Goal: Transaction & Acquisition: Purchase product/service

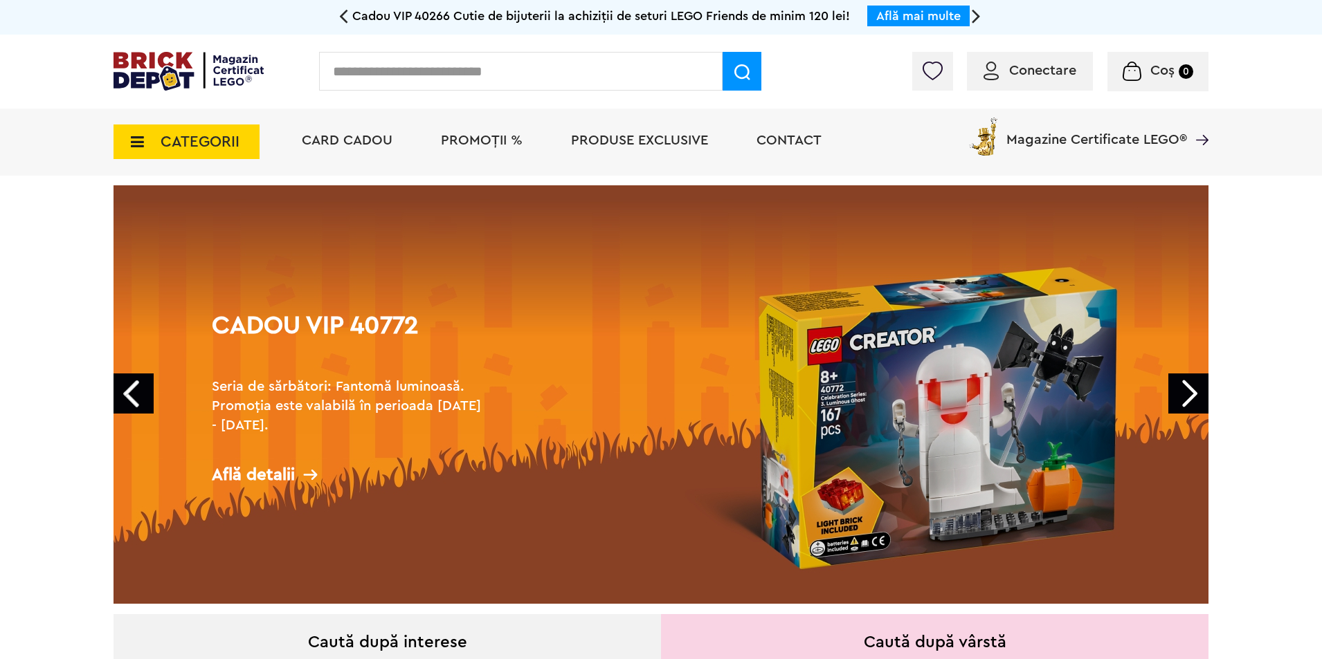
click at [439, 71] on input "text" at bounding box center [520, 71] width 403 height 39
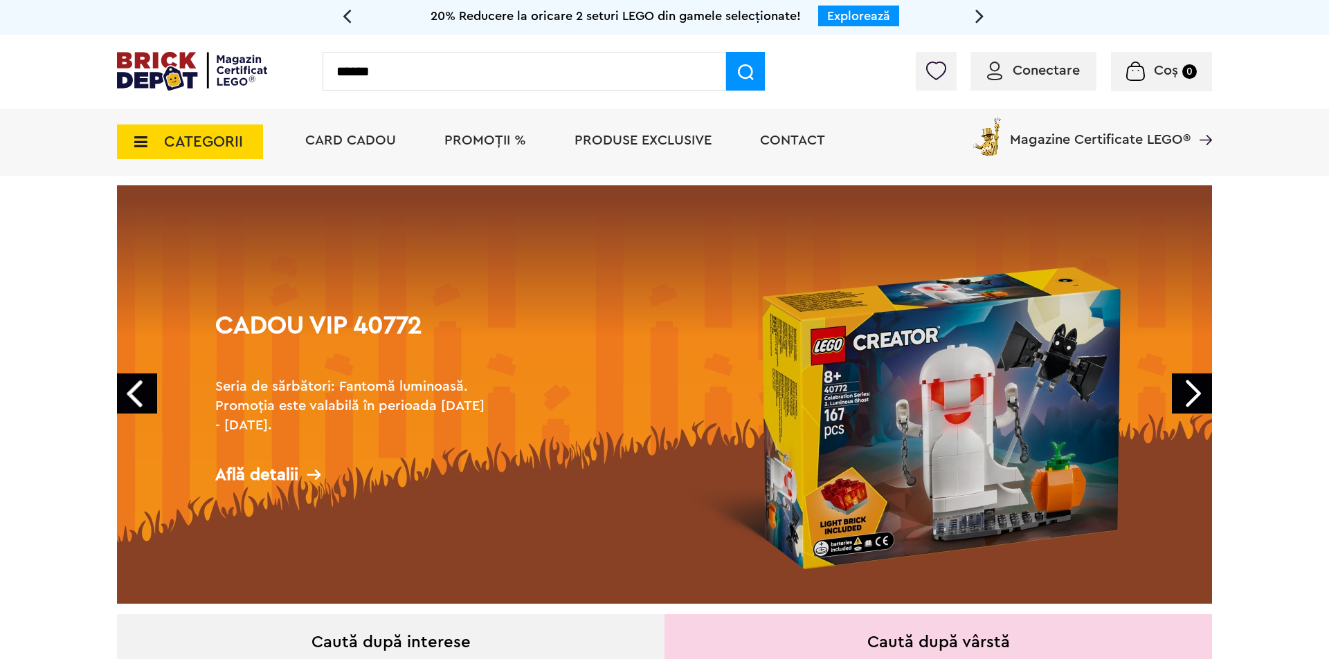
type input "******"
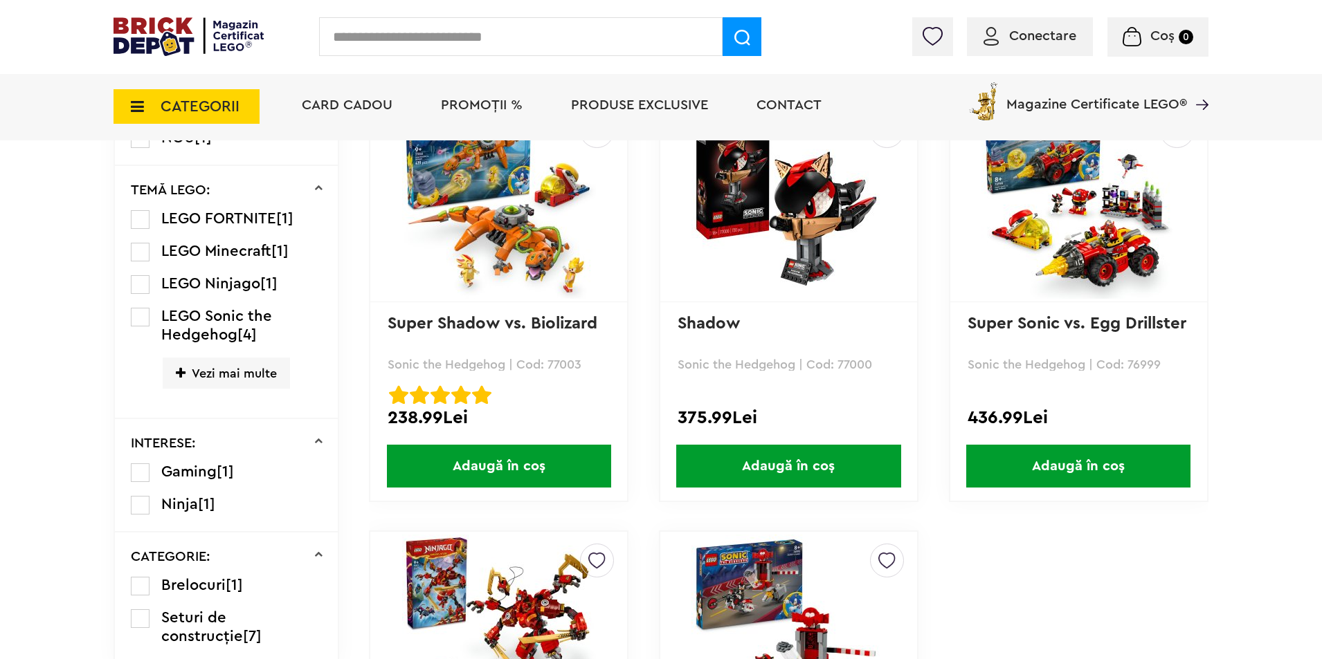
scroll to position [623, 0]
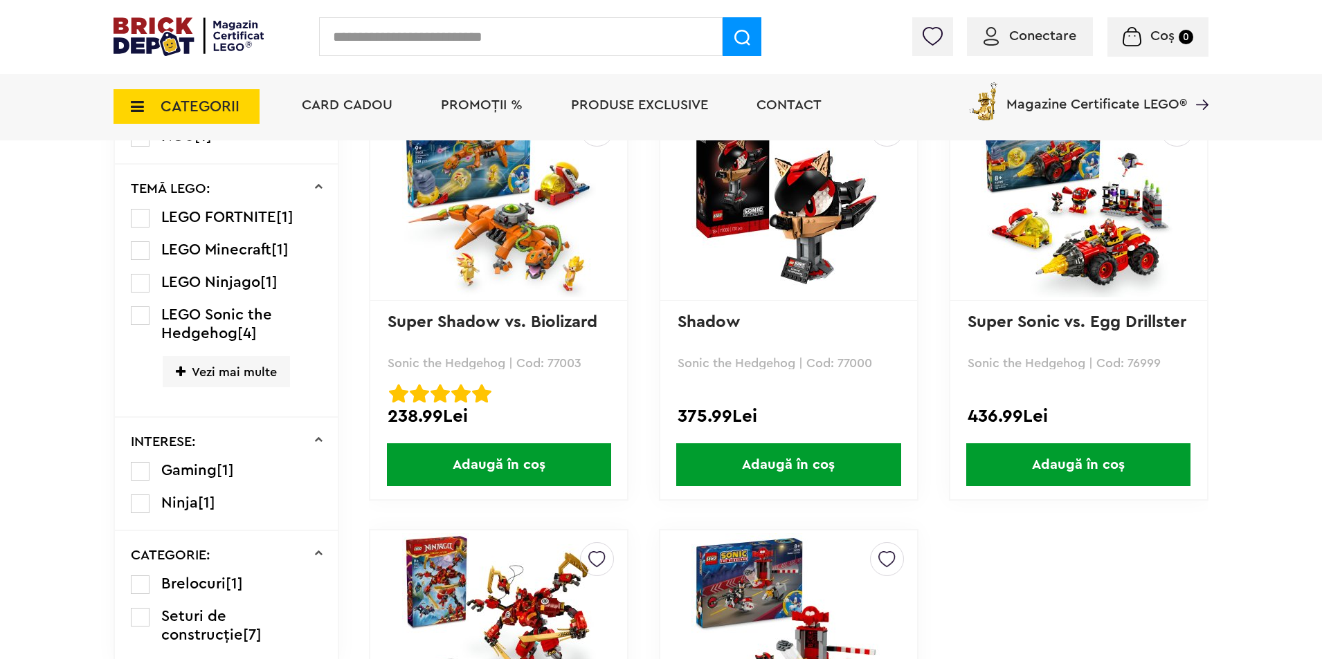
click at [790, 459] on span "Adaugă în coș" at bounding box center [788, 465] width 224 height 43
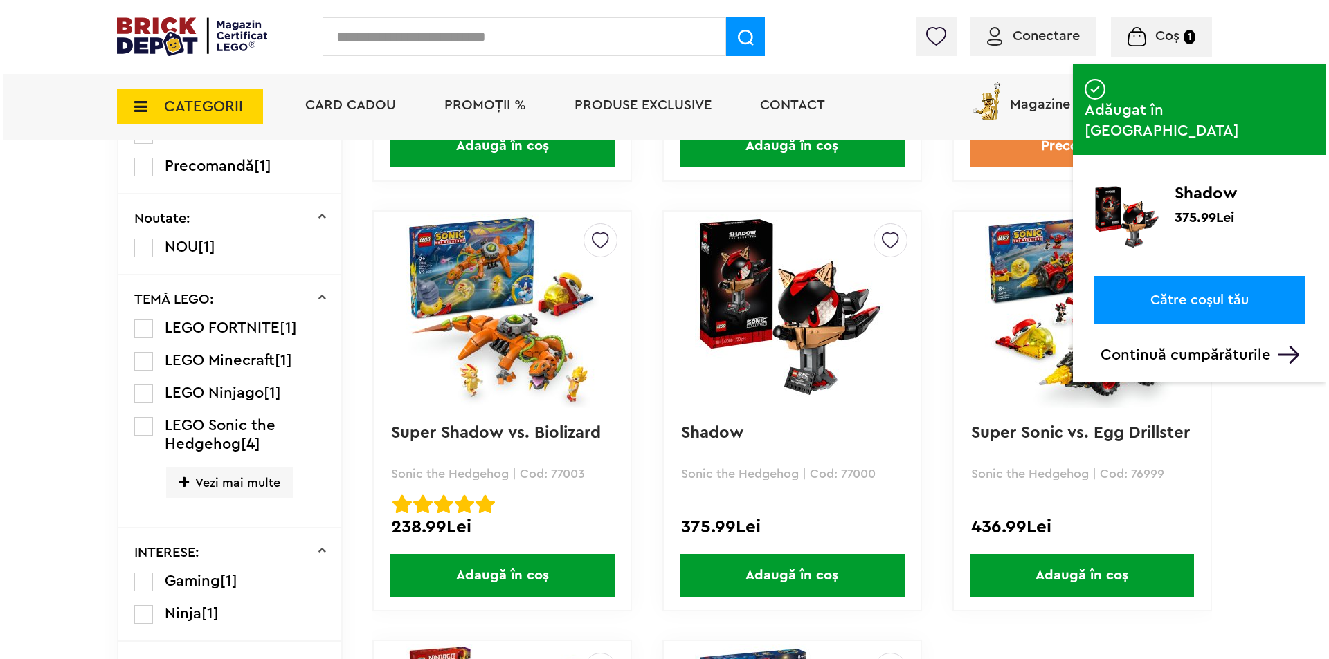
scroll to position [415, 0]
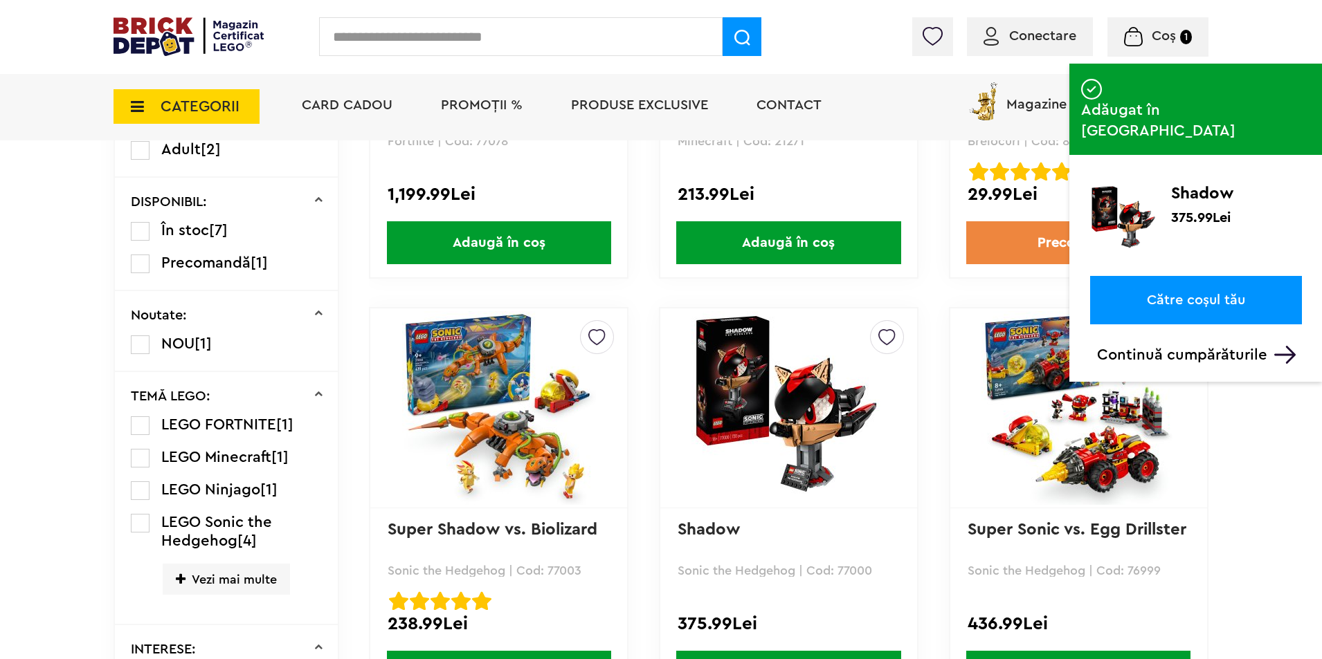
click at [406, 30] on input "text" at bounding box center [520, 36] width 403 height 39
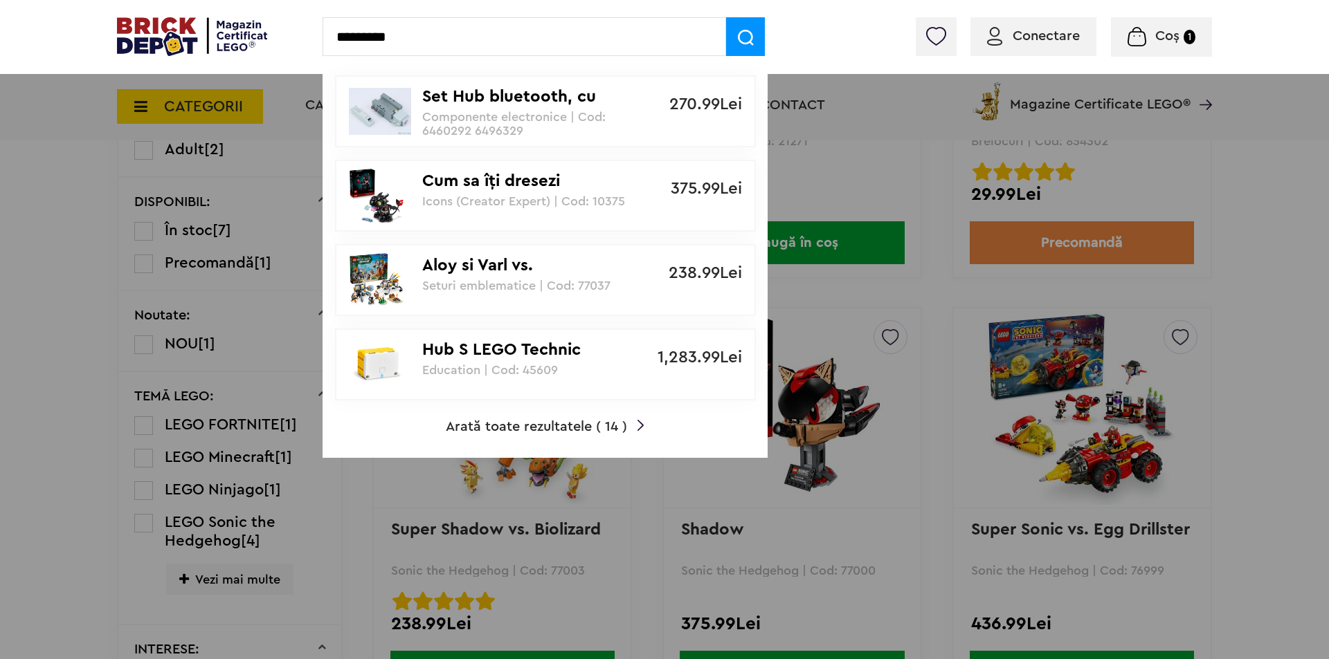
type input "*********"
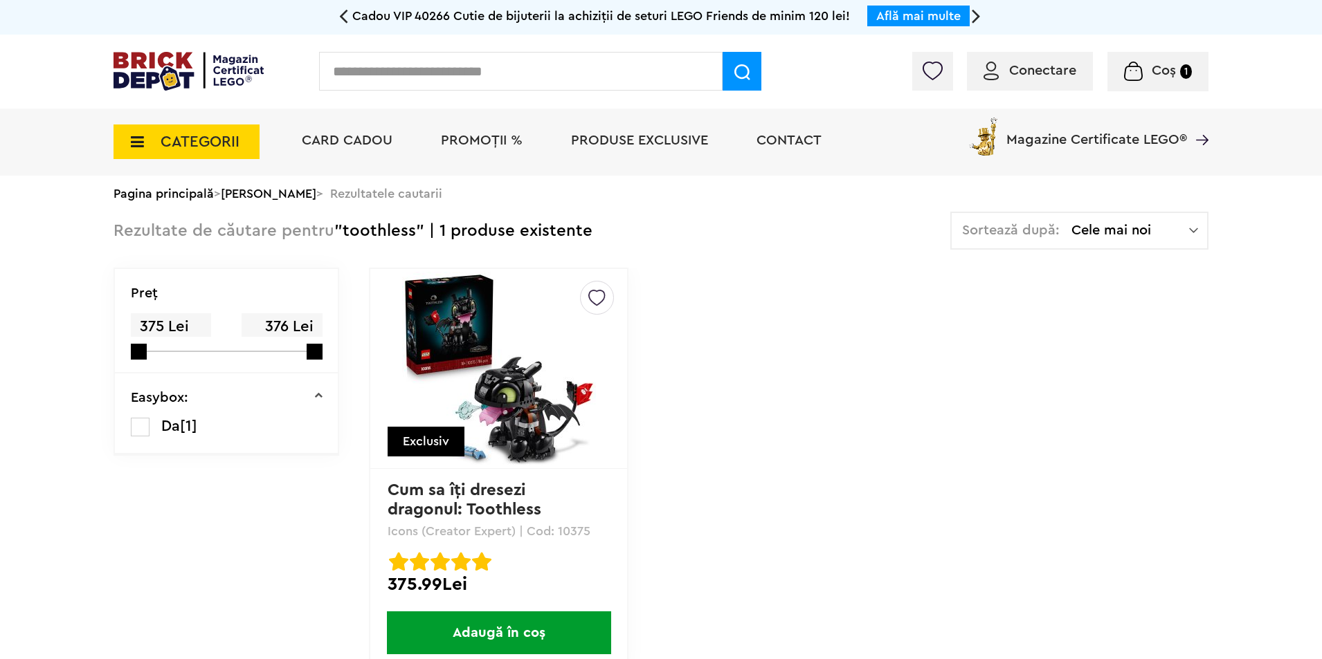
click at [488, 622] on span "Adaugă în coș" at bounding box center [499, 633] width 224 height 43
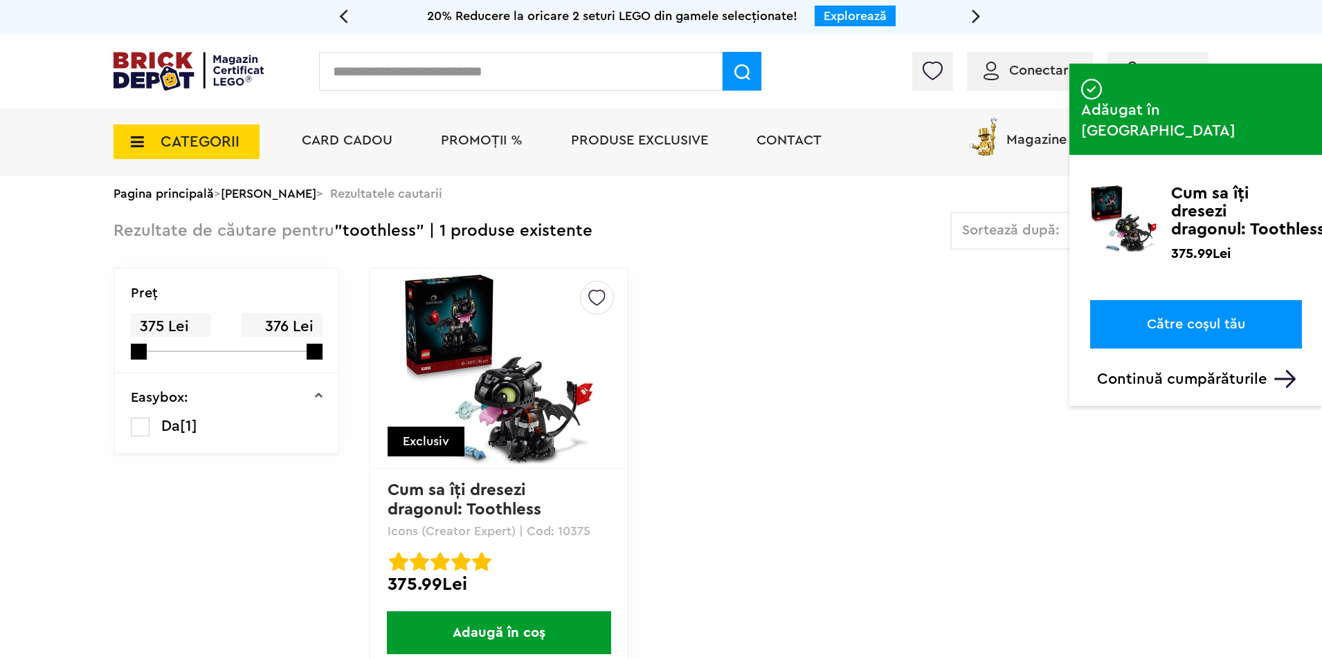
click at [1172, 300] on link "Către coșul tău" at bounding box center [1196, 324] width 212 height 48
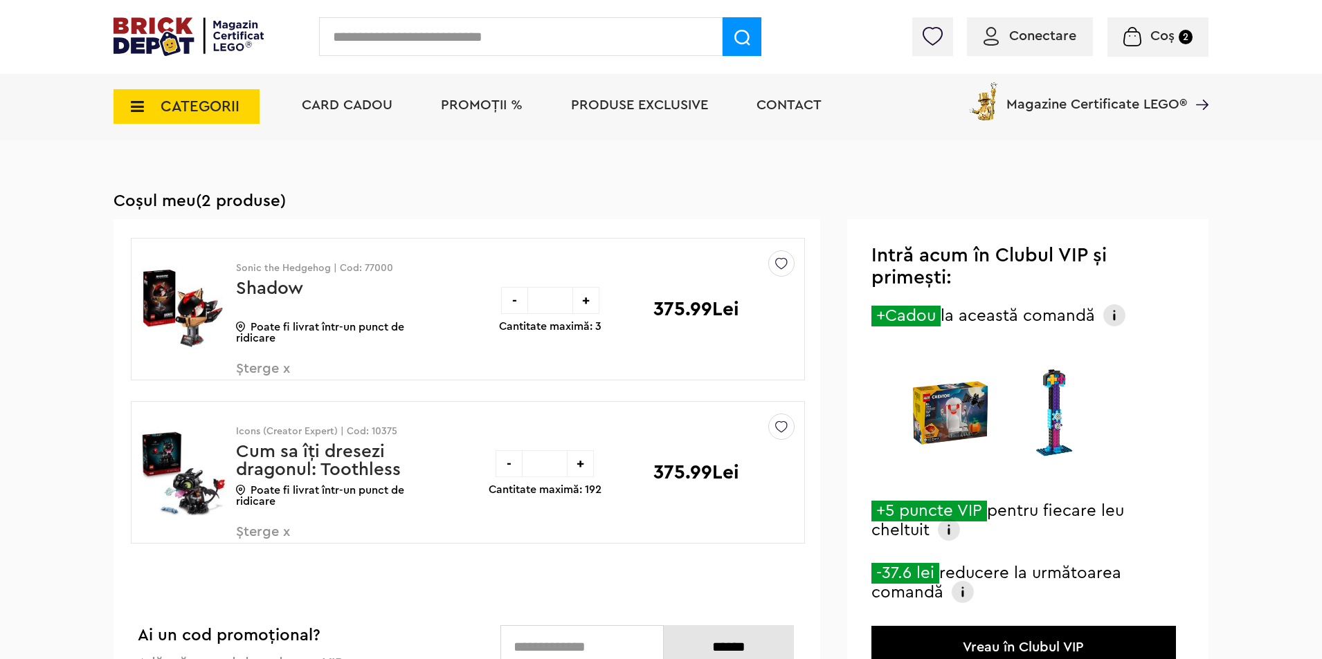
scroll to position [34, 0]
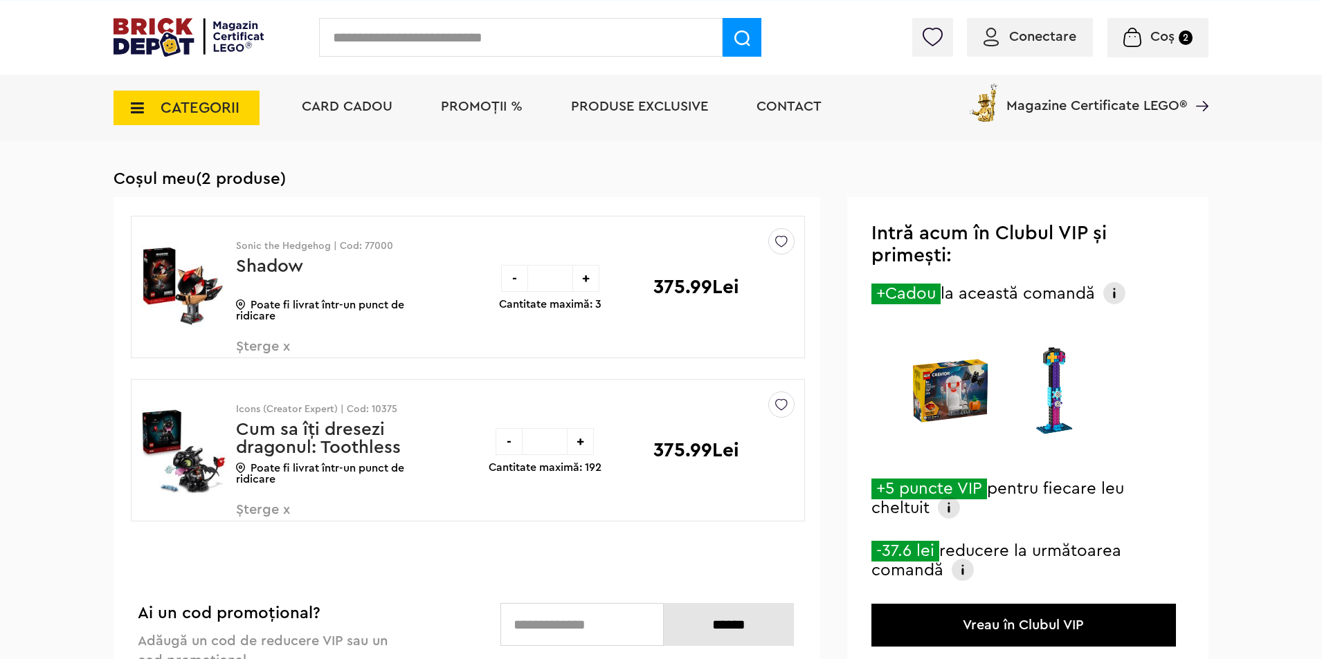
click at [1059, 394] on img at bounding box center [1055, 390] width 105 height 131
click at [1118, 292] on img at bounding box center [1114, 293] width 22 height 22
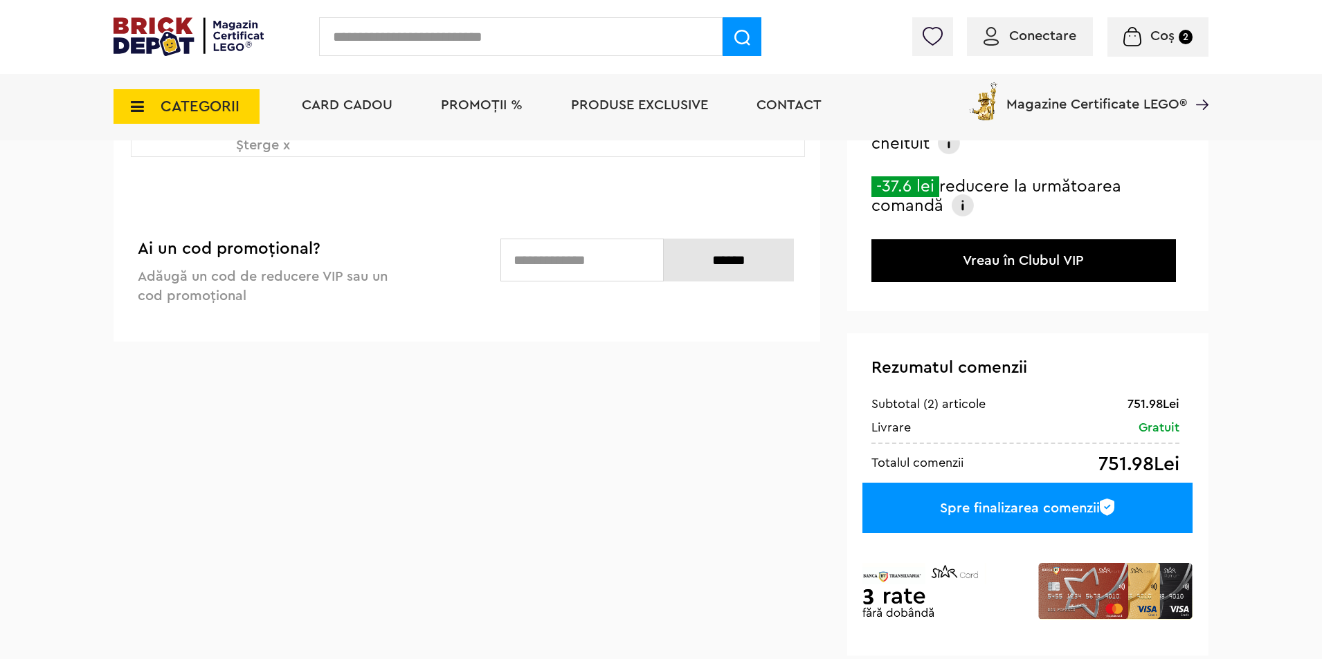
scroll to position [439, 0]
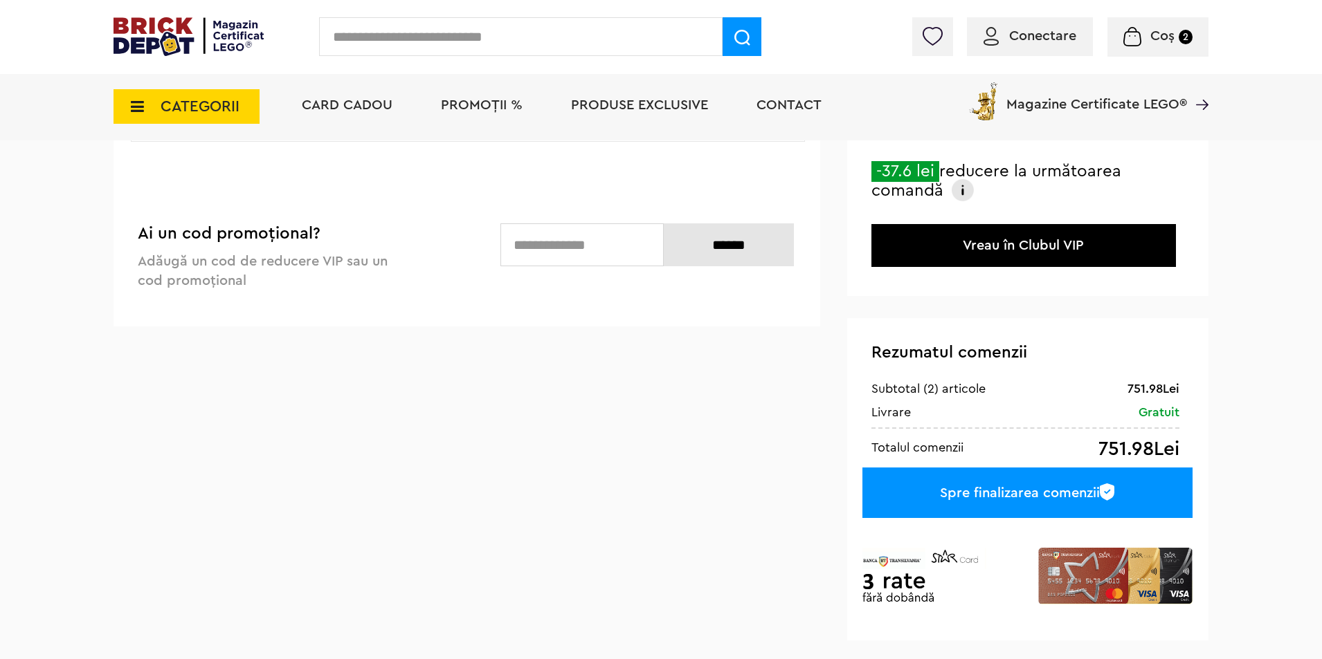
click at [1039, 246] on link "Vreau în Clubul VIP" at bounding box center [1023, 246] width 121 height 14
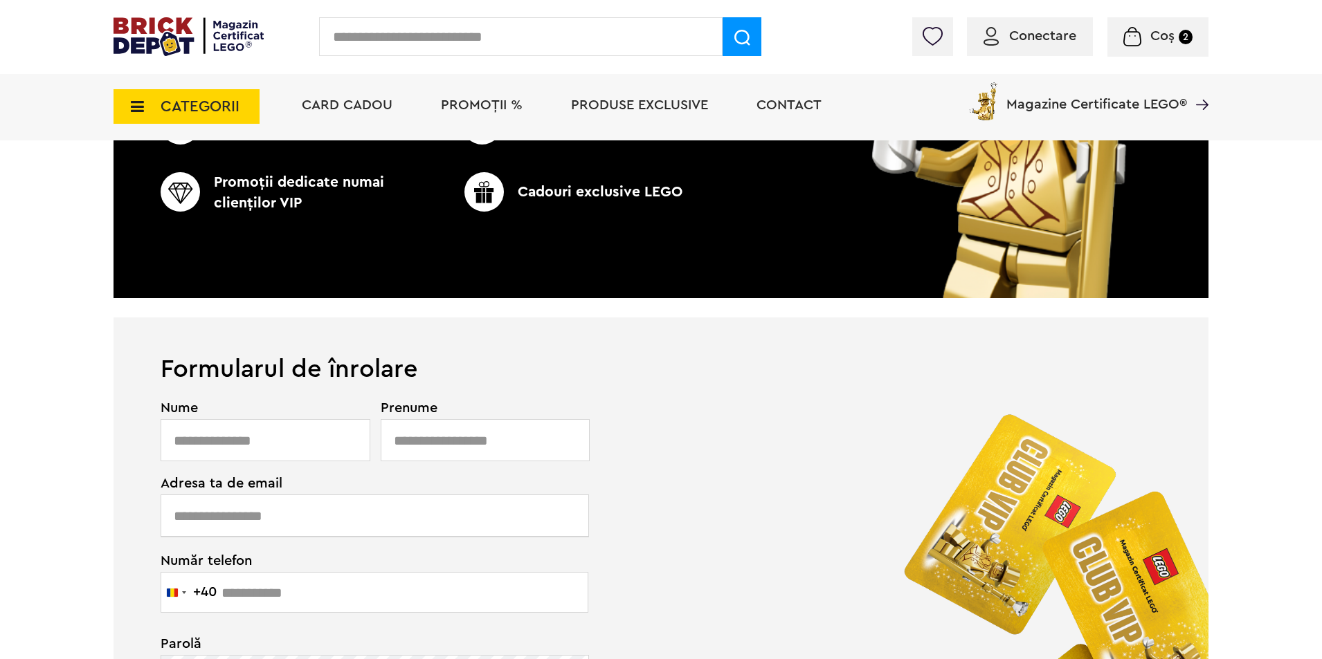
scroll to position [623, 0]
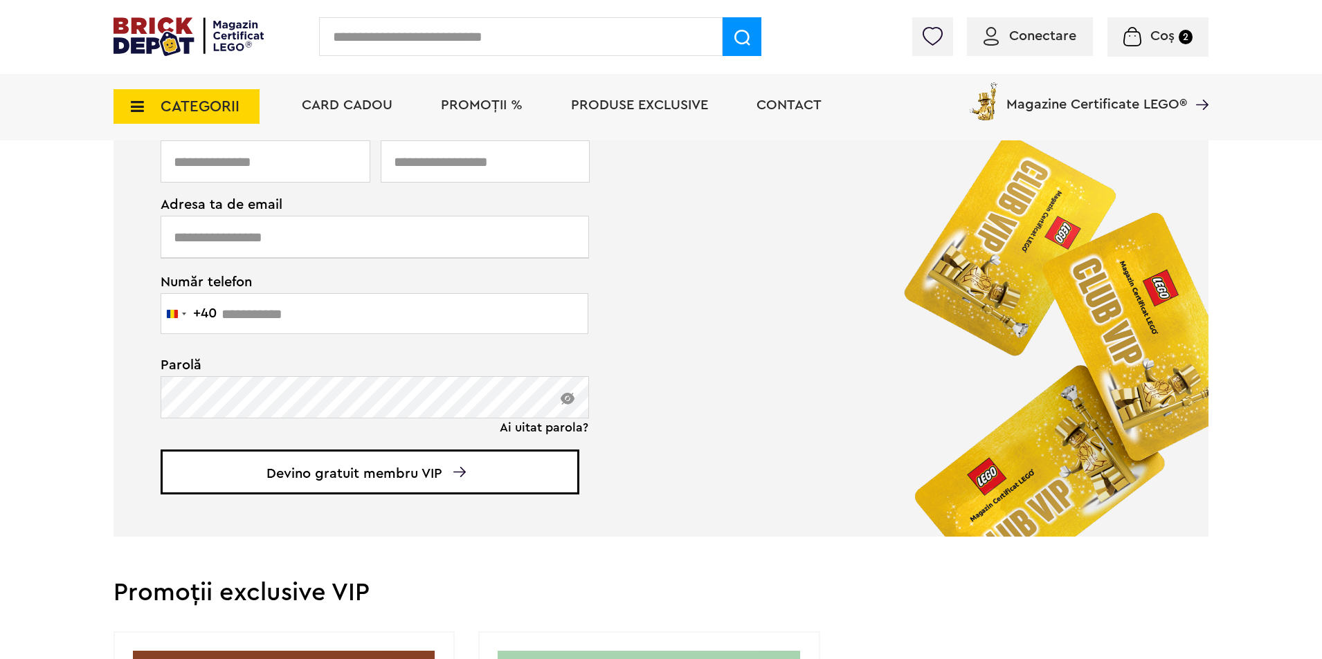
click at [248, 165] on input "text" at bounding box center [266, 161] width 210 height 42
type input "****"
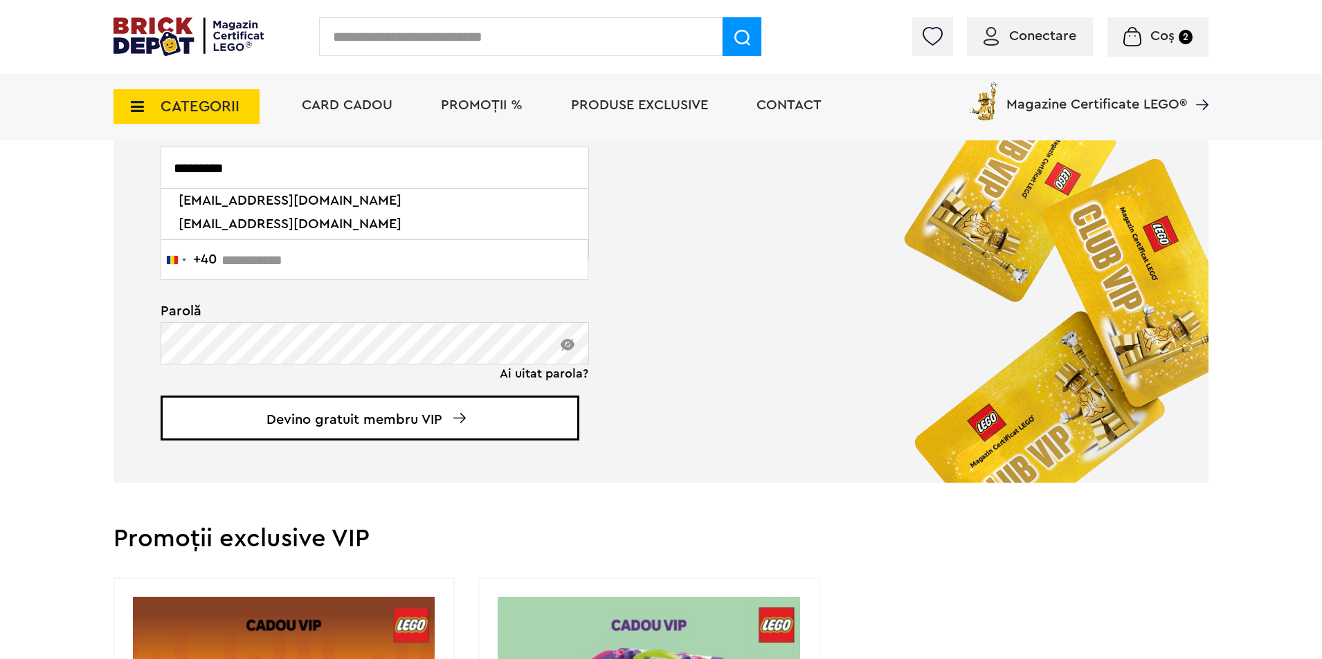
click at [280, 222] on li "validude@gmail.com" at bounding box center [375, 224] width 403 height 24
type input "**********"
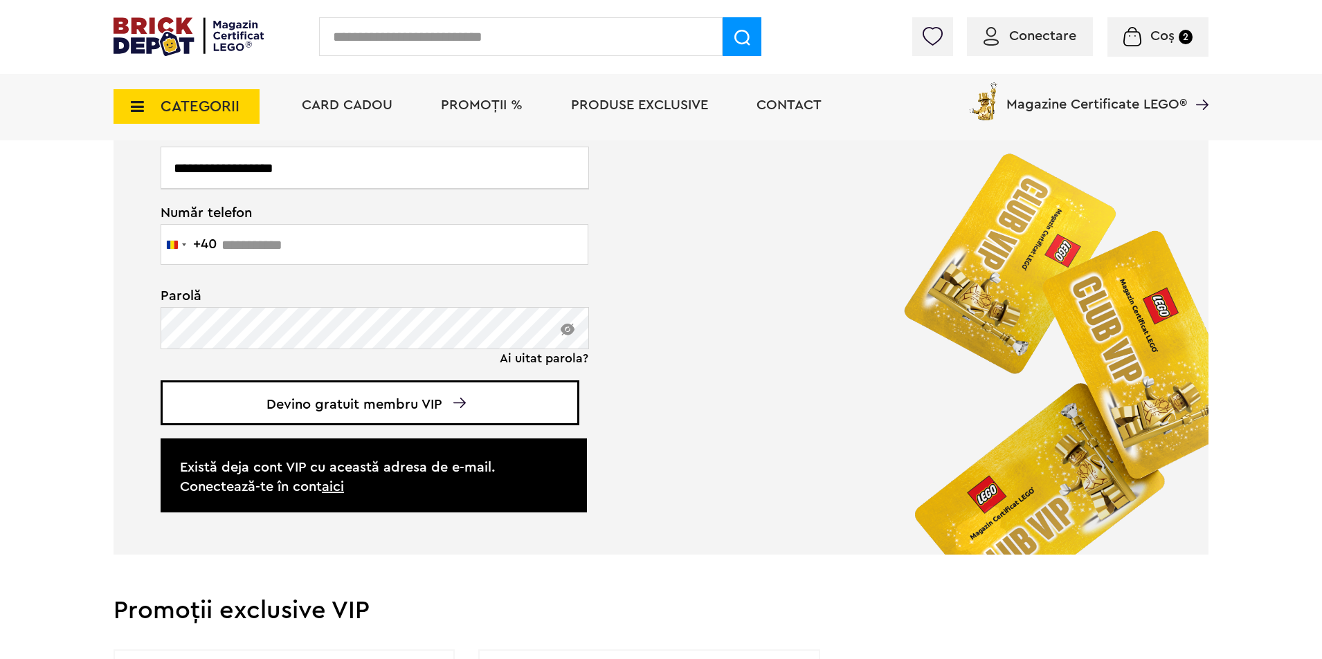
scroll to position [839, 0]
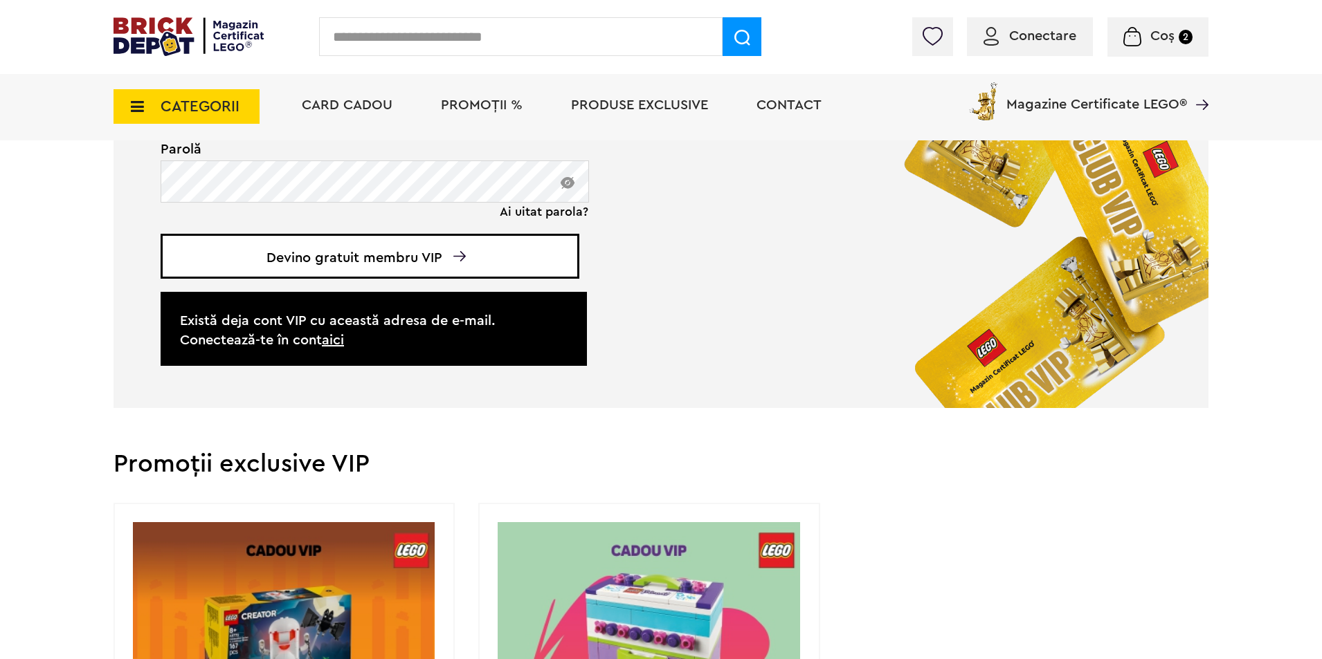
click at [336, 345] on link "aici" at bounding box center [333, 341] width 22 height 14
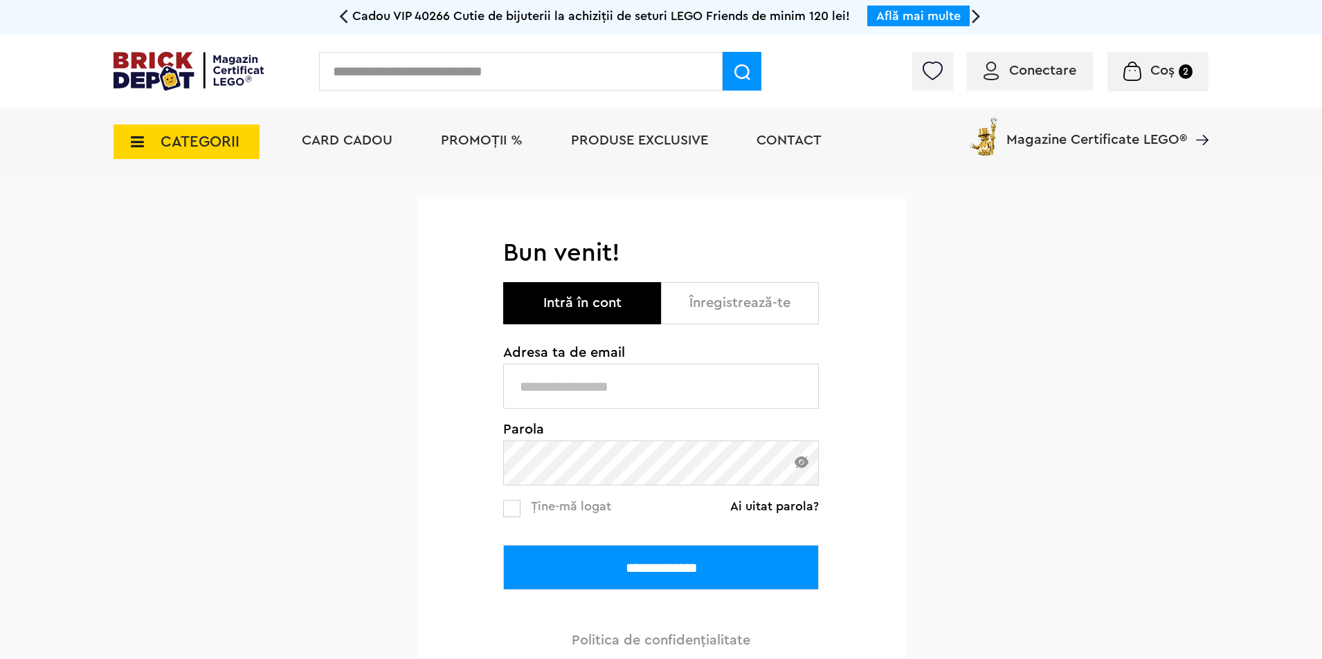
click at [589, 388] on input "text" at bounding box center [661, 386] width 316 height 45
type input "**********"
click at [783, 509] on link "Ai uitat parola?" at bounding box center [774, 507] width 89 height 14
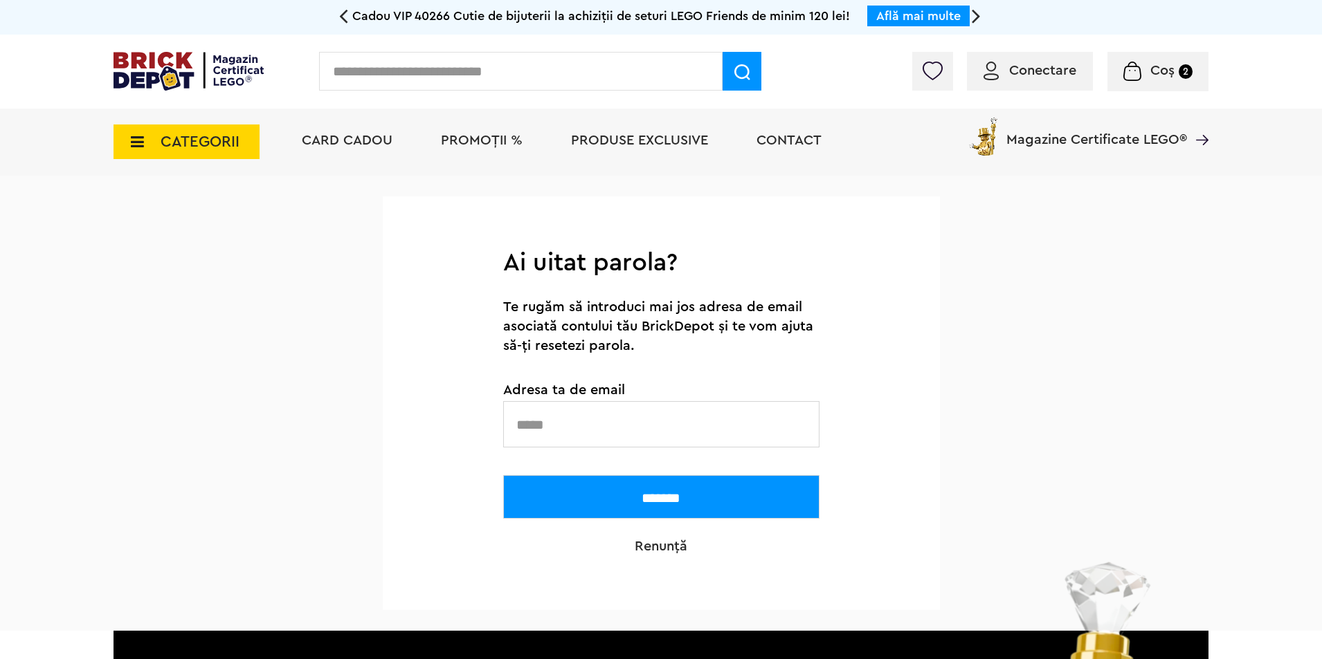
click at [572, 417] on input "text" at bounding box center [661, 424] width 316 height 46
type input "**********"
click at [684, 504] on input "*******" at bounding box center [661, 497] width 316 height 44
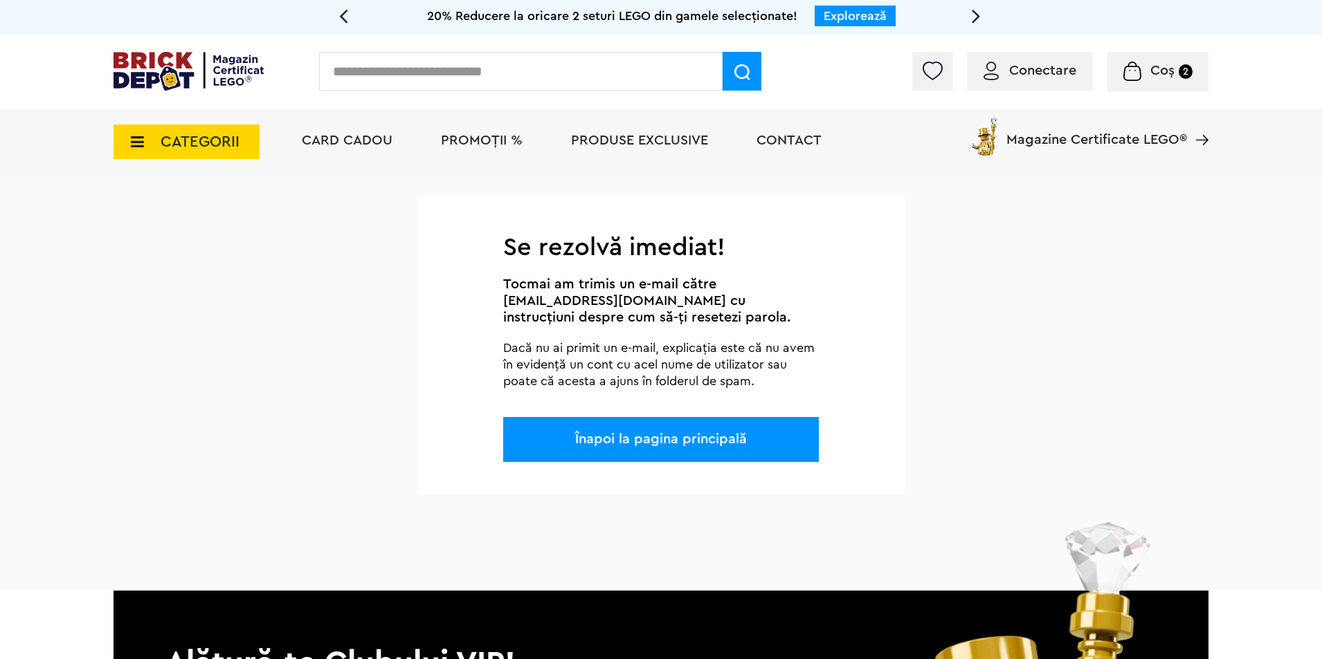
click at [658, 441] on link "Înapoi la pagina principală" at bounding box center [661, 440] width 172 height 14
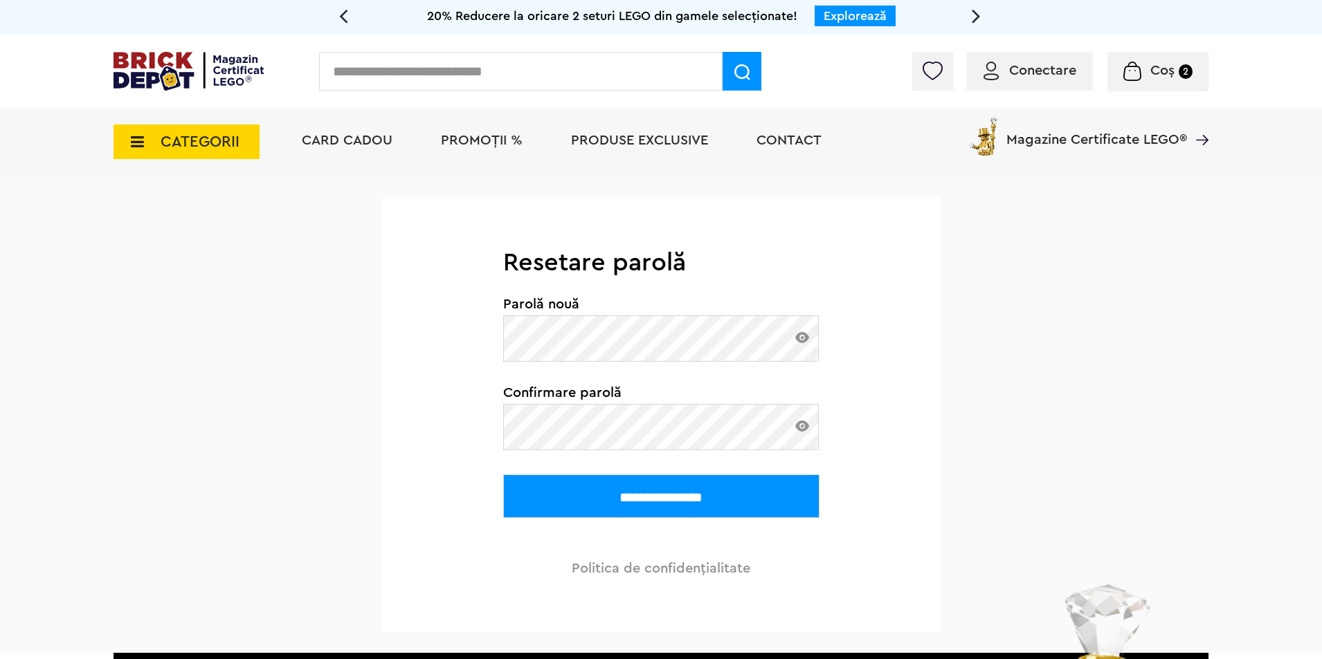
click at [611, 498] on input "**********" at bounding box center [661, 497] width 316 height 44
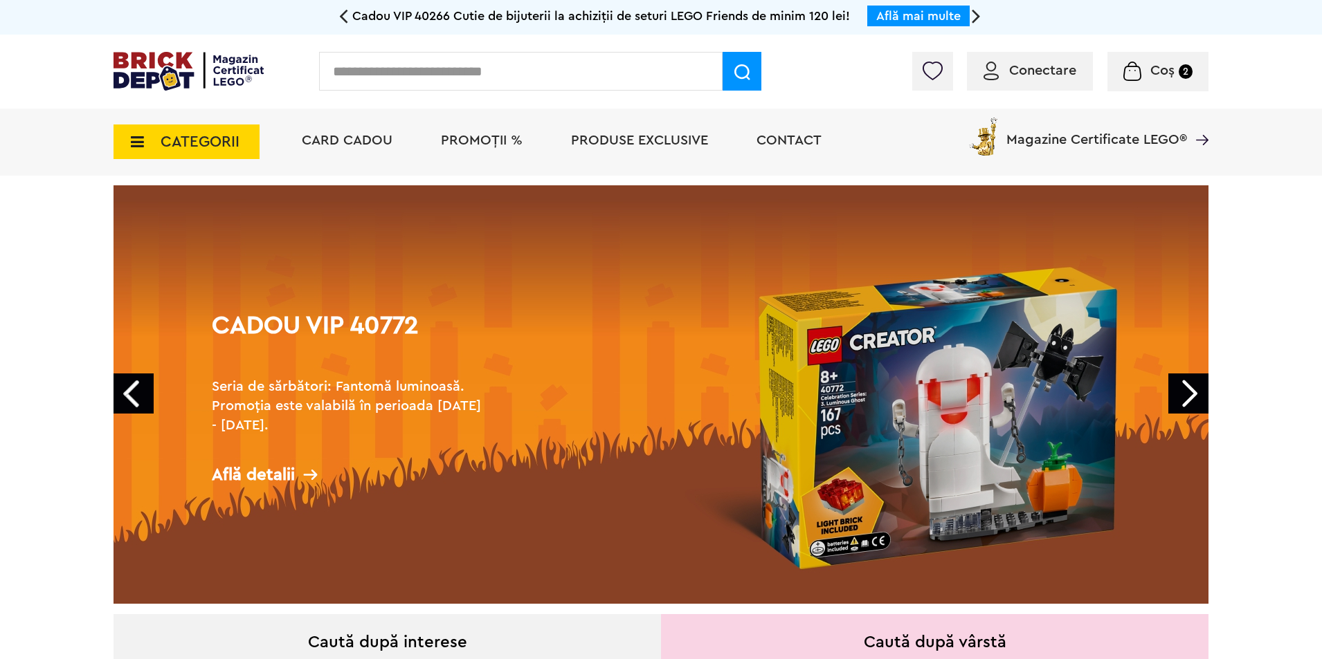
click at [1009, 68] on span "Conectare" at bounding box center [1042, 71] width 67 height 14
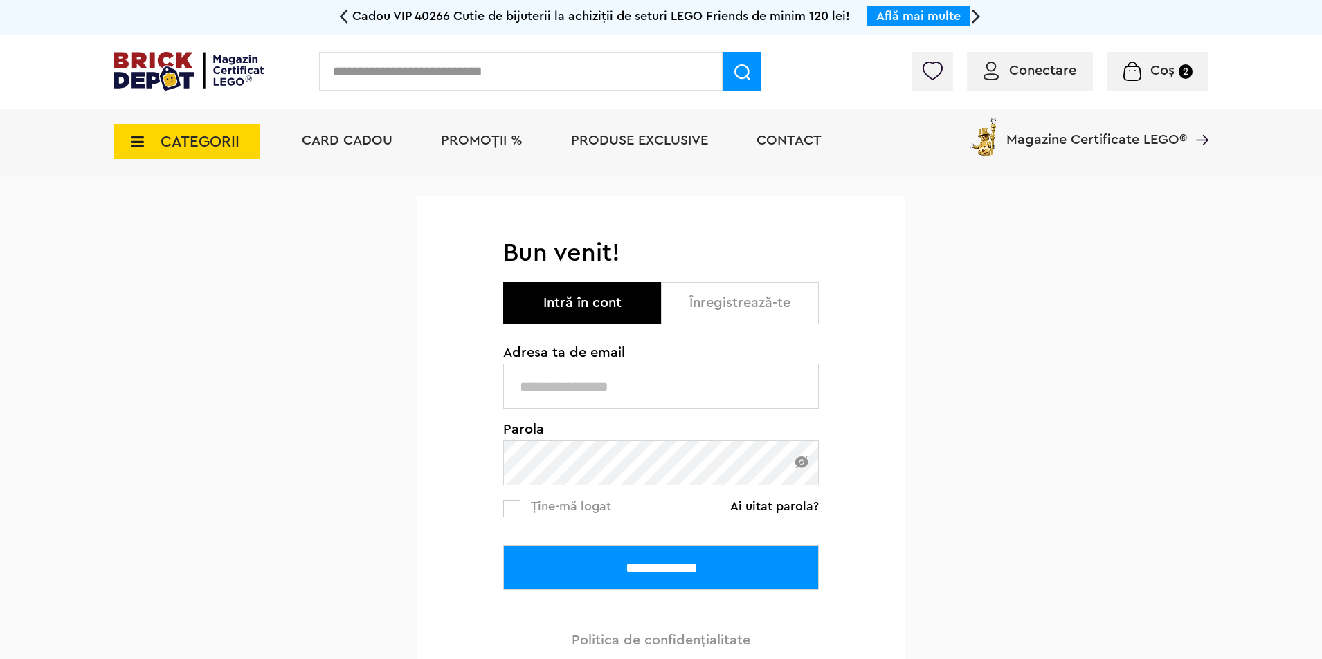
click at [584, 383] on input "text" at bounding box center [661, 386] width 316 height 45
type input "**********"
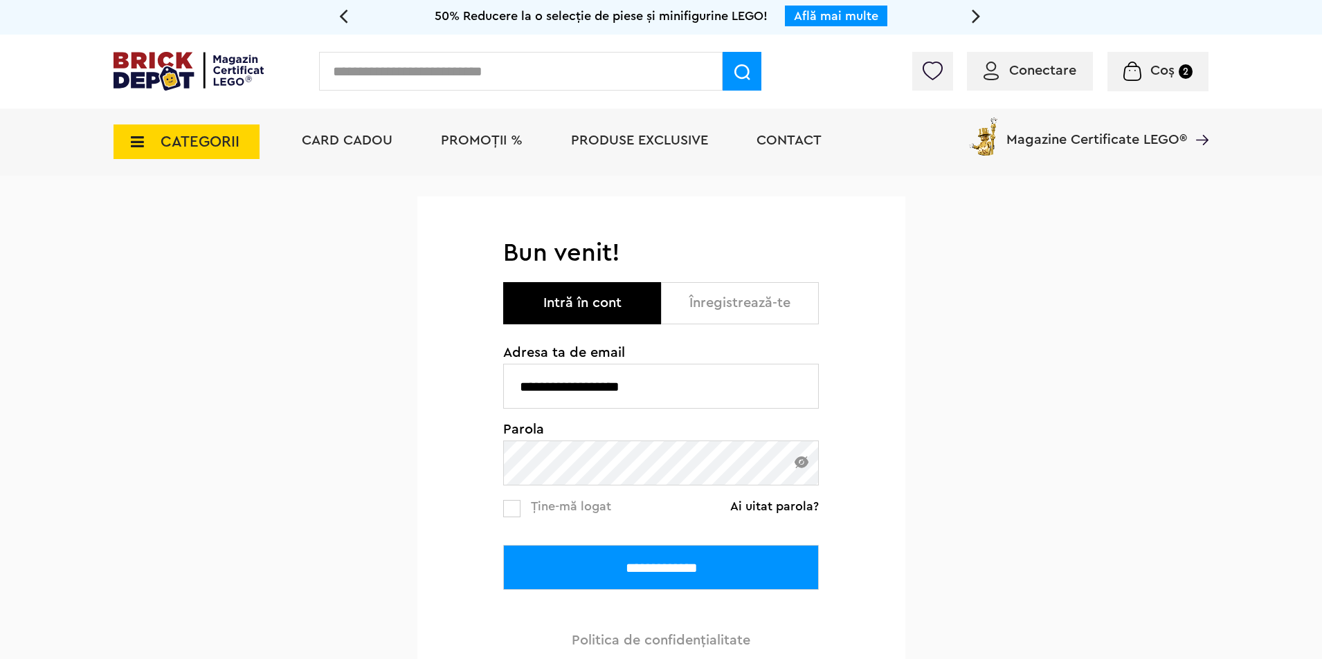
click at [519, 507] on label at bounding box center [511, 508] width 17 height 17
click at [647, 571] on input "**********" at bounding box center [661, 567] width 316 height 45
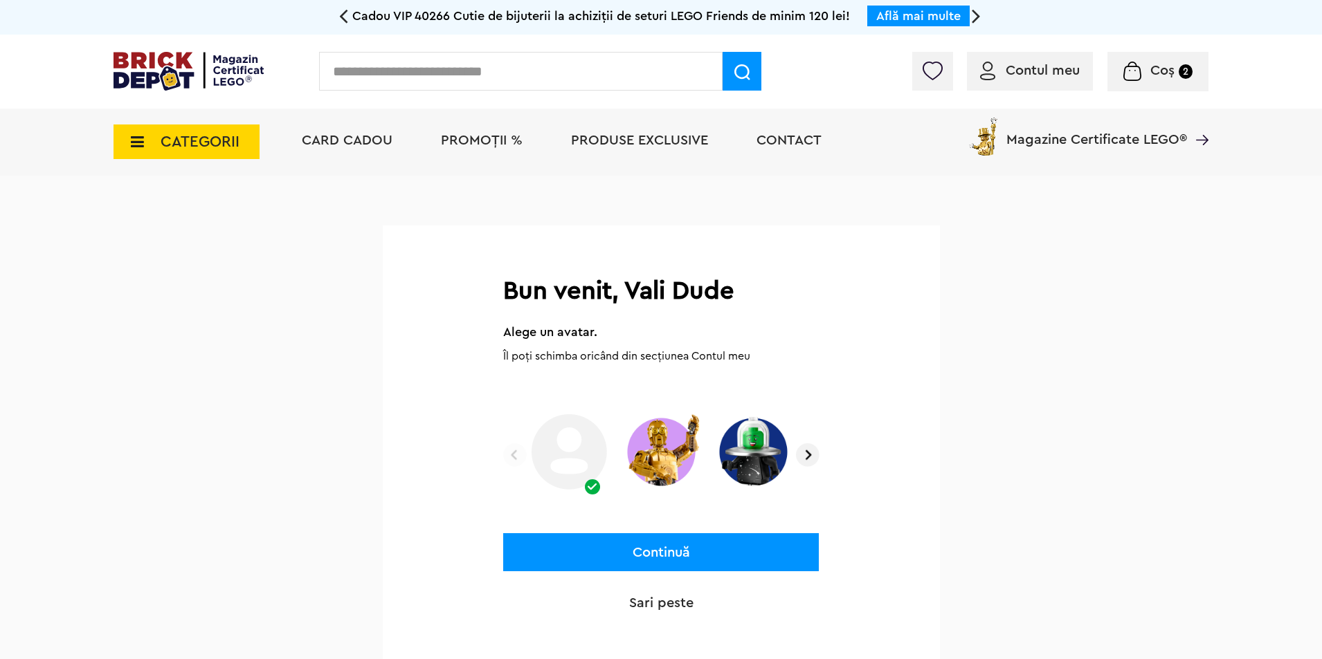
click at [689, 549] on button "Continuă" at bounding box center [661, 553] width 316 height 38
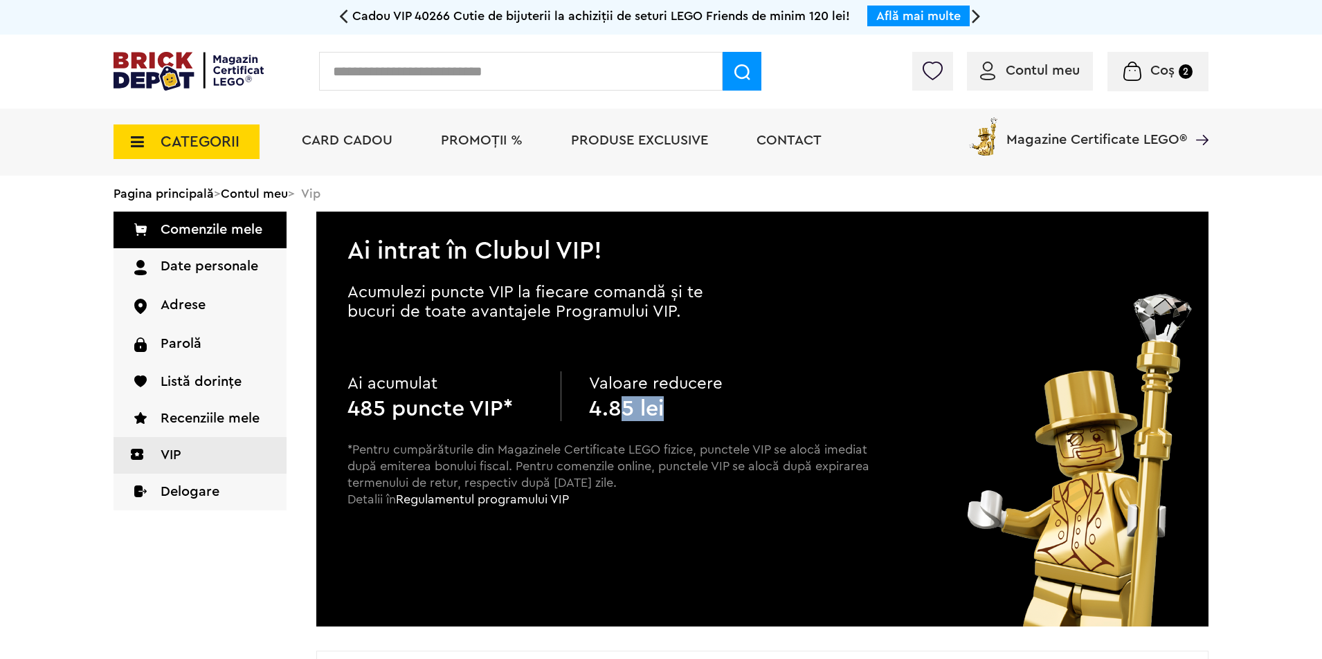
drag, startPoint x: 654, startPoint y: 411, endPoint x: 609, endPoint y: 411, distance: 45.0
click at [609, 411] on b "4.85 lei" at bounding box center [626, 409] width 75 height 22
click at [654, 498] on p "*Pentru cumpărăturile din Magazinele Certificate LEGO fizice, punctele VIP se a…" at bounding box center [608, 487] width 523 height 91
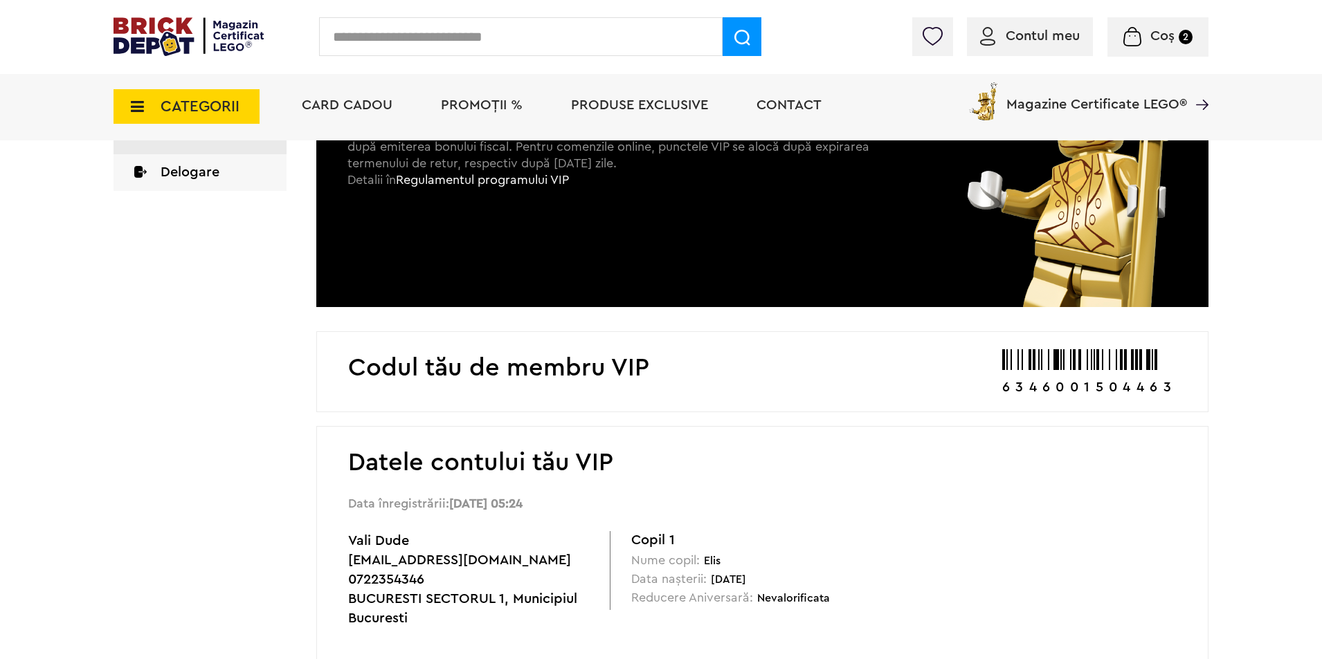
scroll to position [415, 0]
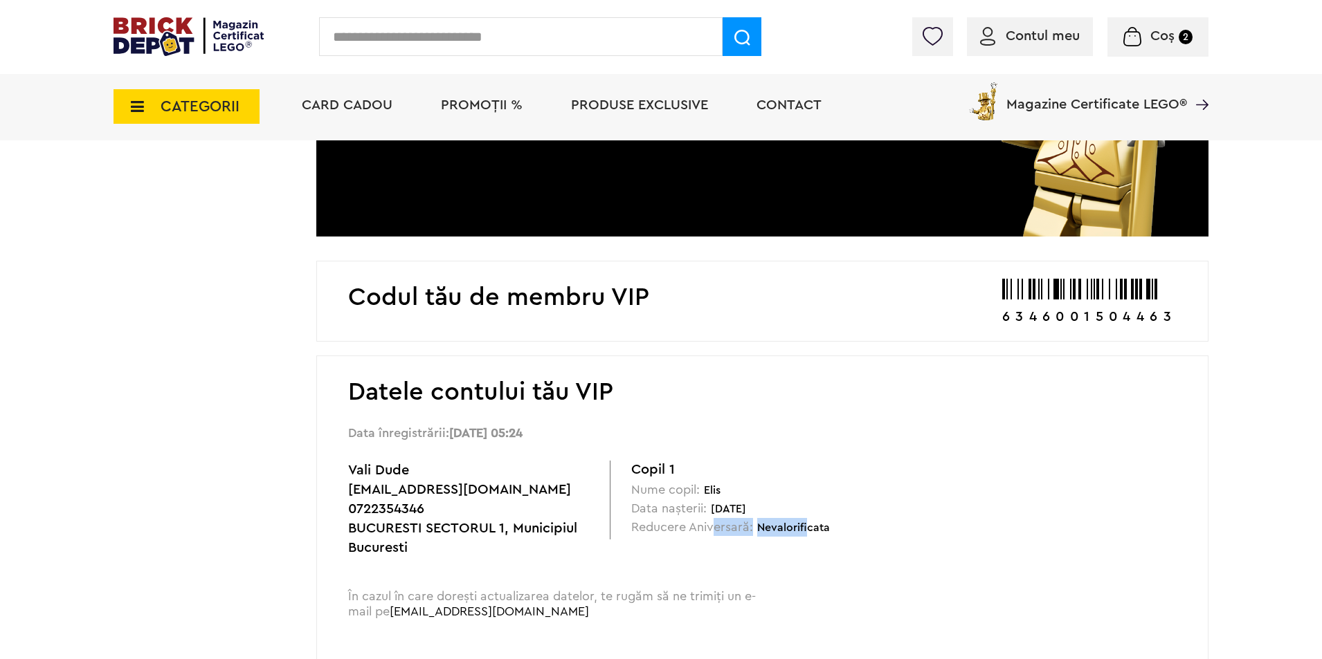
drag, startPoint x: 804, startPoint y: 520, endPoint x: 715, endPoint y: 525, distance: 89.4
click at [715, 525] on div "Reducere Aniversară: Nevalorificata" at bounding box center [762, 527] width 262 height 19
click at [715, 525] on span "Reducere Aniversară:" at bounding box center [692, 527] width 122 height 18
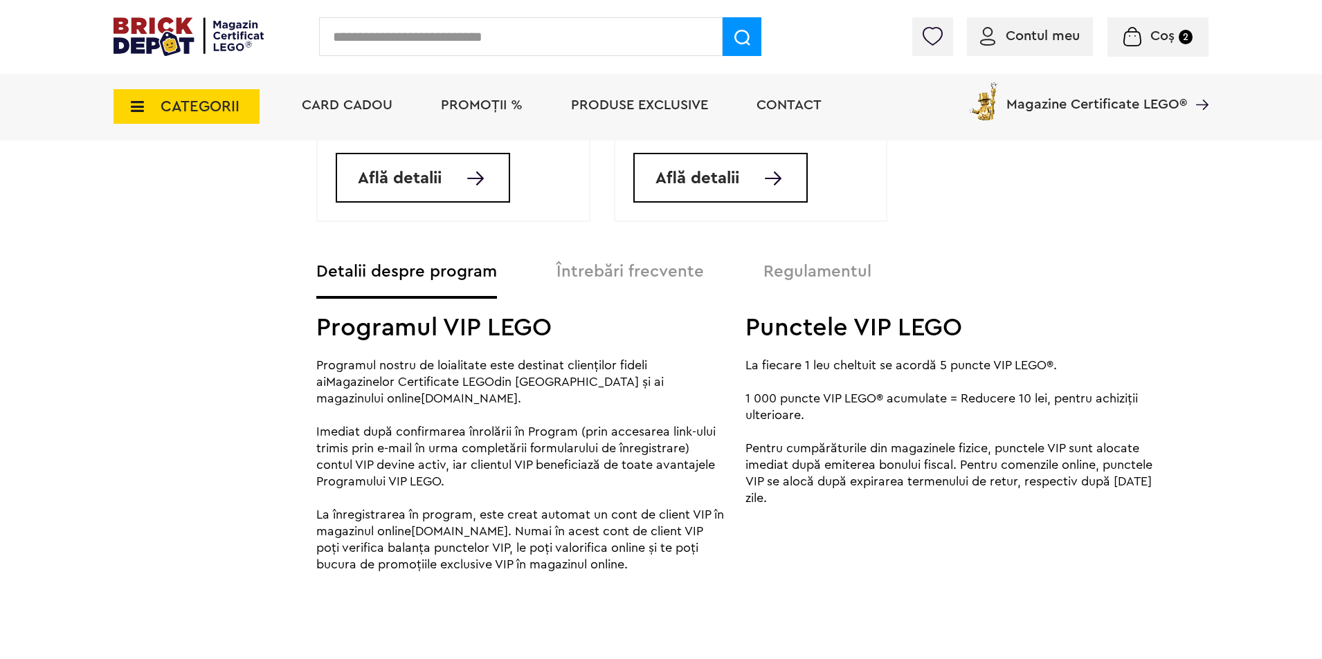
scroll to position [1522, 0]
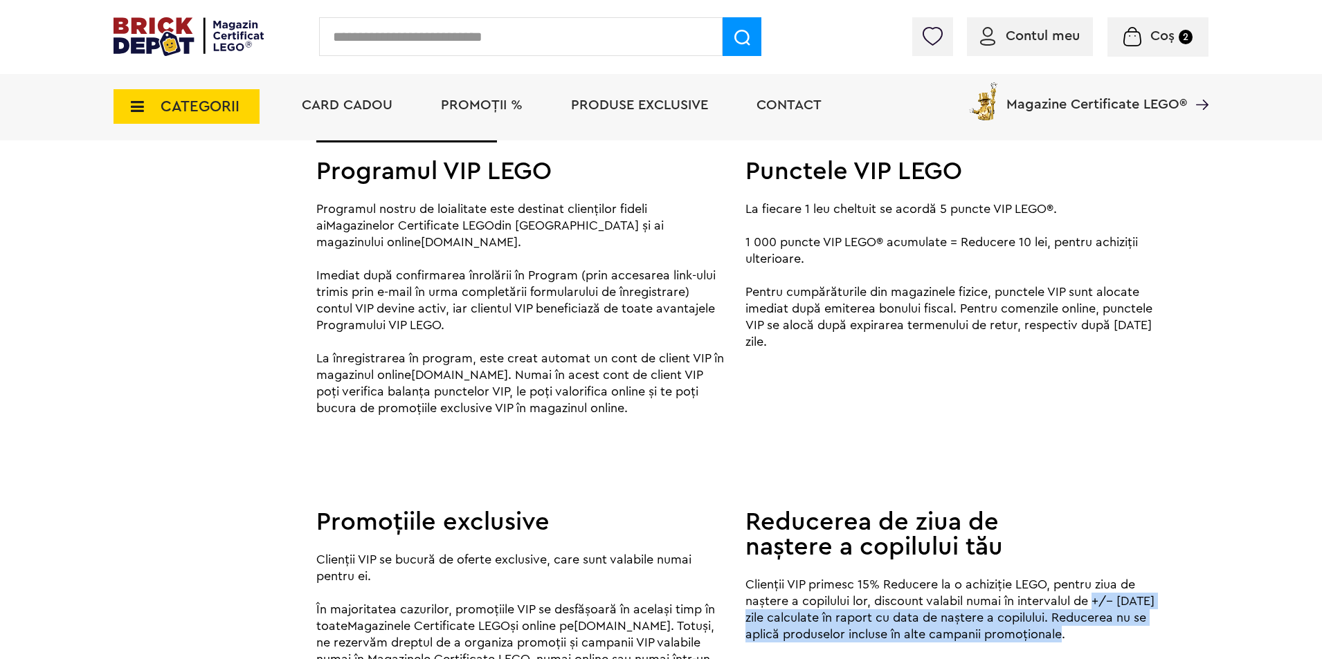
drag, startPoint x: 1096, startPoint y: 208, endPoint x: 1104, endPoint y: 230, distance: 24.3
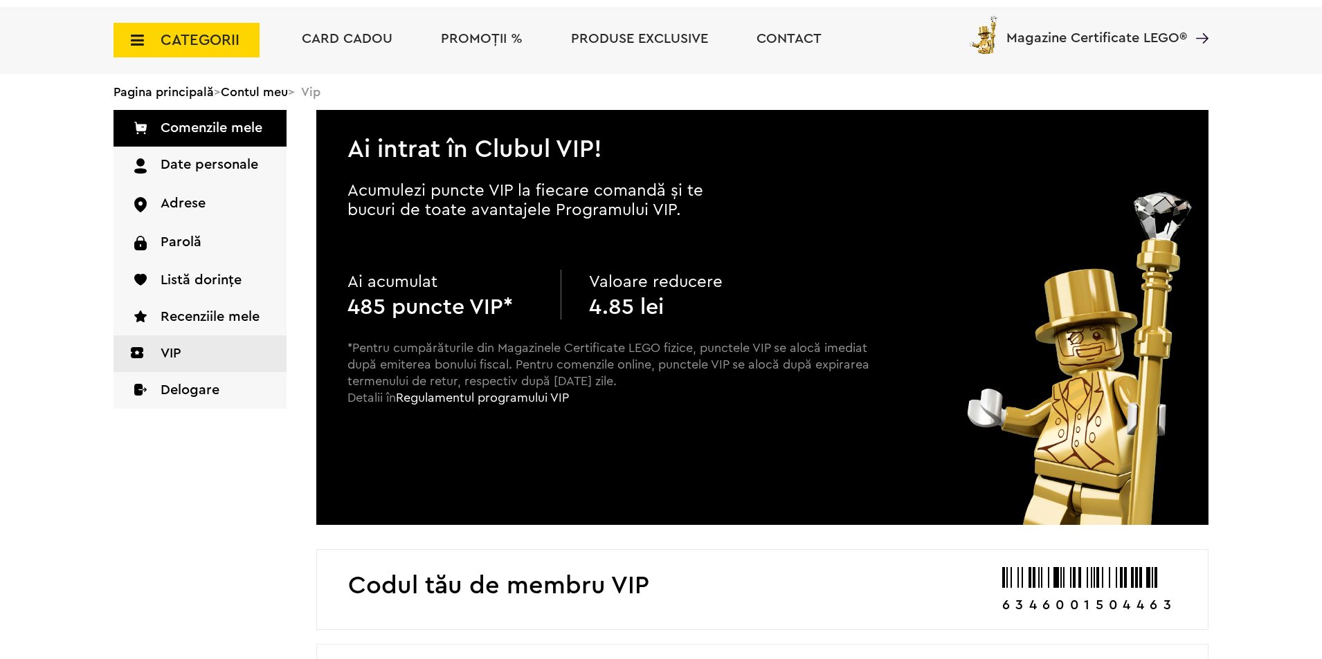
scroll to position [0, 0]
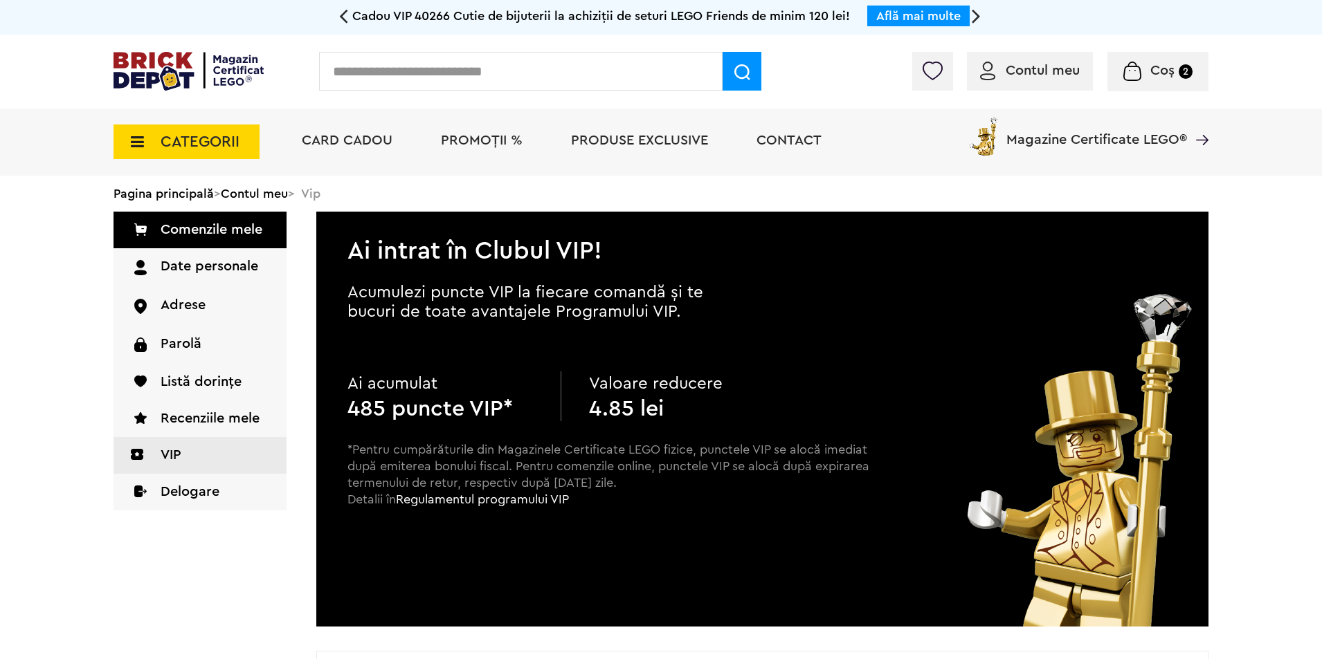
click at [172, 451] on link "VIP" at bounding box center [199, 455] width 173 height 37
click at [1163, 68] on span "Coș" at bounding box center [1162, 71] width 24 height 14
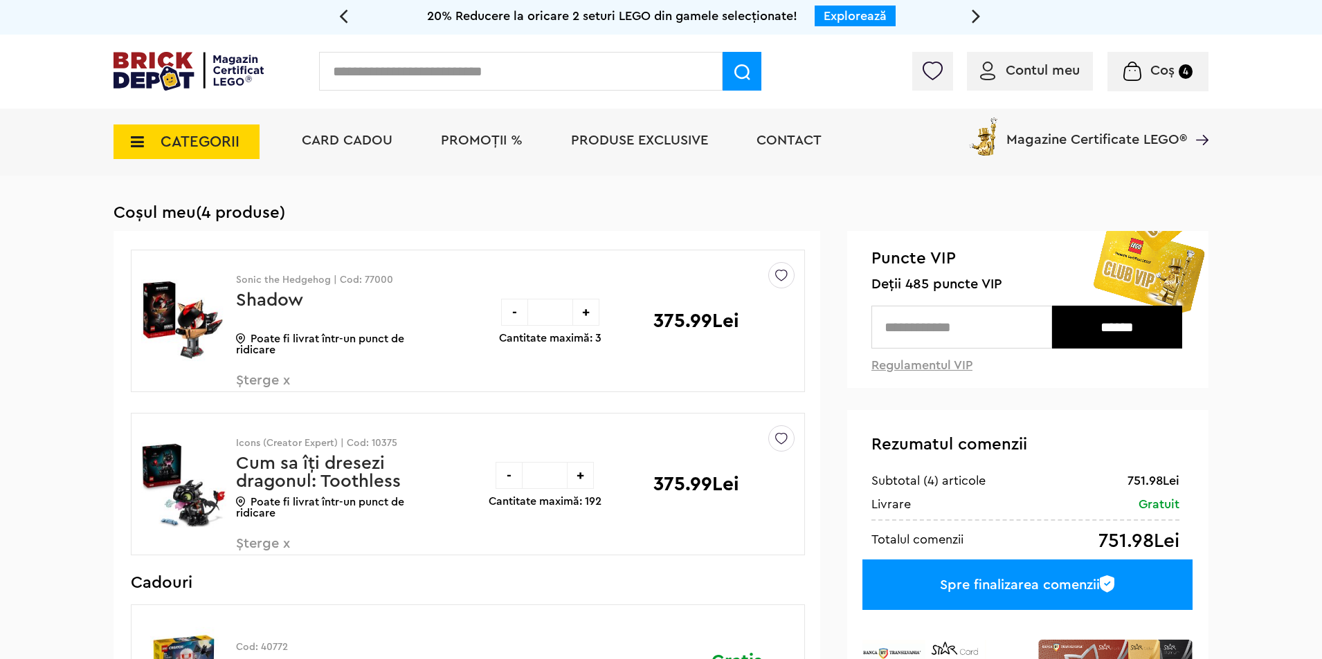
click at [1021, 583] on div "Spre finalizarea comenzii" at bounding box center [1027, 585] width 330 height 51
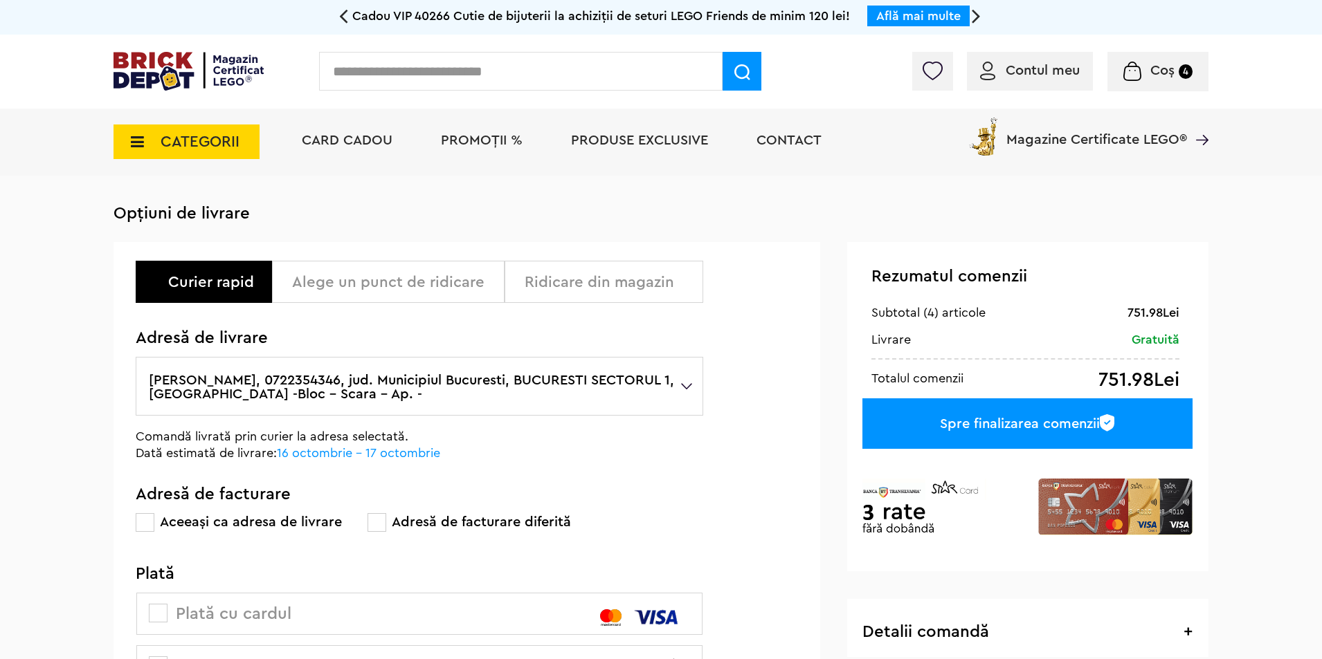
click at [350, 282] on div "Alege un punct de ridicare" at bounding box center [393, 282] width 202 height 17
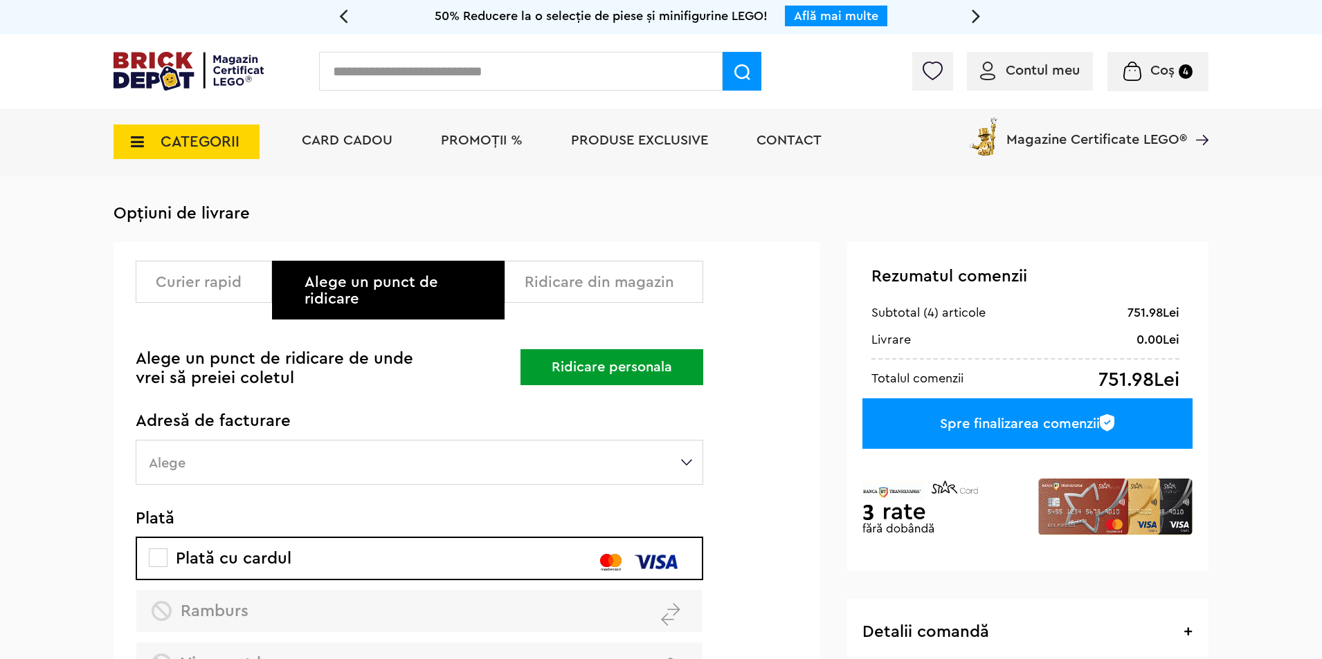
click at [556, 281] on div "Ridicare din magazin" at bounding box center [609, 282] width 168 height 17
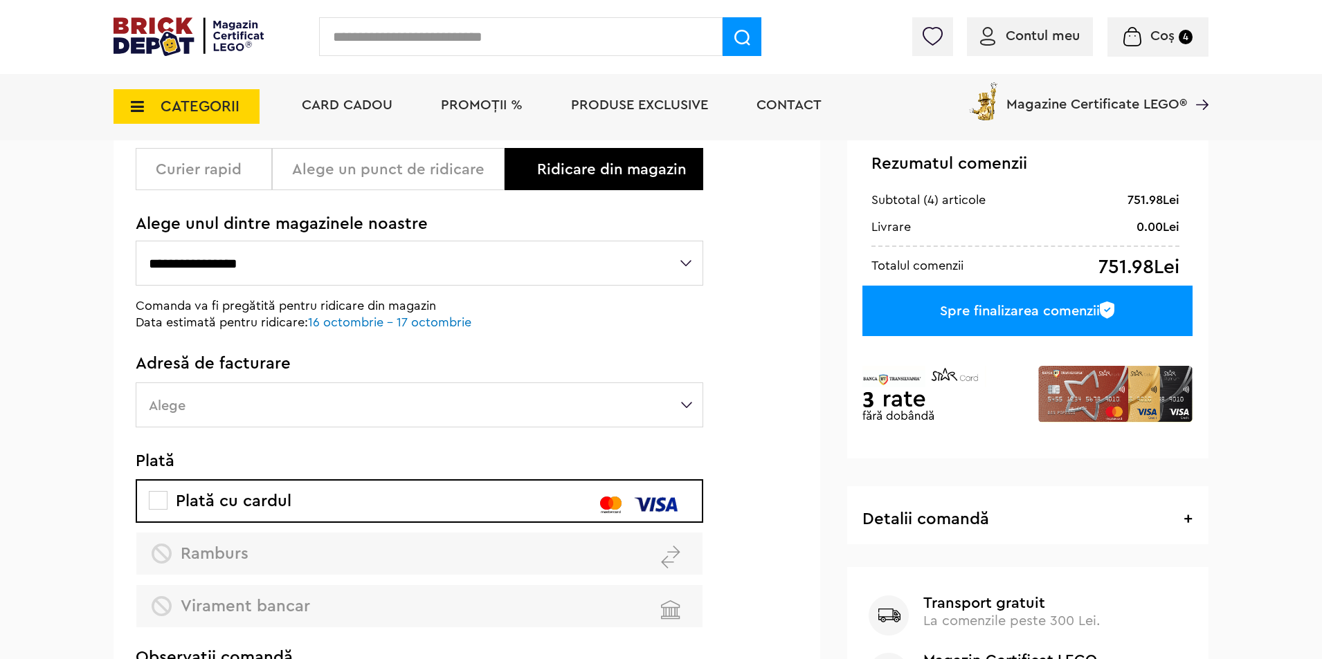
scroll to position [138, 0]
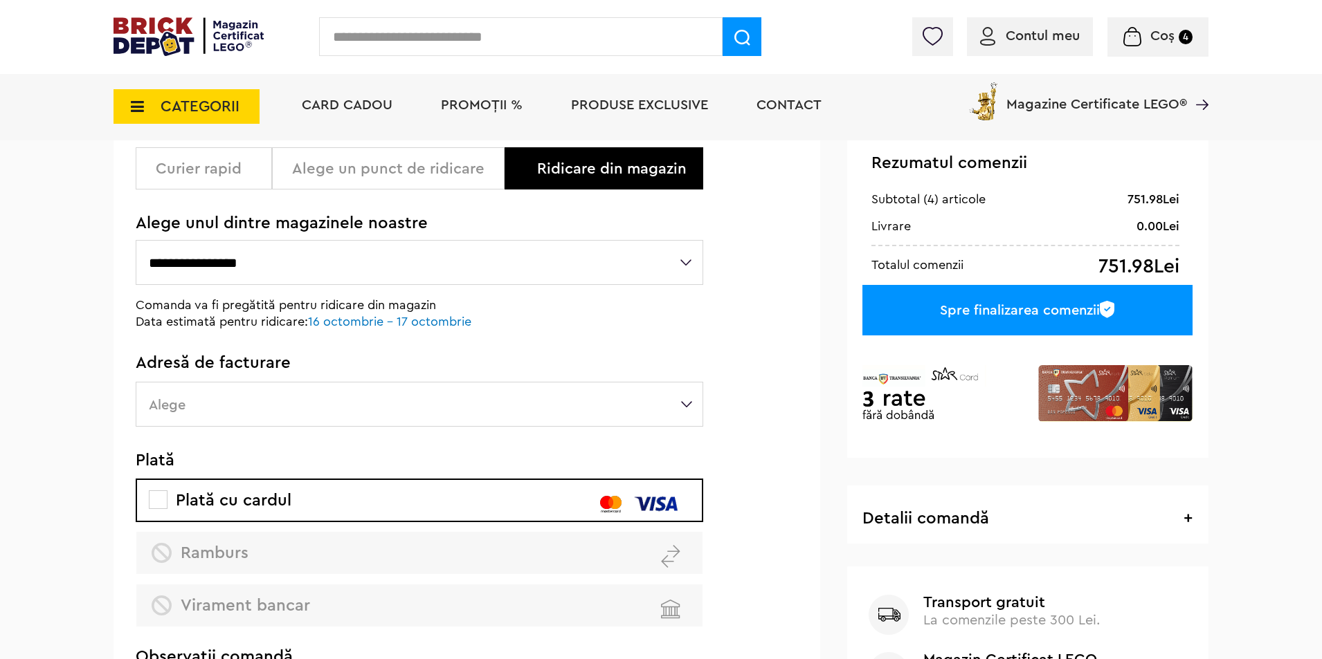
click at [202, 171] on div "Curier rapid" at bounding box center [209, 169] width 106 height 17
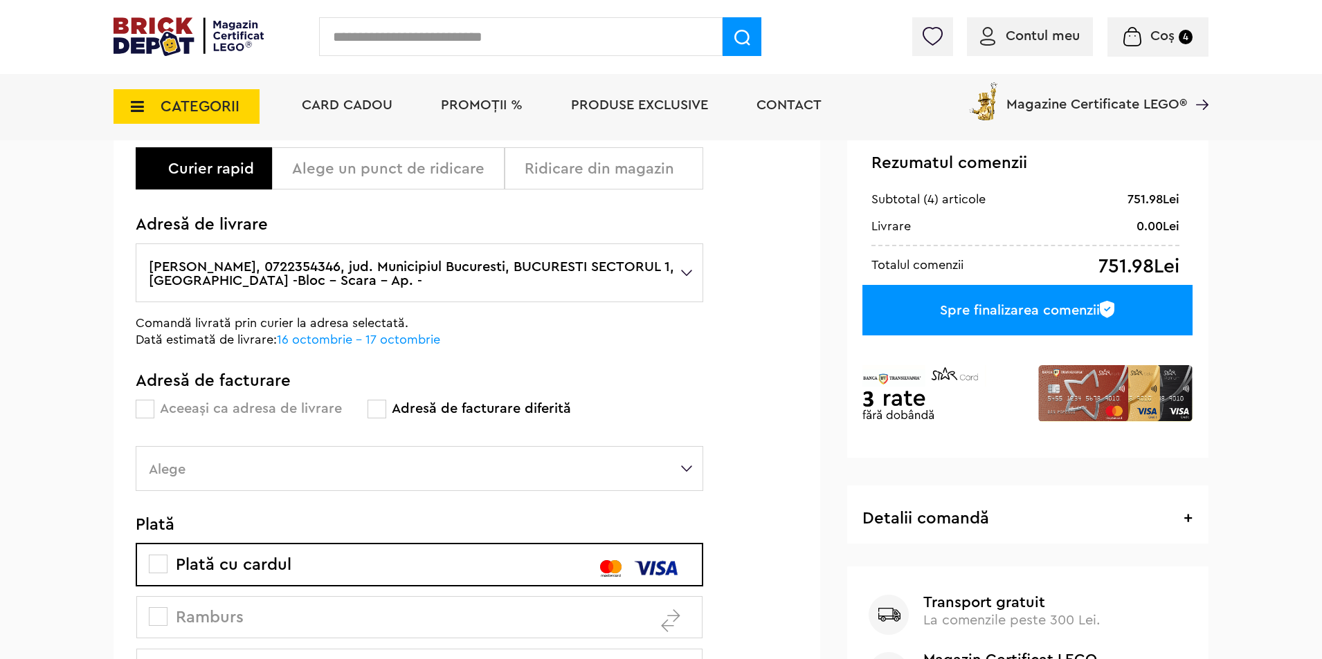
click at [642, 265] on label "[PERSON_NAME], 0722354346, jud. Municipiul Bucuresti, BUCURESTI SECTORUL 1, [GE…" at bounding box center [419, 273] width 567 height 59
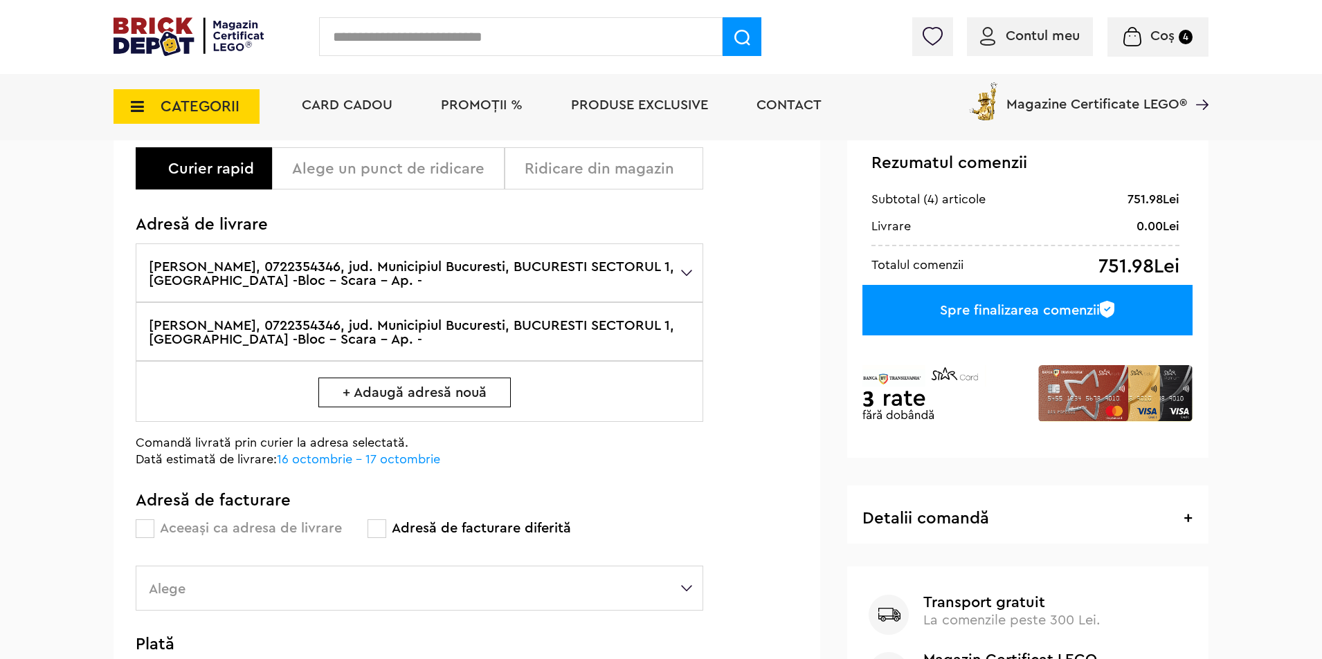
click at [425, 388] on span "+ Adaugă adresă nouă" at bounding box center [414, 393] width 192 height 30
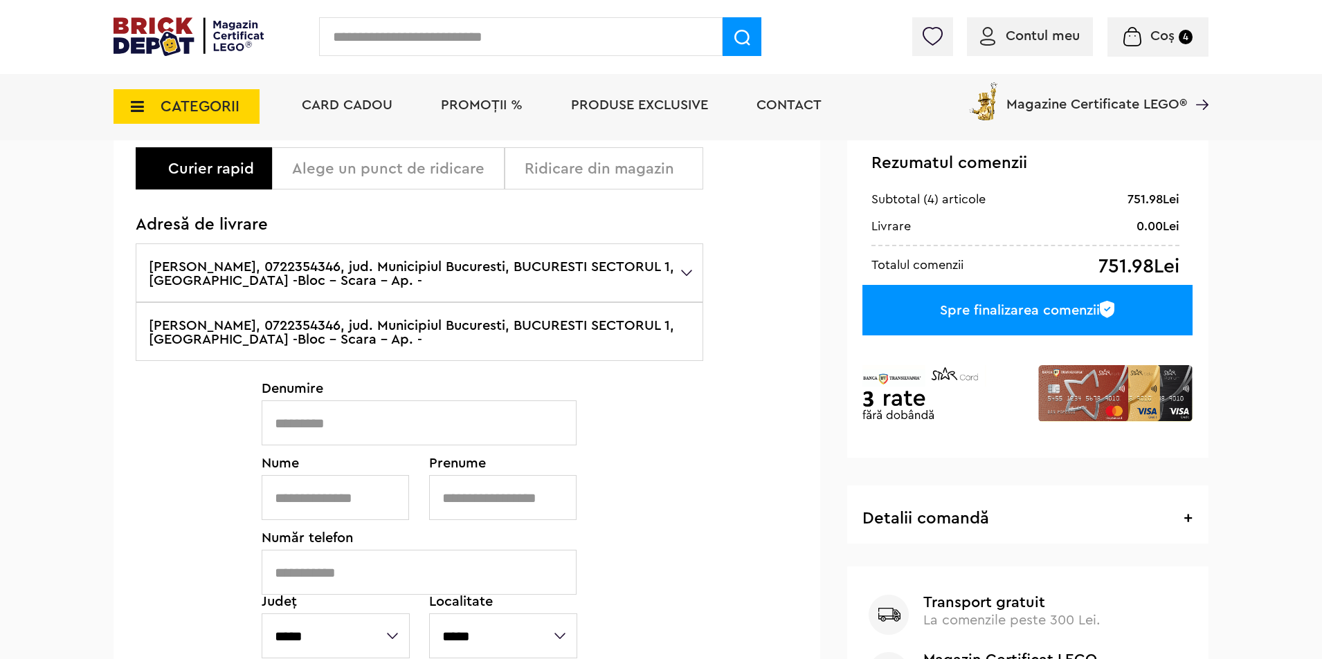
click at [333, 434] on input "text" at bounding box center [419, 423] width 315 height 45
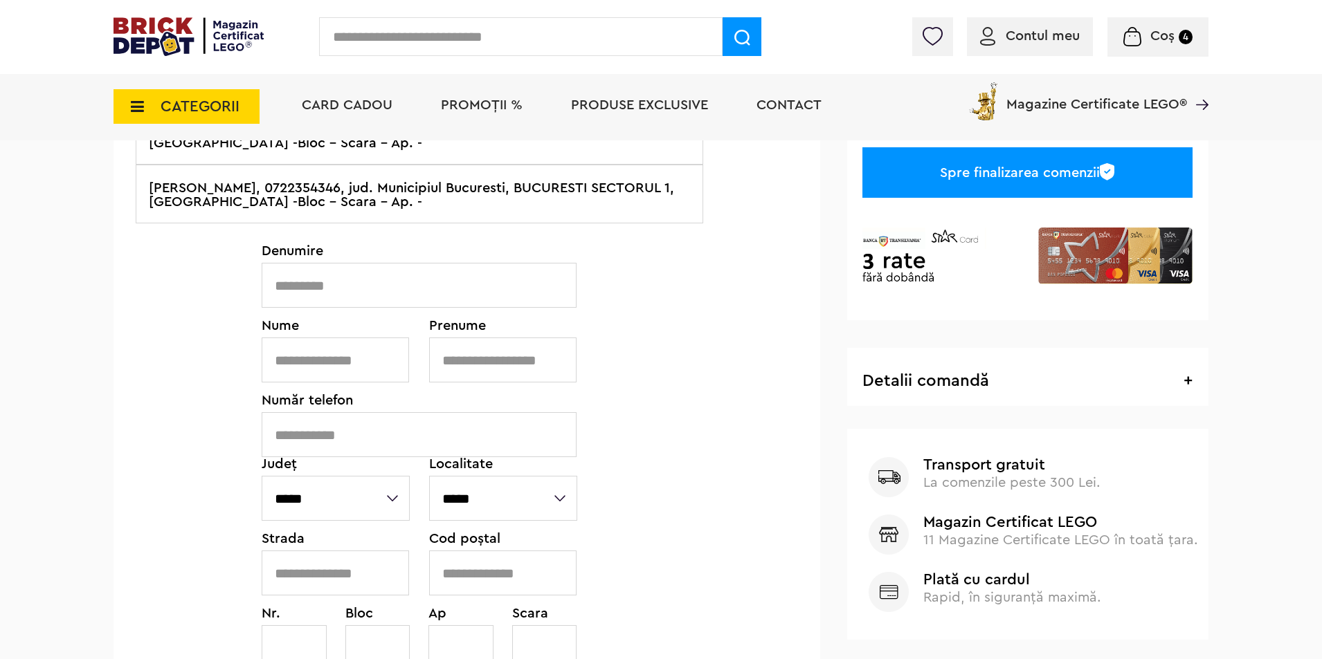
scroll to position [277, 0]
click at [327, 355] on input "text" at bounding box center [335, 359] width 147 height 45
type input "****"
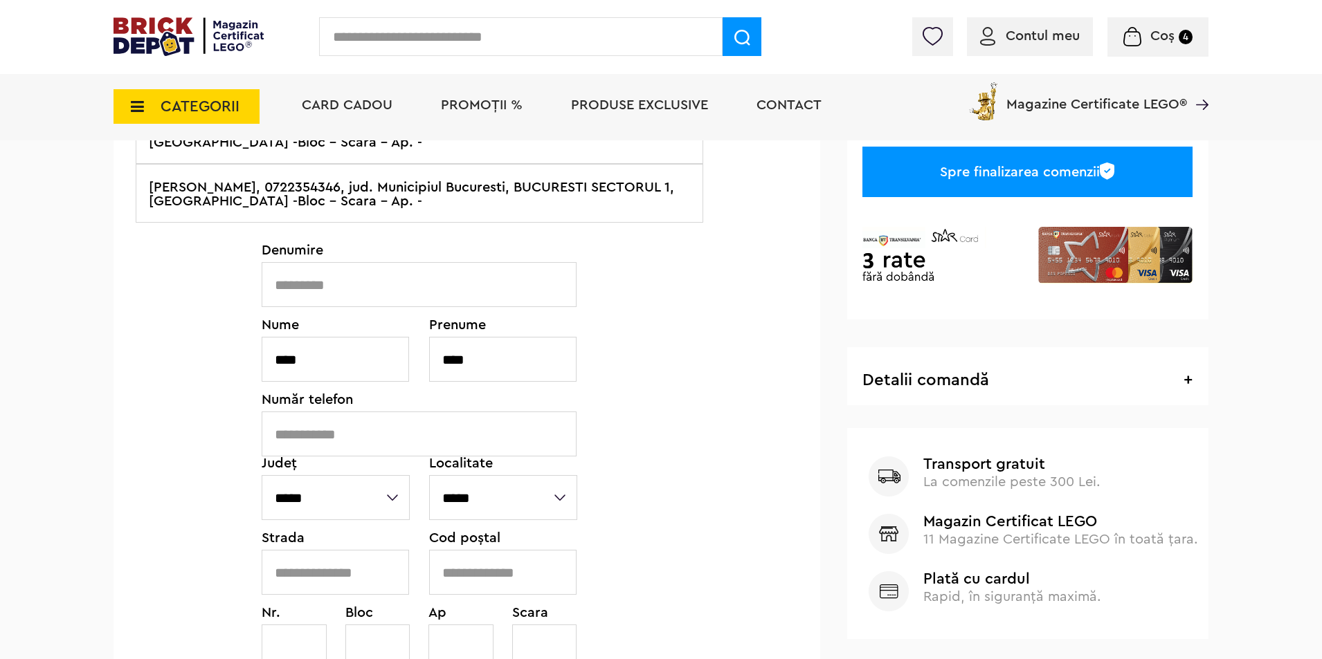
type input "****"
type input "**********"
click at [315, 485] on select "**********" at bounding box center [336, 497] width 148 height 45
select select "*"
click at [262, 475] on select "**********" at bounding box center [336, 497] width 148 height 45
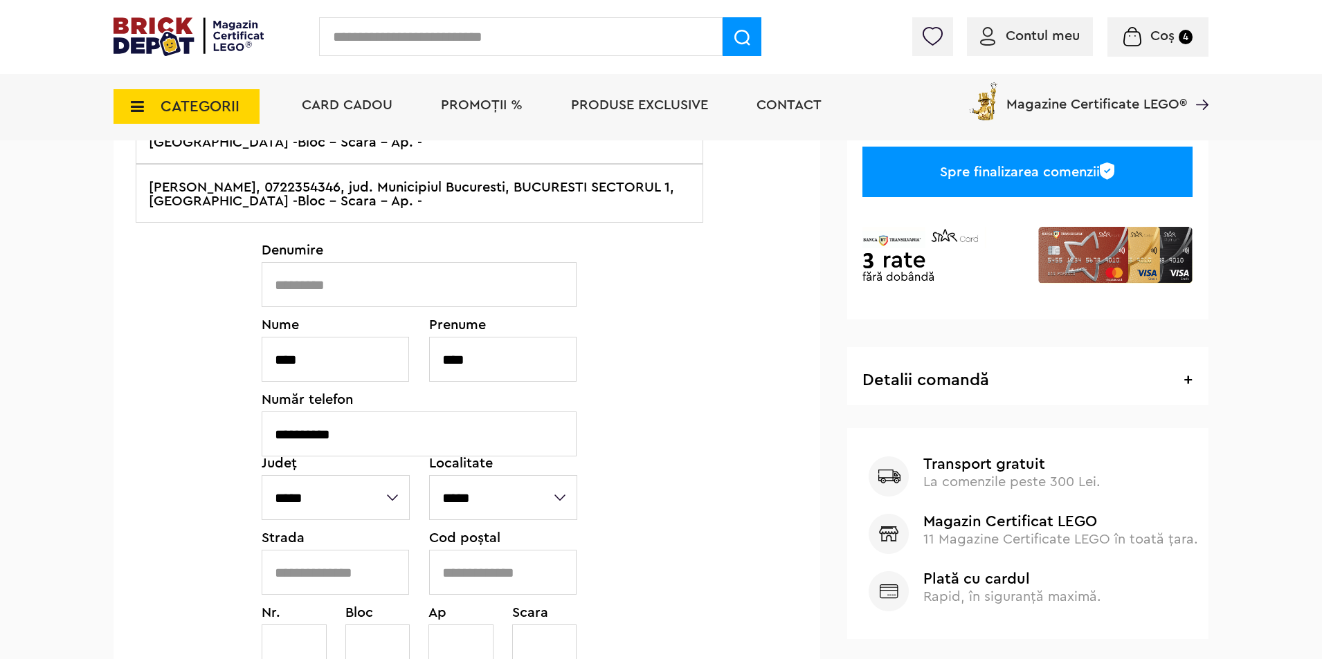
click at [471, 498] on select "**********" at bounding box center [503, 497] width 148 height 45
select select "****"
click at [429, 475] on select "**********" at bounding box center [503, 497] width 148 height 45
click at [336, 576] on input "text" at bounding box center [335, 572] width 147 height 45
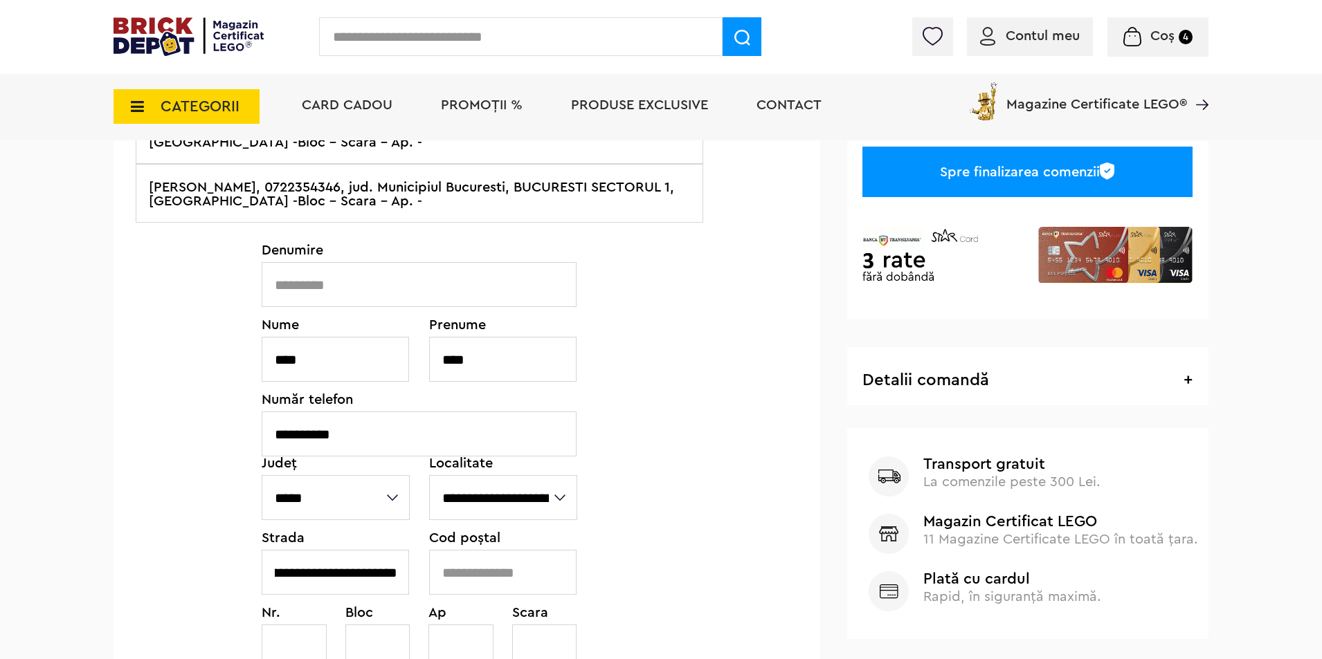
type input "**********"
click at [486, 576] on input "text" at bounding box center [502, 572] width 147 height 45
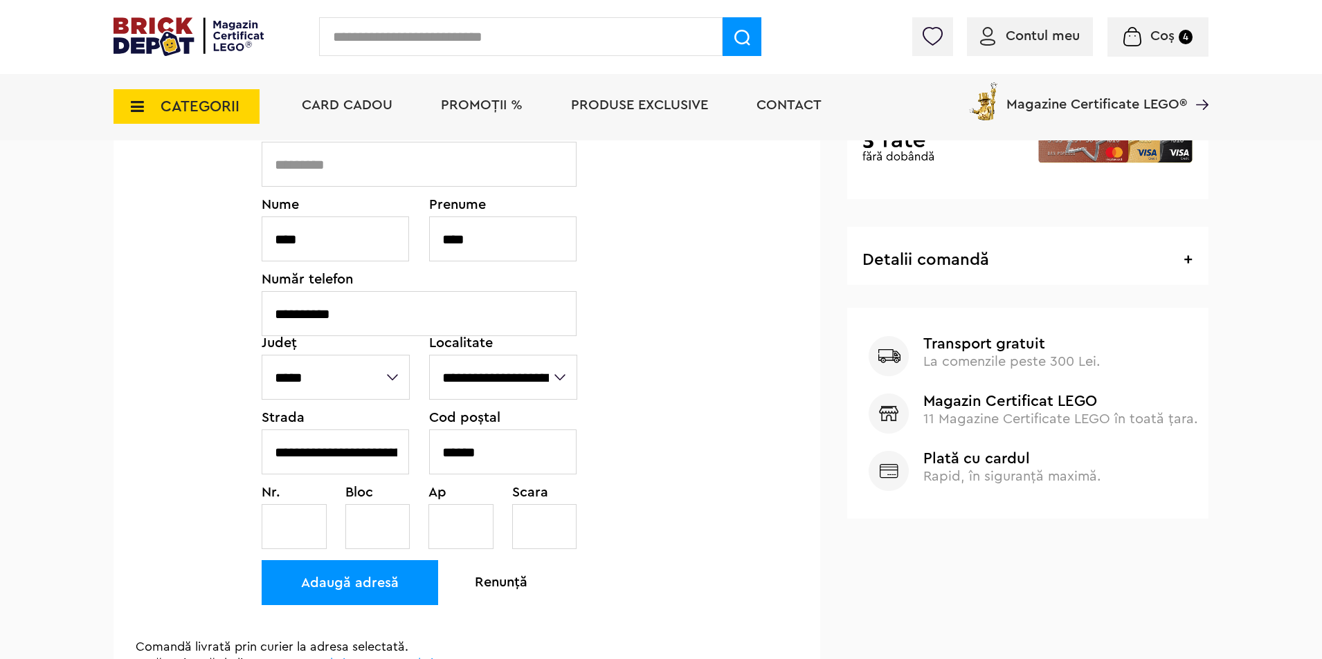
scroll to position [484, 0]
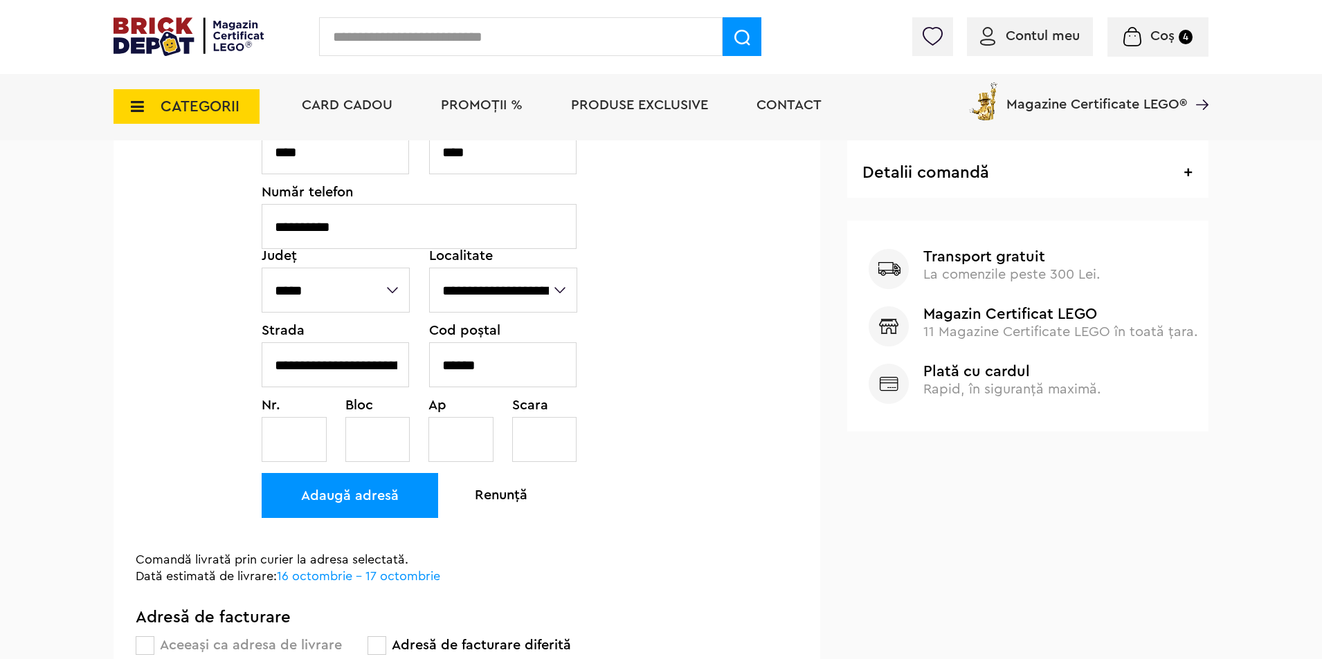
type input "******"
click at [282, 435] on input "text" at bounding box center [294, 439] width 65 height 45
type input "*"
drag, startPoint x: 356, startPoint y: 355, endPoint x: 408, endPoint y: 354, distance: 51.2
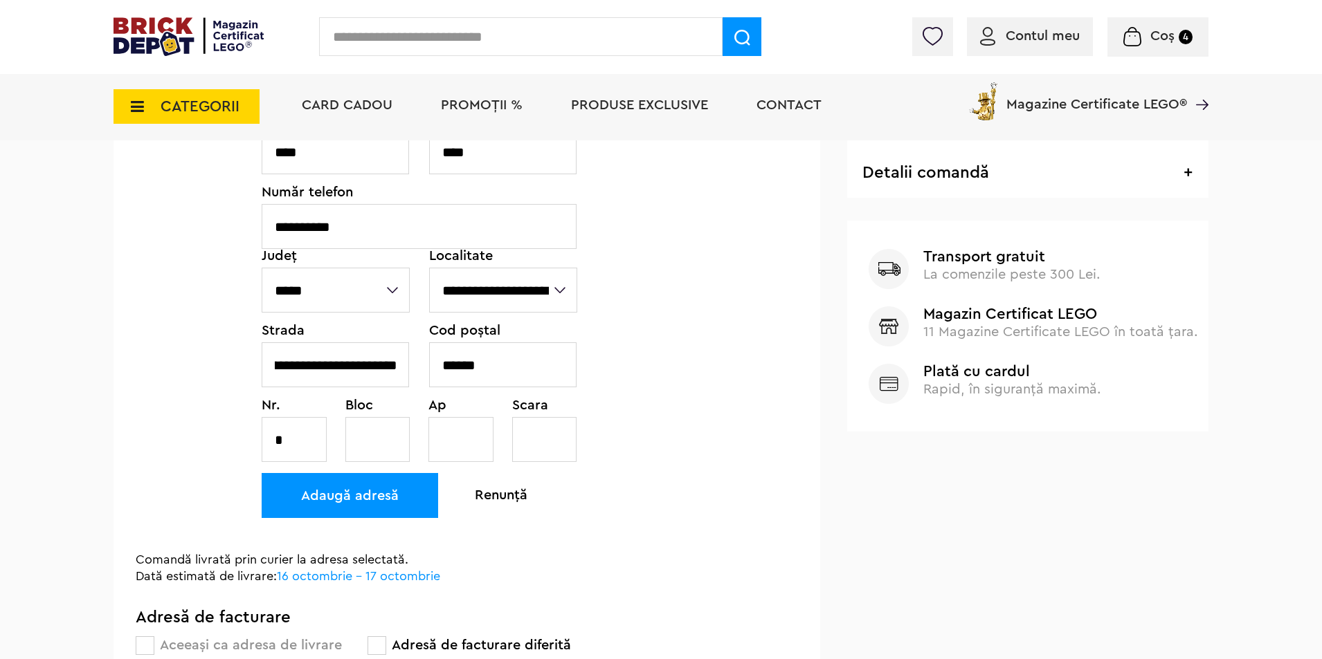
click at [413, 354] on div "**********" at bounding box center [420, 356] width 316 height 64
click at [394, 365] on input "**********" at bounding box center [335, 365] width 147 height 45
type input "**********"
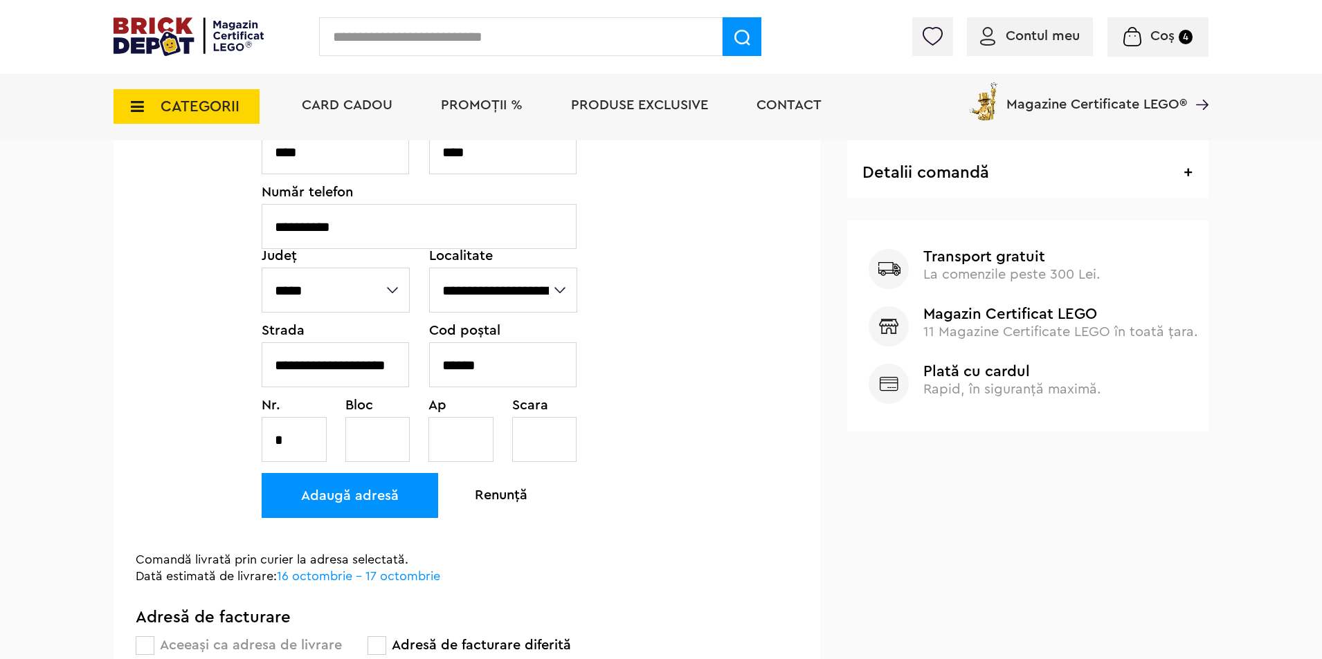
click at [366, 501] on div "Adaugă adresă" at bounding box center [350, 495] width 176 height 45
click at [352, 490] on div "Adaugă adresă" at bounding box center [350, 495] width 176 height 45
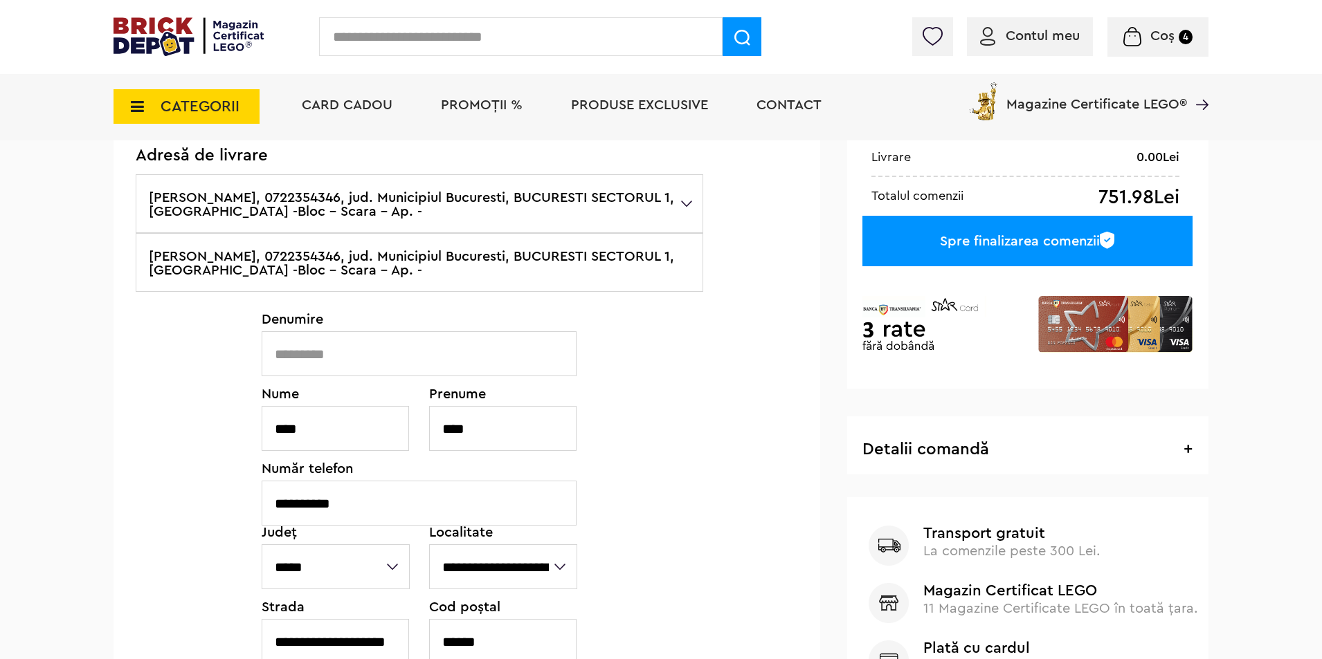
click at [309, 352] on input "text" at bounding box center [419, 353] width 315 height 45
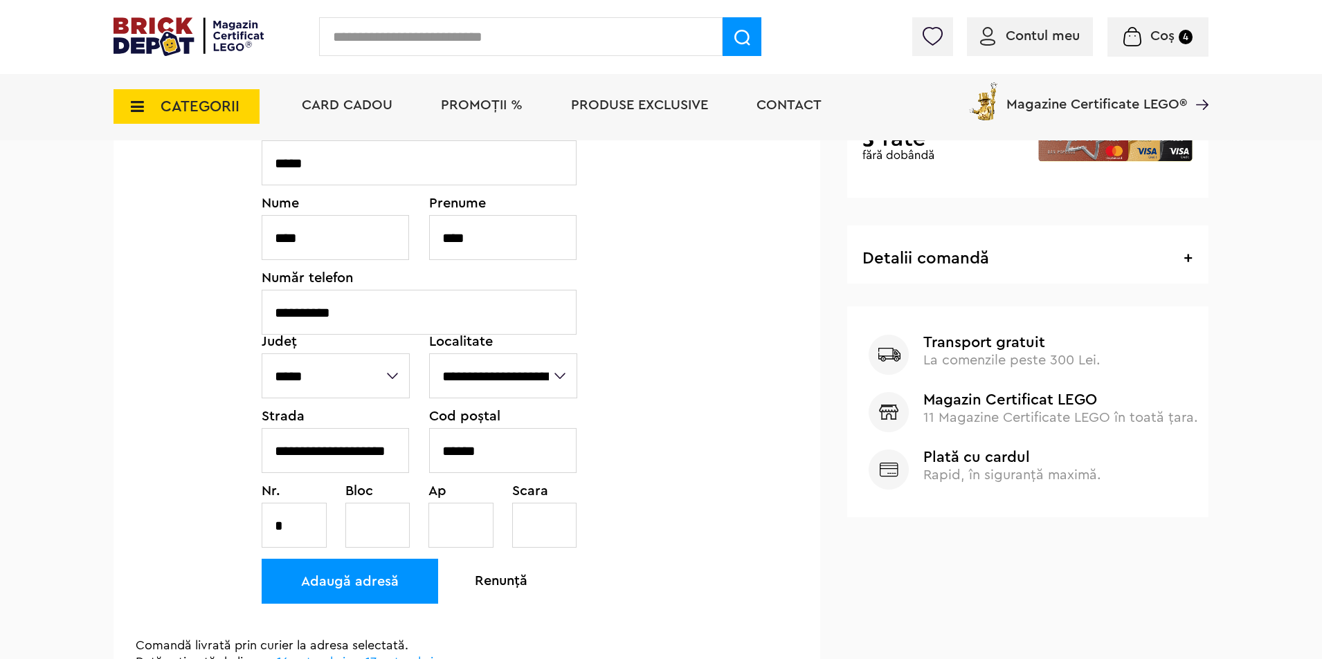
scroll to position [415, 0]
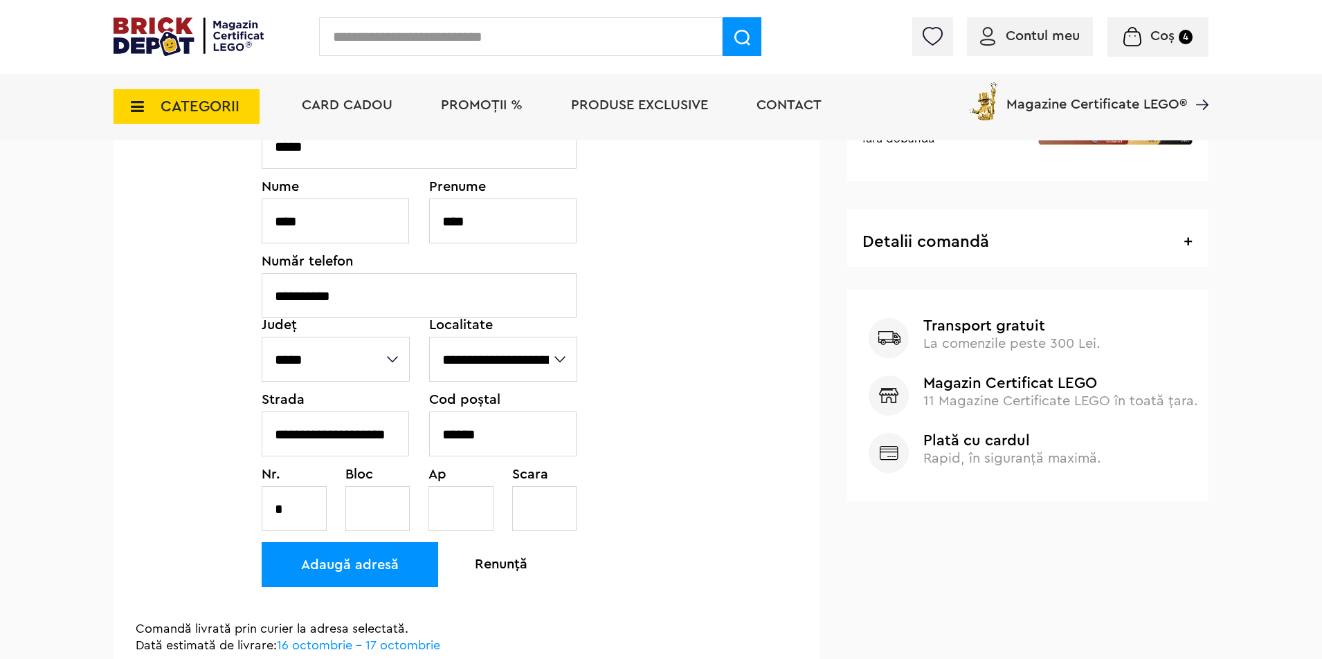
type input "*****"
click at [356, 557] on div "Adaugă adresă" at bounding box center [350, 565] width 176 height 45
click at [337, 589] on div "**********" at bounding box center [420, 346] width 316 height 524
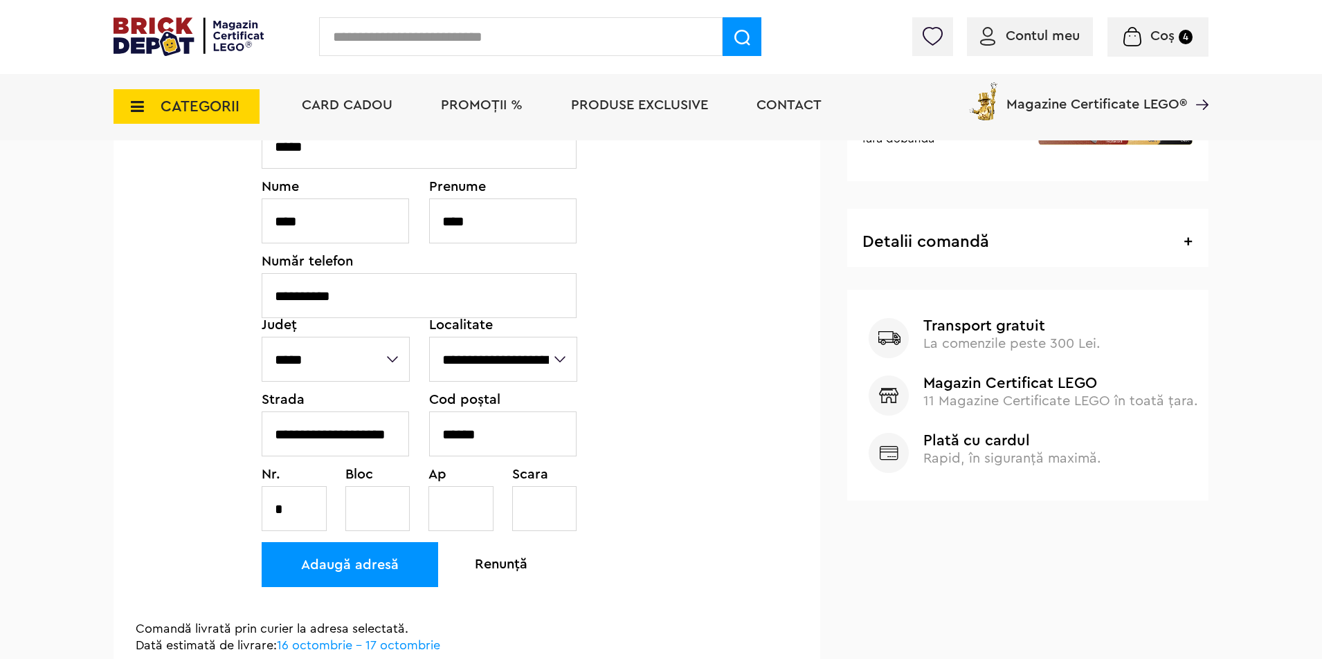
click at [331, 565] on div "Adaugă adresă" at bounding box center [350, 565] width 176 height 45
click at [367, 507] on input "text" at bounding box center [377, 508] width 65 height 45
type input "*"
click at [446, 511] on input "text" at bounding box center [460, 508] width 65 height 45
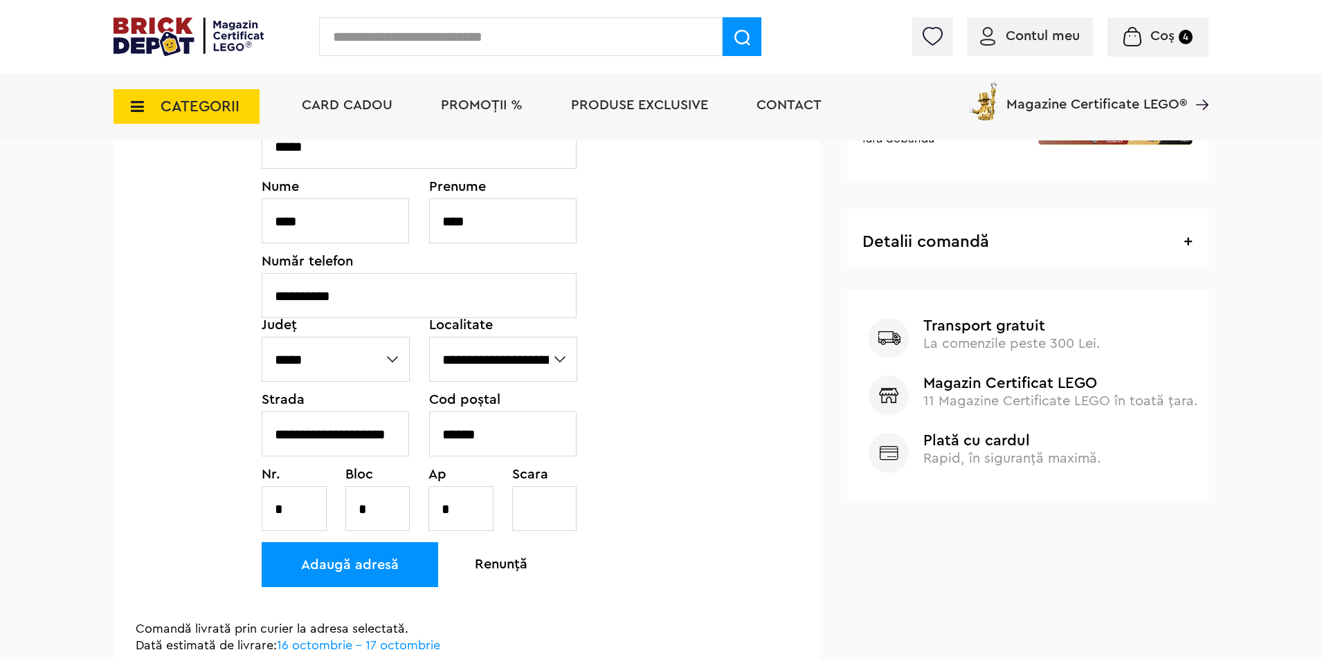
type input "*"
click at [553, 501] on input "text" at bounding box center [544, 508] width 65 height 45
type input "*"
click at [334, 553] on div "Adaugă adresă" at bounding box center [350, 565] width 176 height 45
click at [370, 566] on div "Adaugă adresă" at bounding box center [350, 565] width 176 height 45
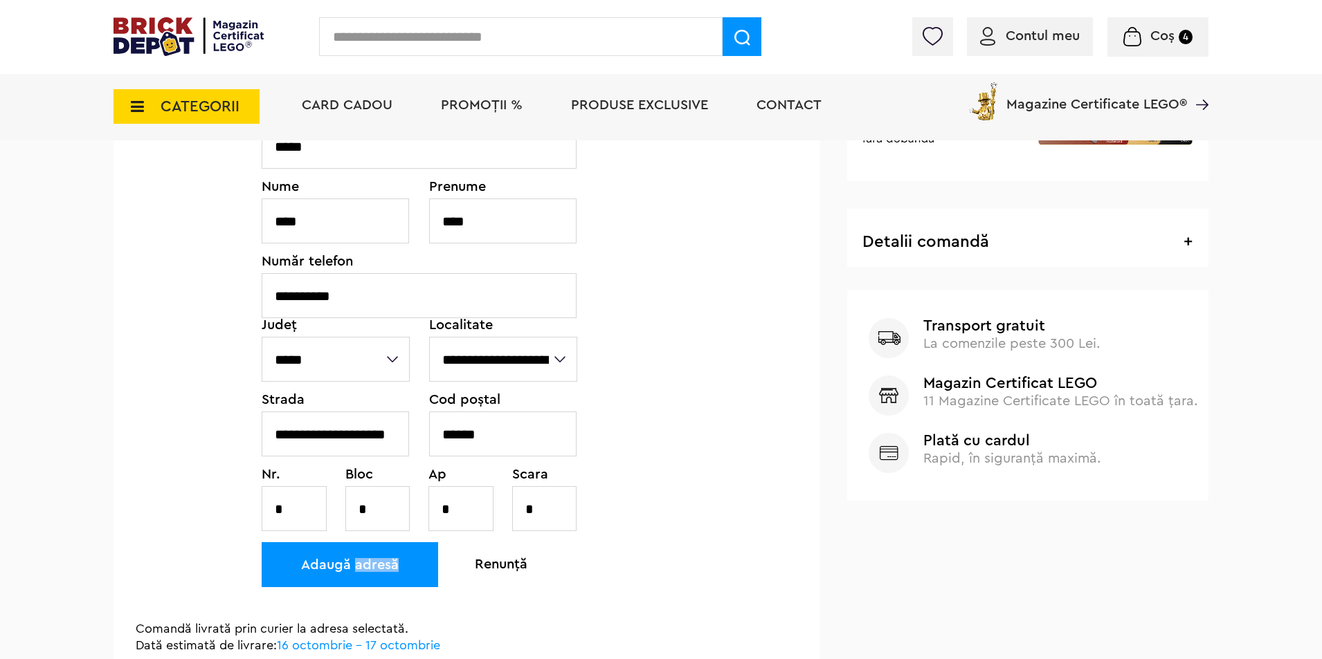
click at [370, 566] on div "Adaugă adresă" at bounding box center [350, 565] width 176 height 45
click at [370, 565] on div "Adaugă adresă" at bounding box center [350, 565] width 176 height 45
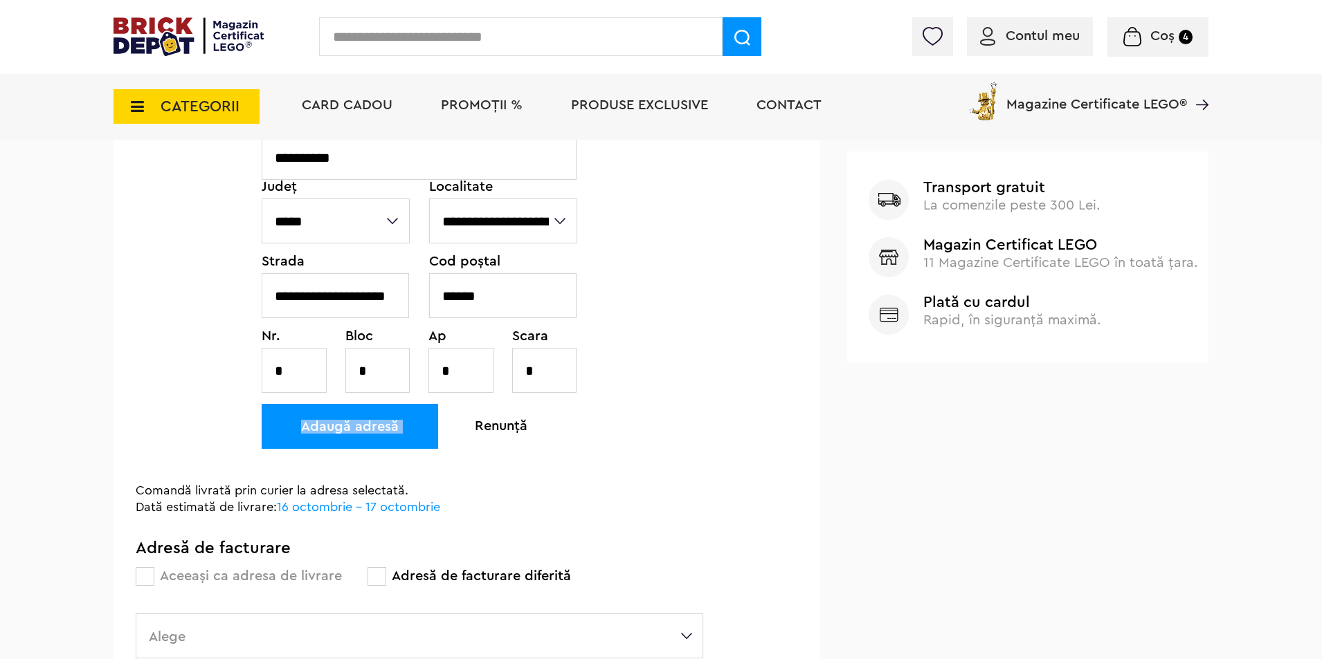
scroll to position [692, 0]
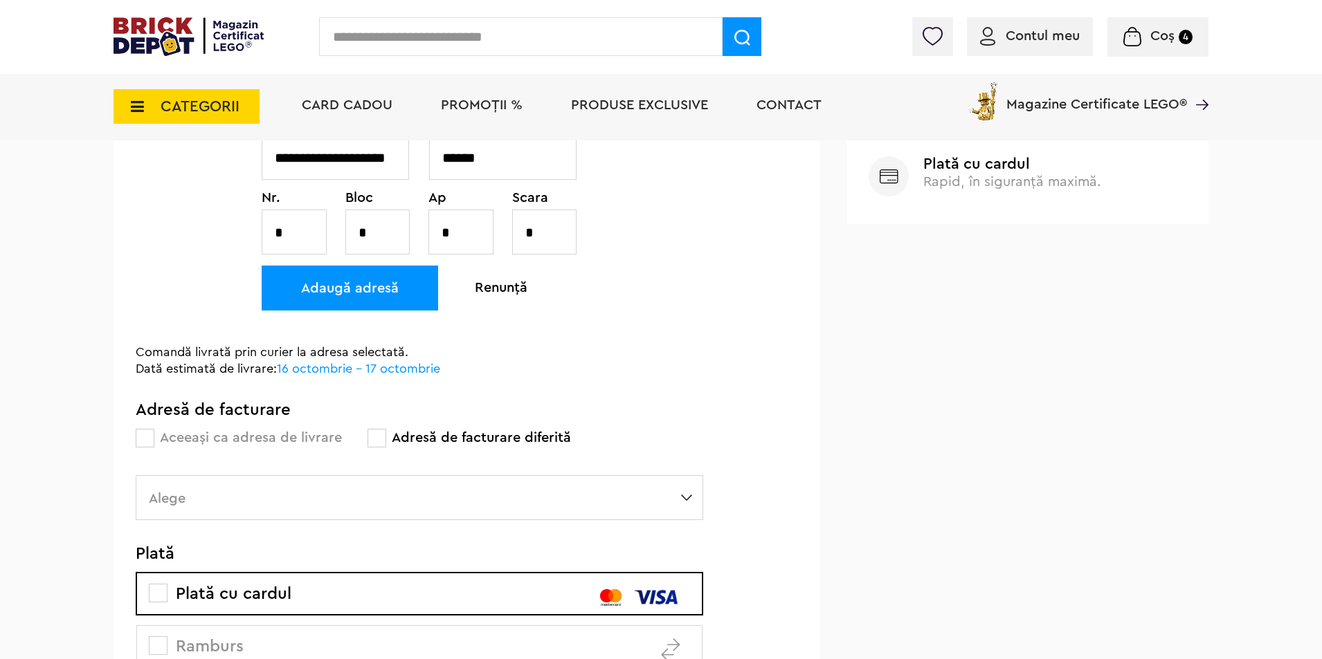
click at [212, 498] on label "Alege" at bounding box center [419, 497] width 567 height 45
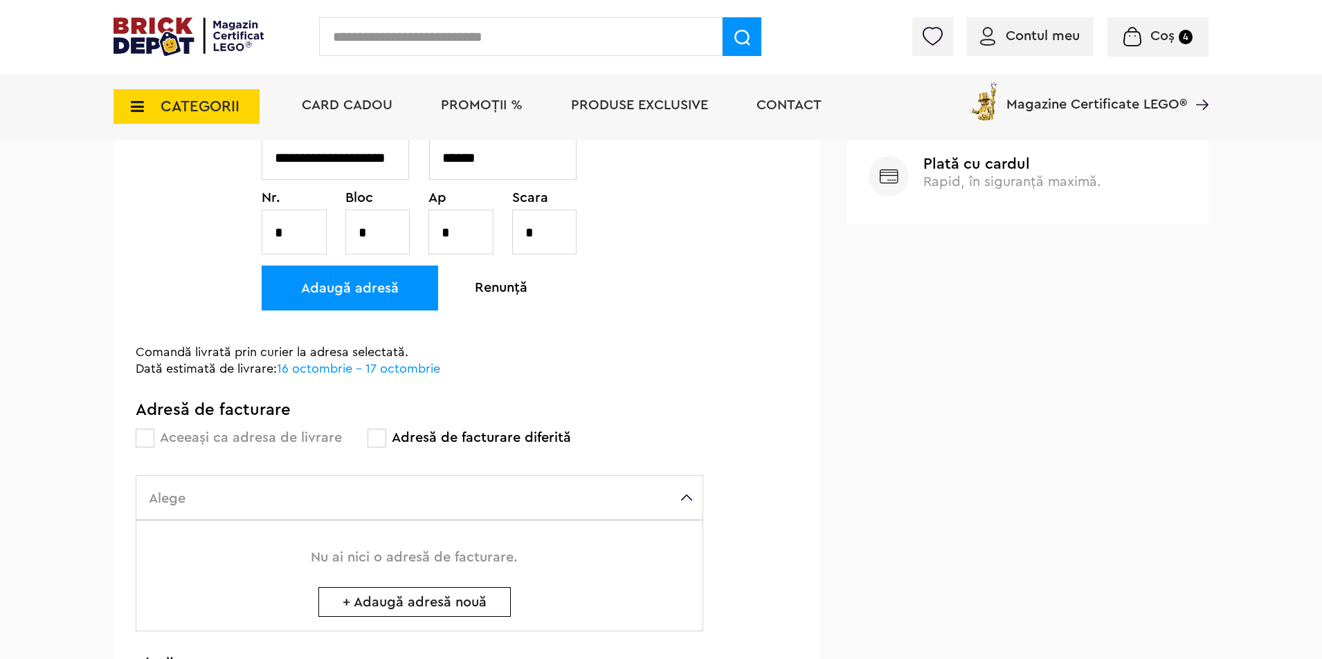
click at [212, 498] on label "Alege" at bounding box center [419, 497] width 567 height 45
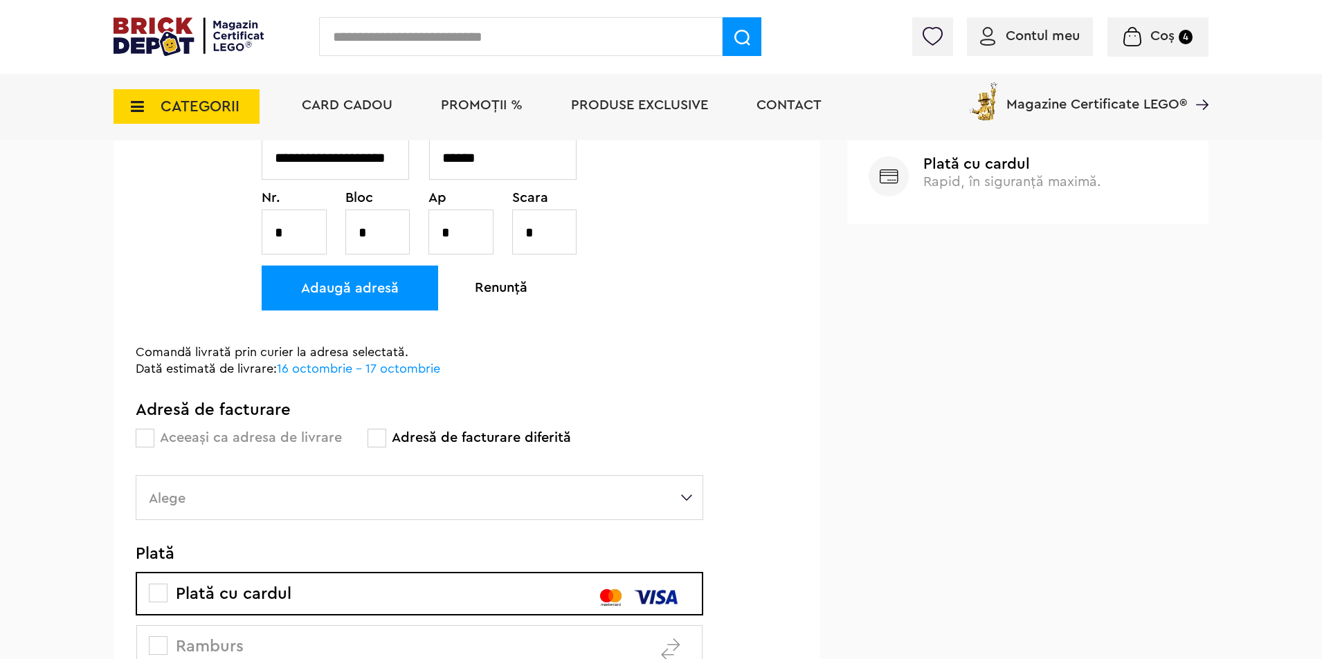
click at [144, 432] on span at bounding box center [145, 438] width 19 height 19
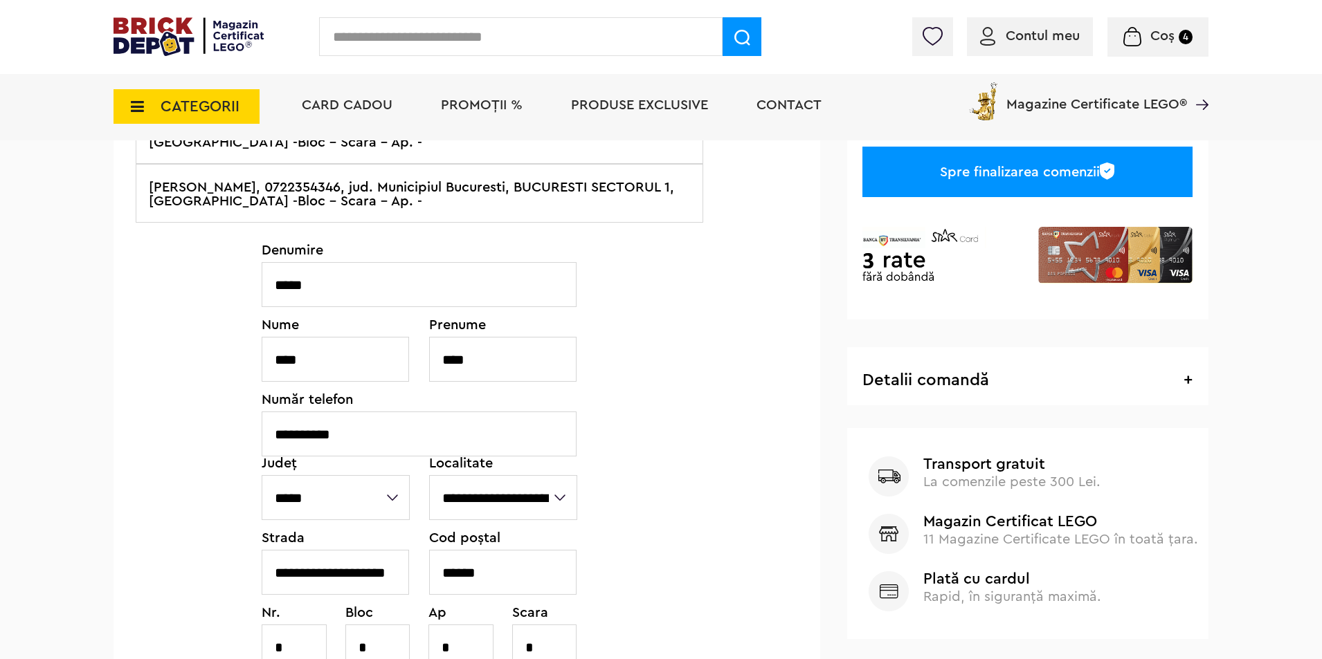
scroll to position [0, 0]
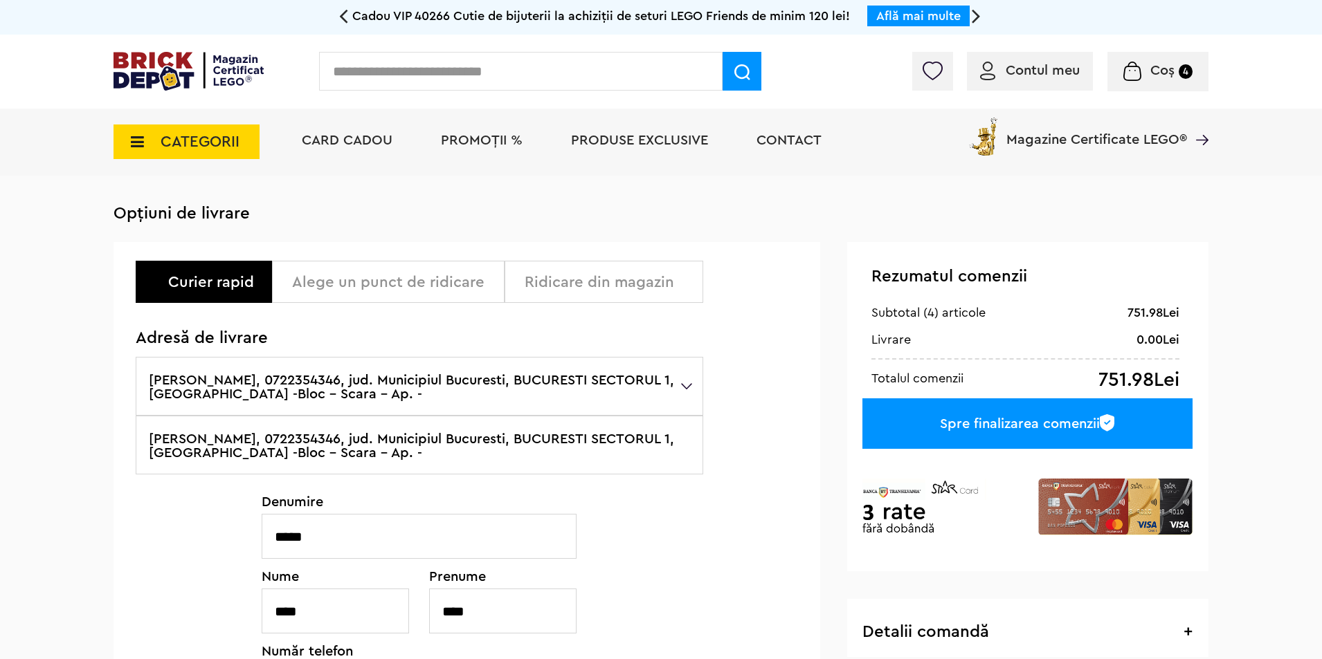
click at [682, 384] on label "[PERSON_NAME], 0722354346, jud. Municipiul Bucuresti, BUCURESTI SECTORUL 1, [GE…" at bounding box center [419, 386] width 567 height 59
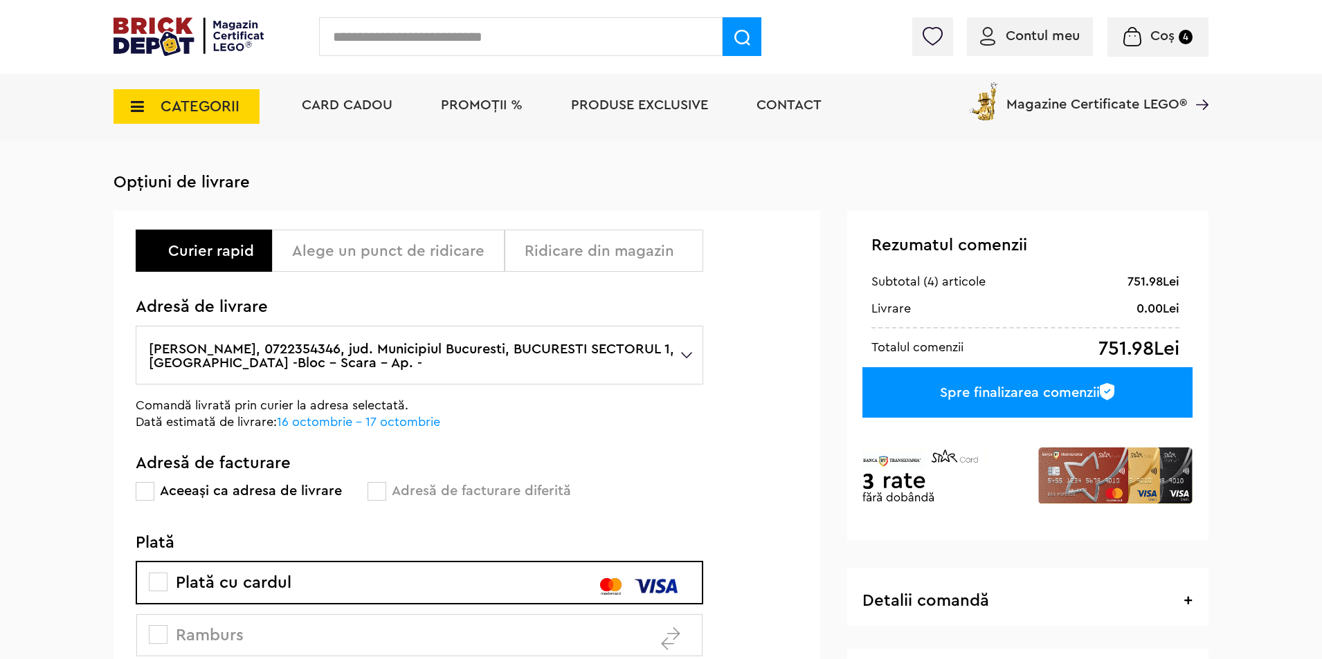
scroll to position [138, 0]
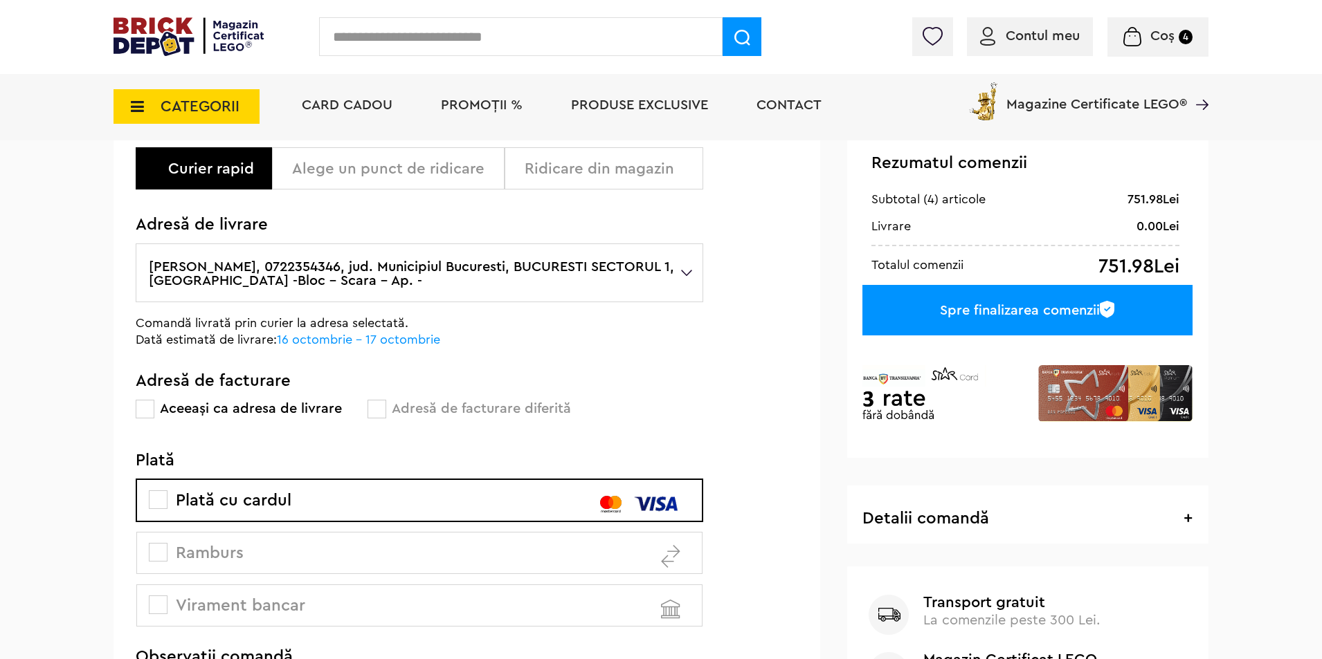
click at [170, 551] on span "Ramburs" at bounding box center [198, 553] width 92 height 17
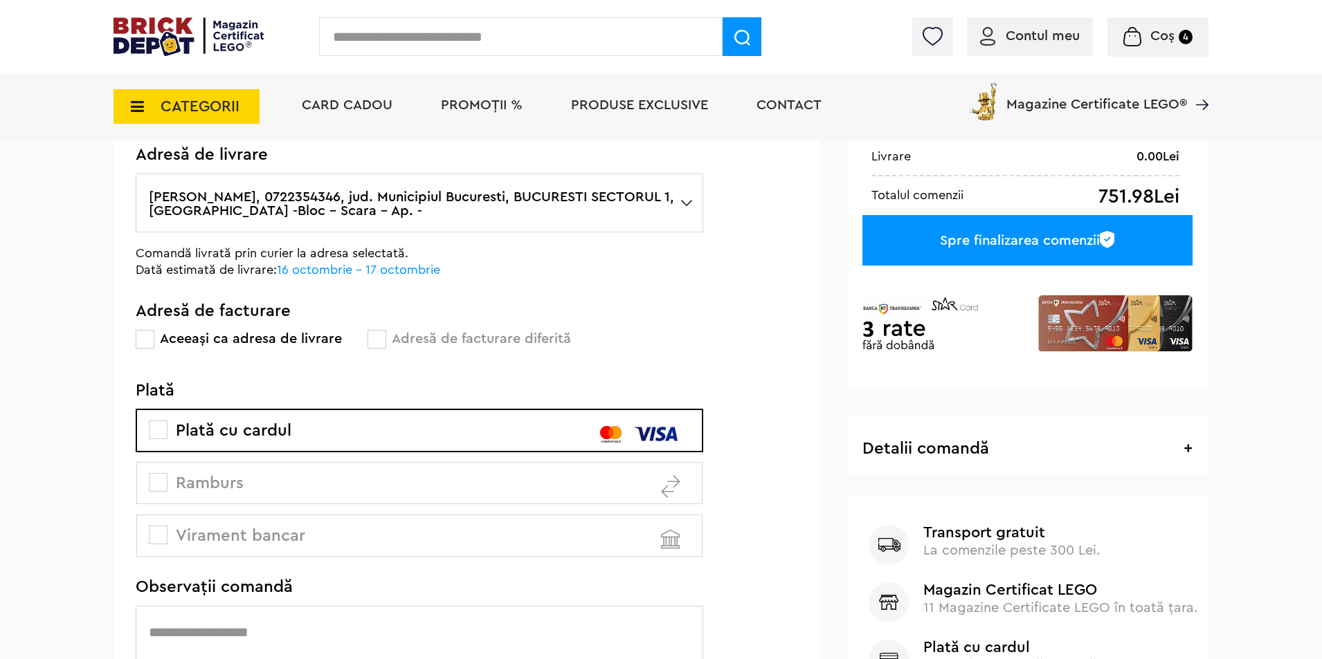
scroll to position [208, 0]
click at [424, 215] on label "[PERSON_NAME], 0722354346, jud. Municipiul Bucuresti, BUCURESTI SECTORUL 1, [GE…" at bounding box center [419, 203] width 567 height 59
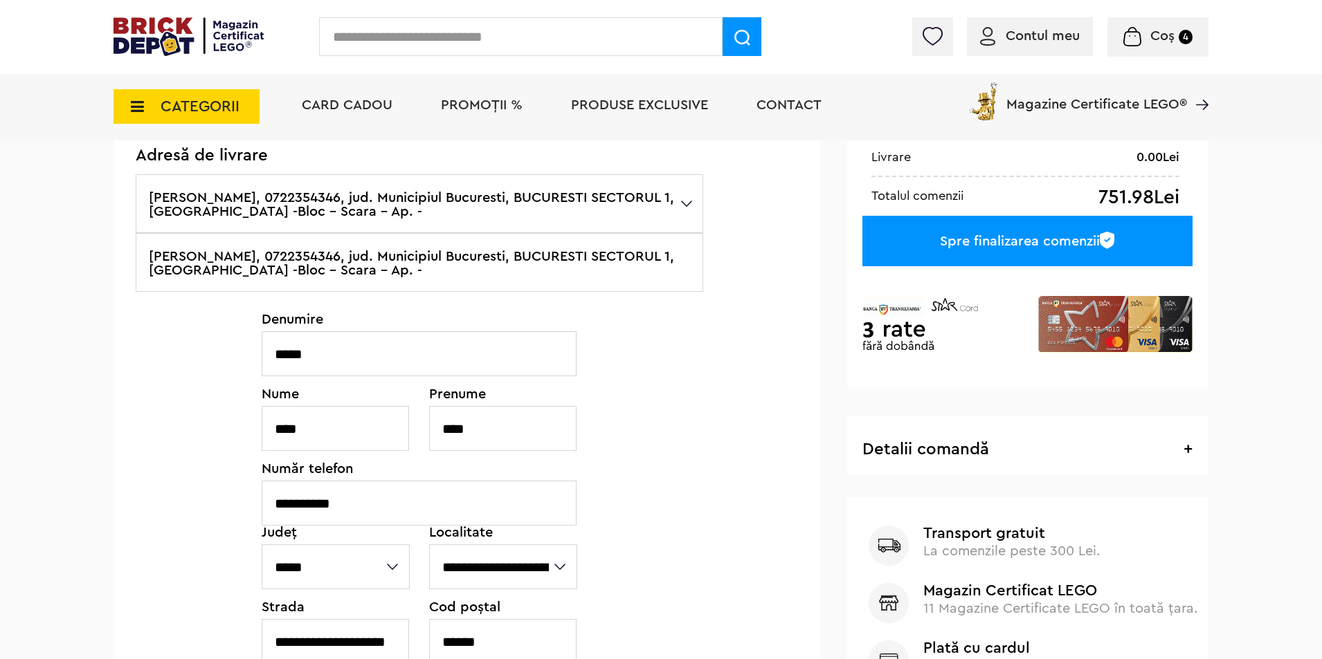
drag, startPoint x: 471, startPoint y: 201, endPoint x: 405, endPoint y: 208, distance: 66.8
click at [405, 208] on label "[PERSON_NAME], 0722354346, jud. Municipiul Bucuresti, BUCURESTI SECTORUL 1, [GE…" at bounding box center [419, 203] width 567 height 59
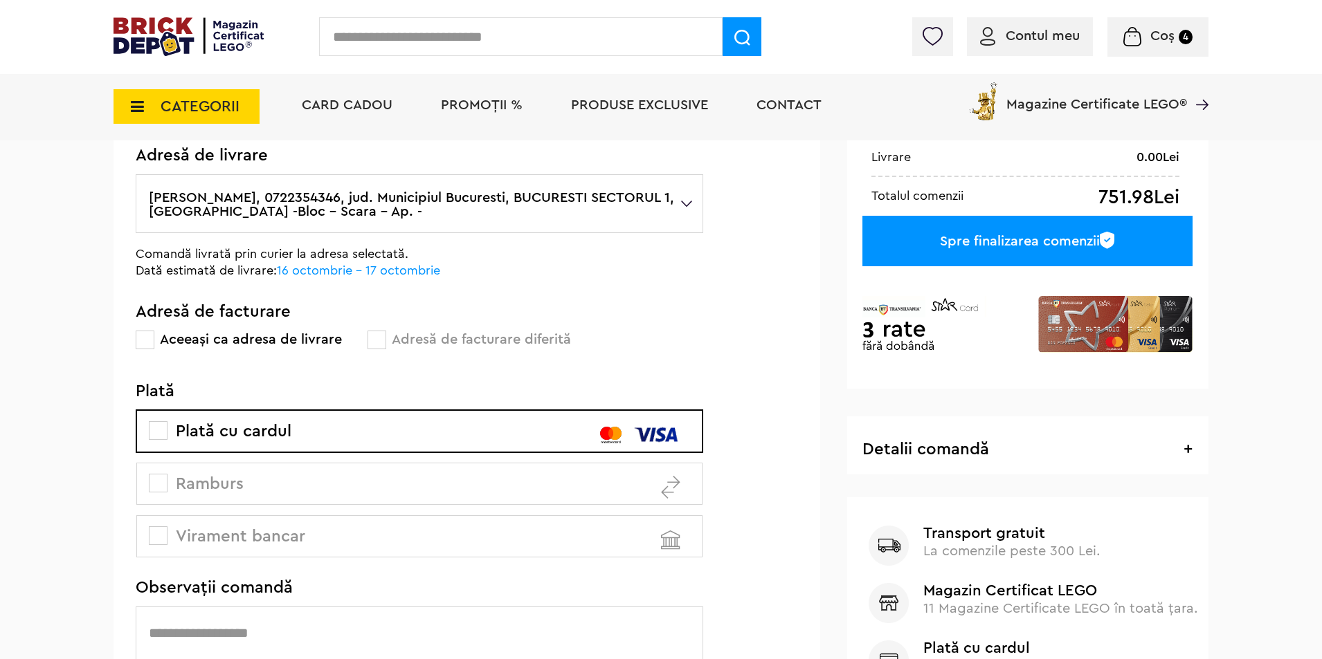
click at [405, 208] on label "[PERSON_NAME], 0722354346, jud. Municipiul Bucuresti, BUCURESTI SECTORUL 1, [GE…" at bounding box center [419, 203] width 567 height 59
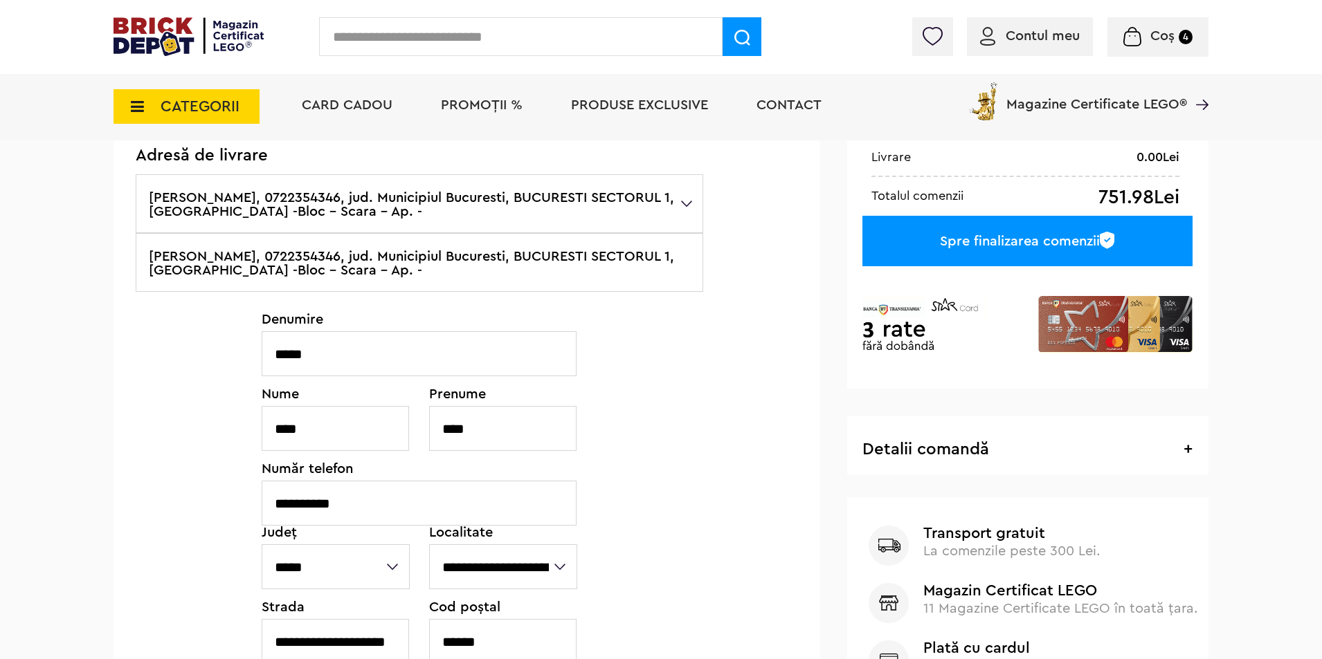
click at [380, 199] on label "[PERSON_NAME], 0722354346, jud. Municipiul Bucuresti, BUCURESTI SECTORUL 1, [GE…" at bounding box center [419, 203] width 567 height 59
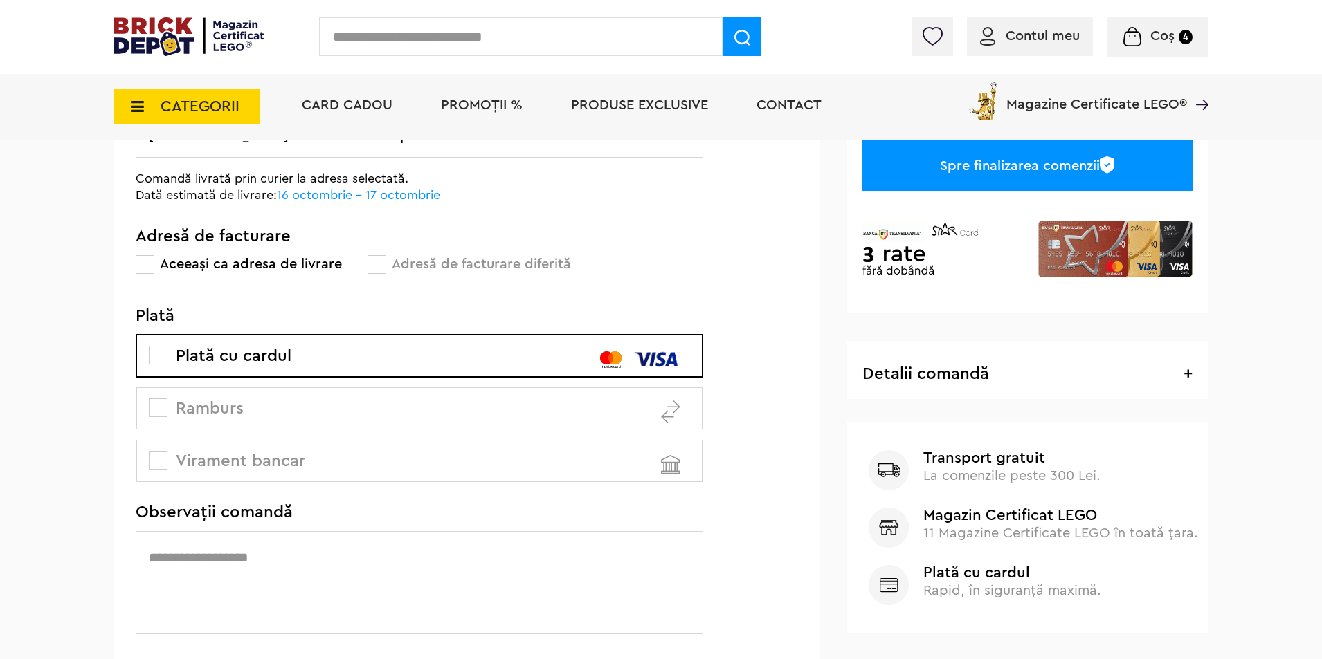
scroll to position [138, 0]
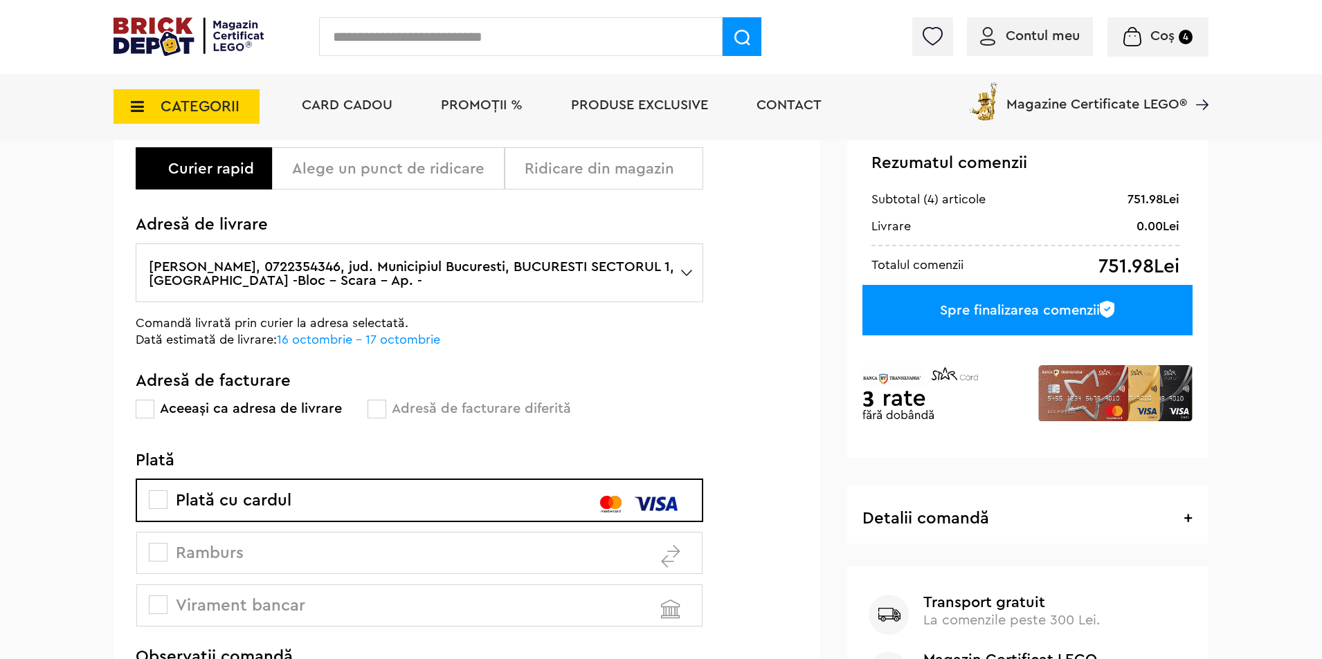
click at [572, 271] on label "[PERSON_NAME], 0722354346, jud. Municipiul Bucuresti, BUCURESTI SECTORUL 1, [GE…" at bounding box center [419, 273] width 567 height 59
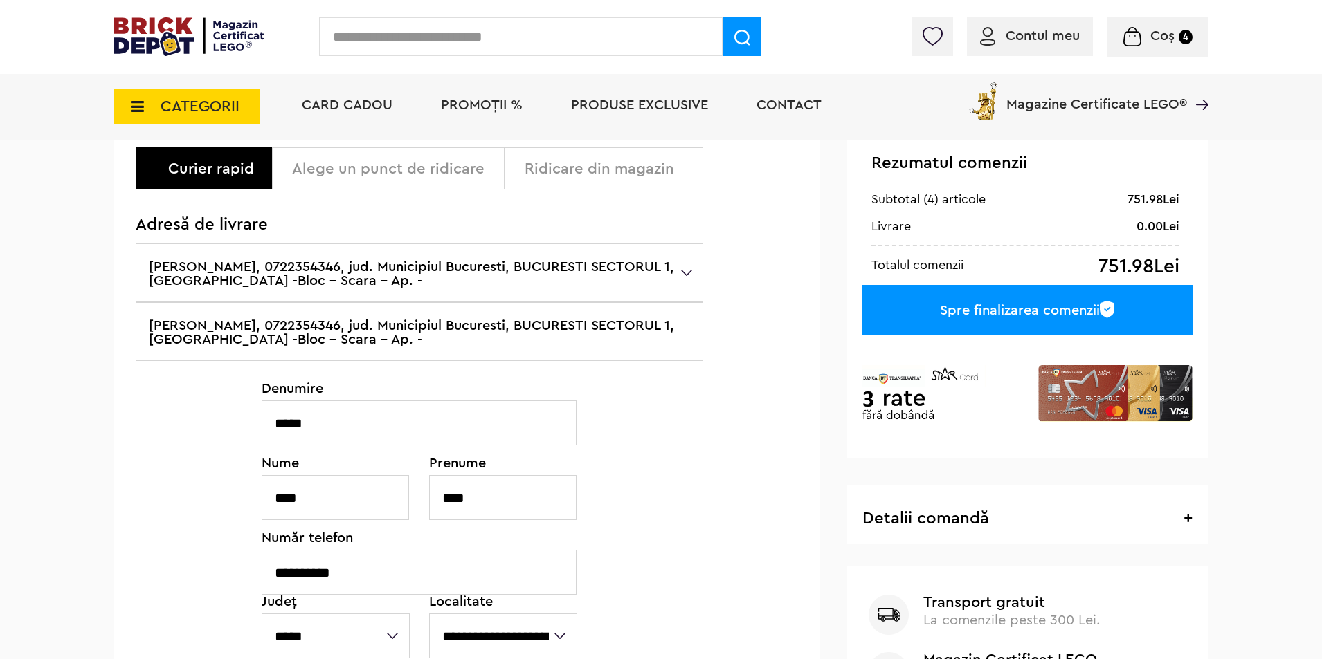
click at [354, 425] on input "*****" at bounding box center [419, 423] width 315 height 45
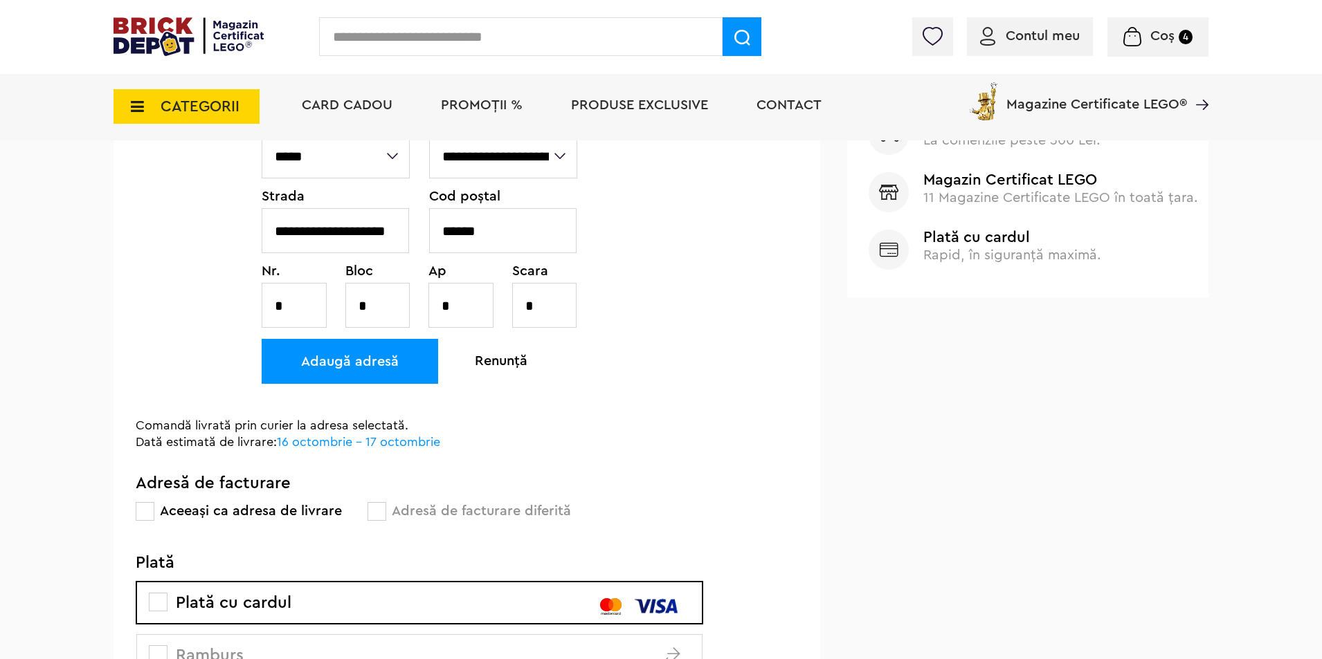
scroll to position [623, 0]
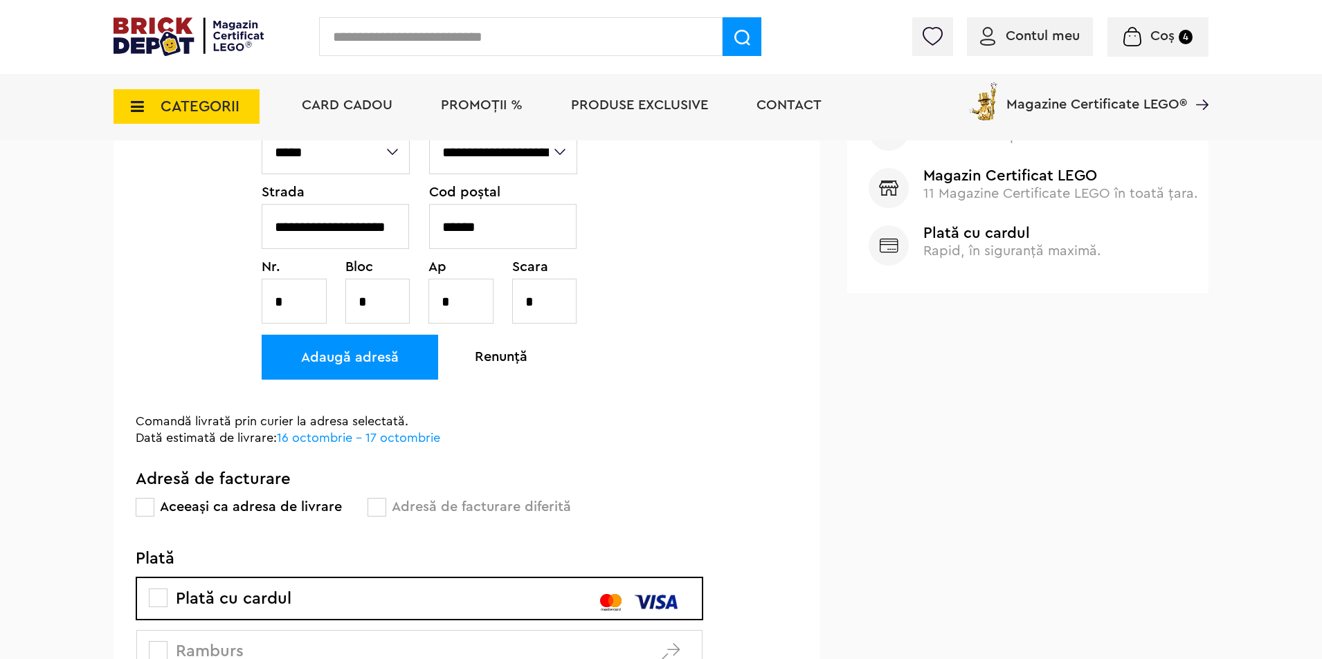
click at [363, 362] on div "Adaugă adresă" at bounding box center [350, 357] width 176 height 45
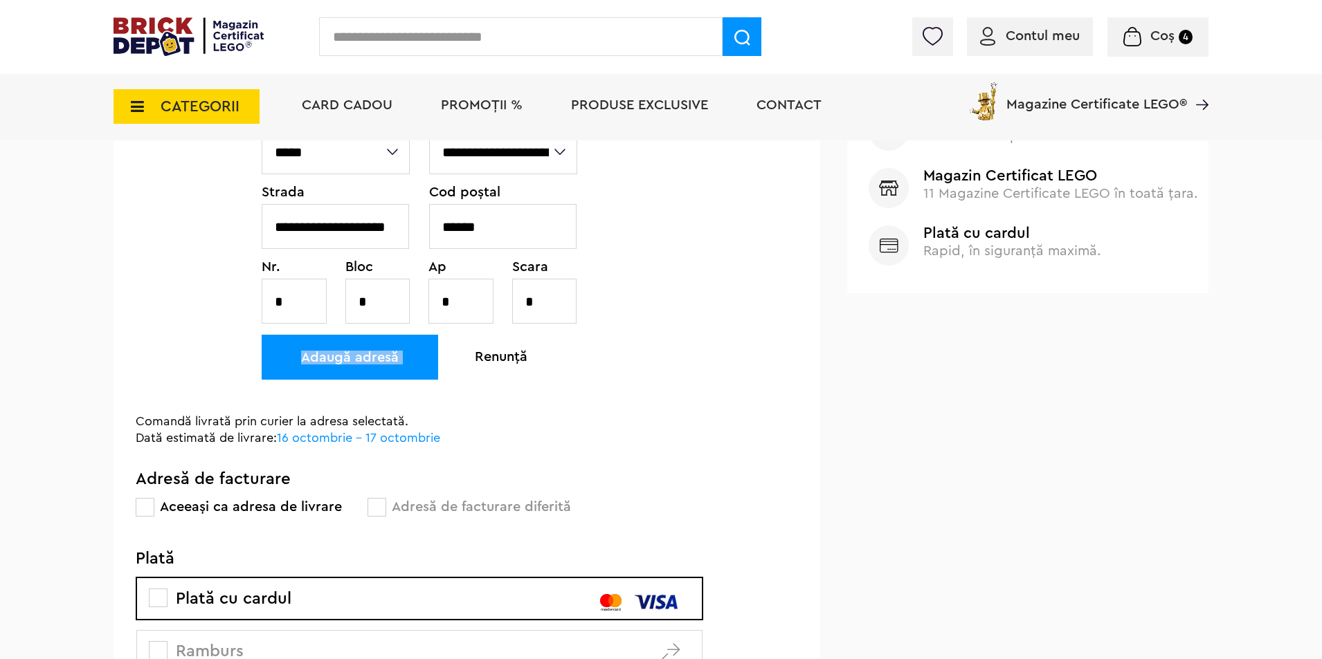
click at [361, 360] on div "Adaugă adresă" at bounding box center [350, 357] width 176 height 45
click at [361, 359] on div "Adaugă adresă" at bounding box center [350, 357] width 176 height 45
click at [362, 359] on div "Adaugă adresă" at bounding box center [350, 357] width 176 height 45
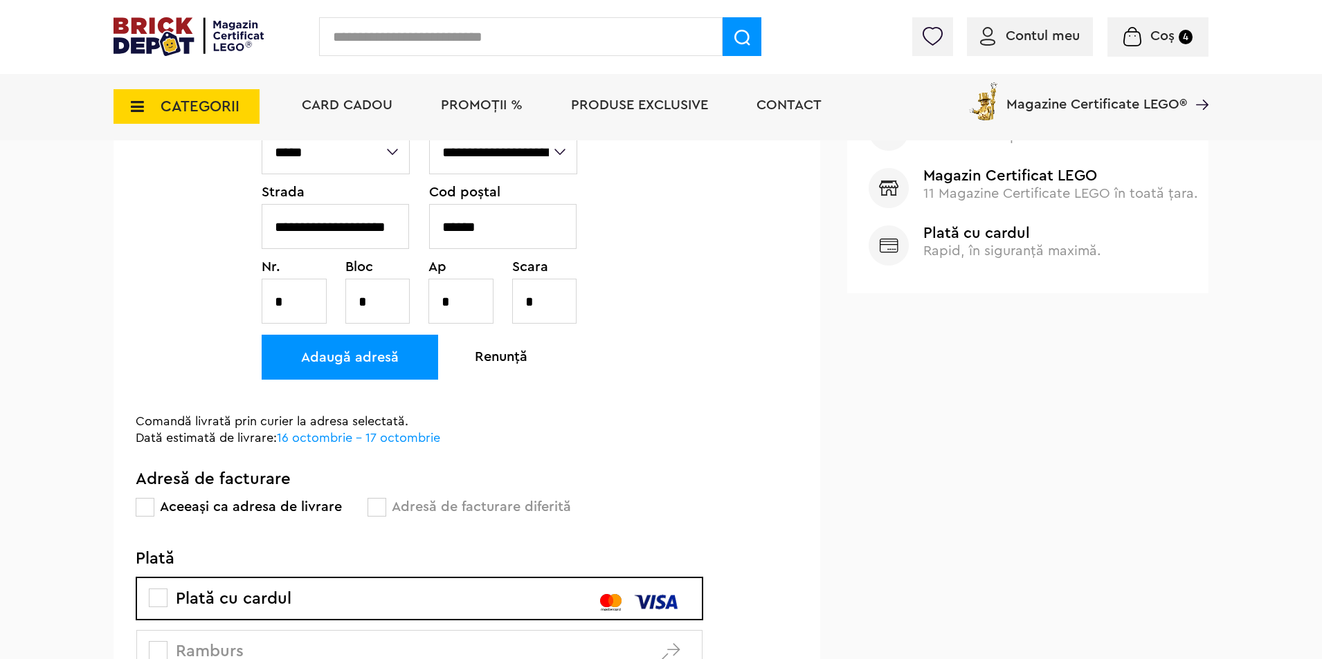
click at [502, 347] on div "Renunță" at bounding box center [501, 357] width 53 height 45
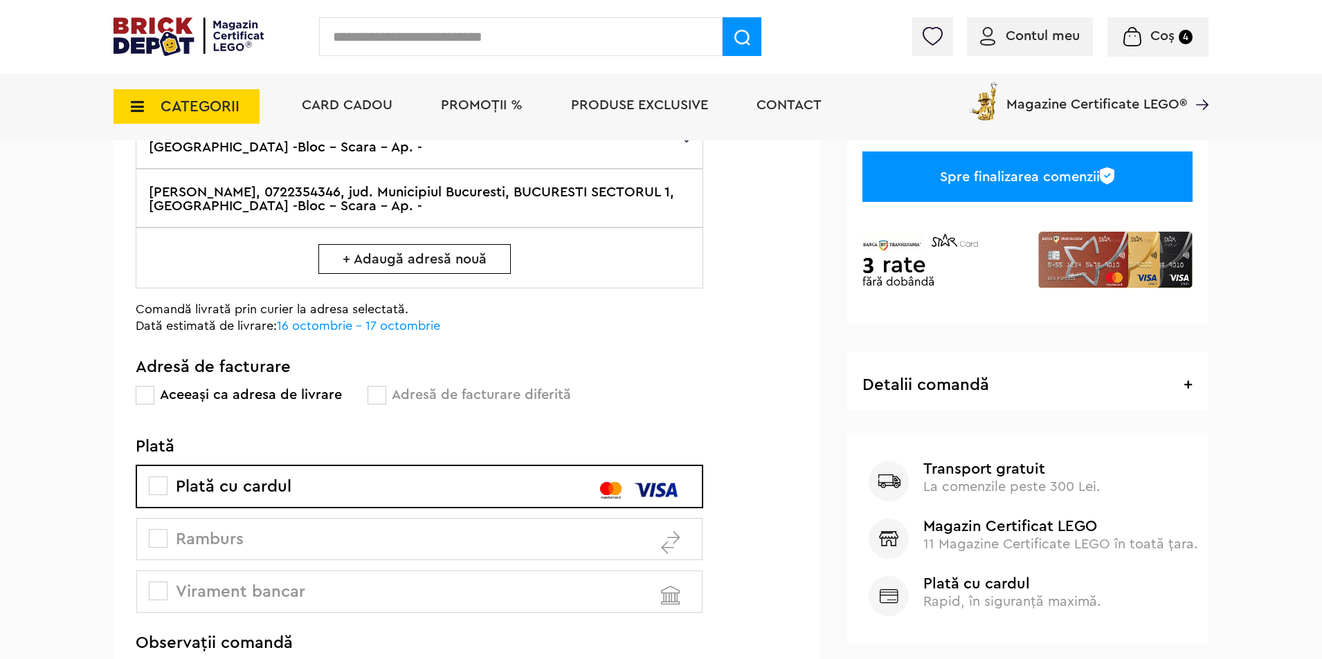
scroll to position [138, 0]
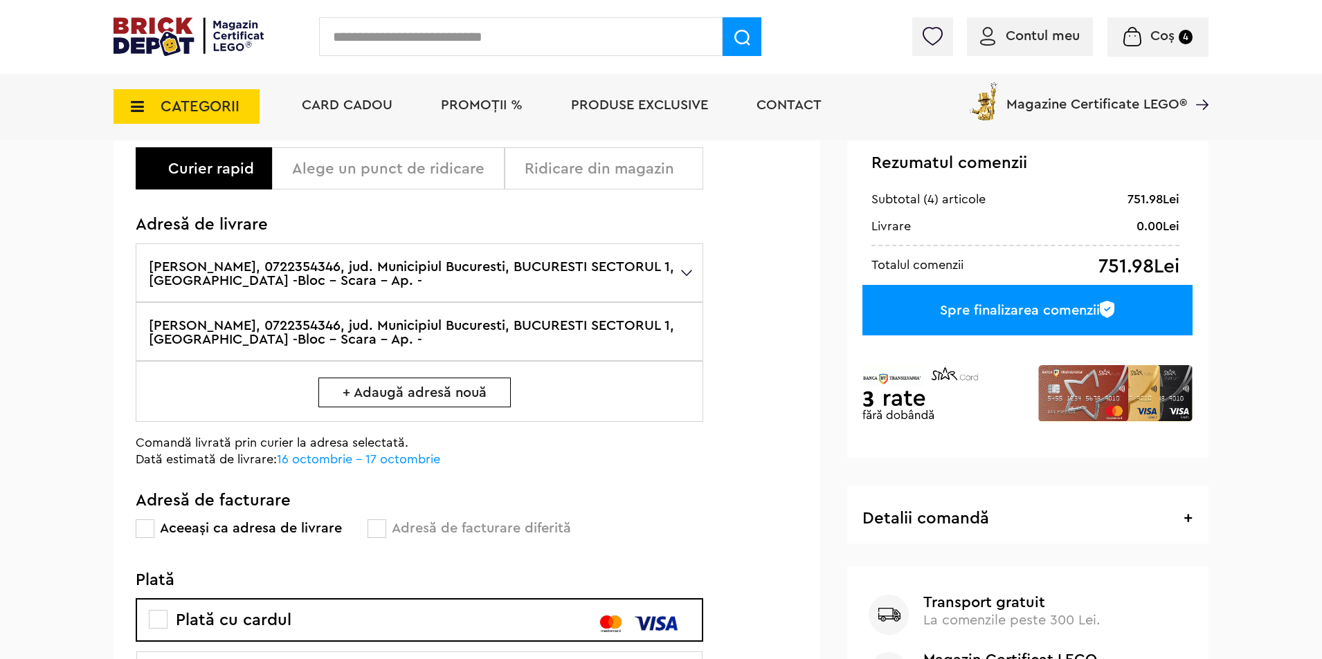
click at [387, 392] on span "+ Adaugă adresă nouă" at bounding box center [414, 393] width 192 height 30
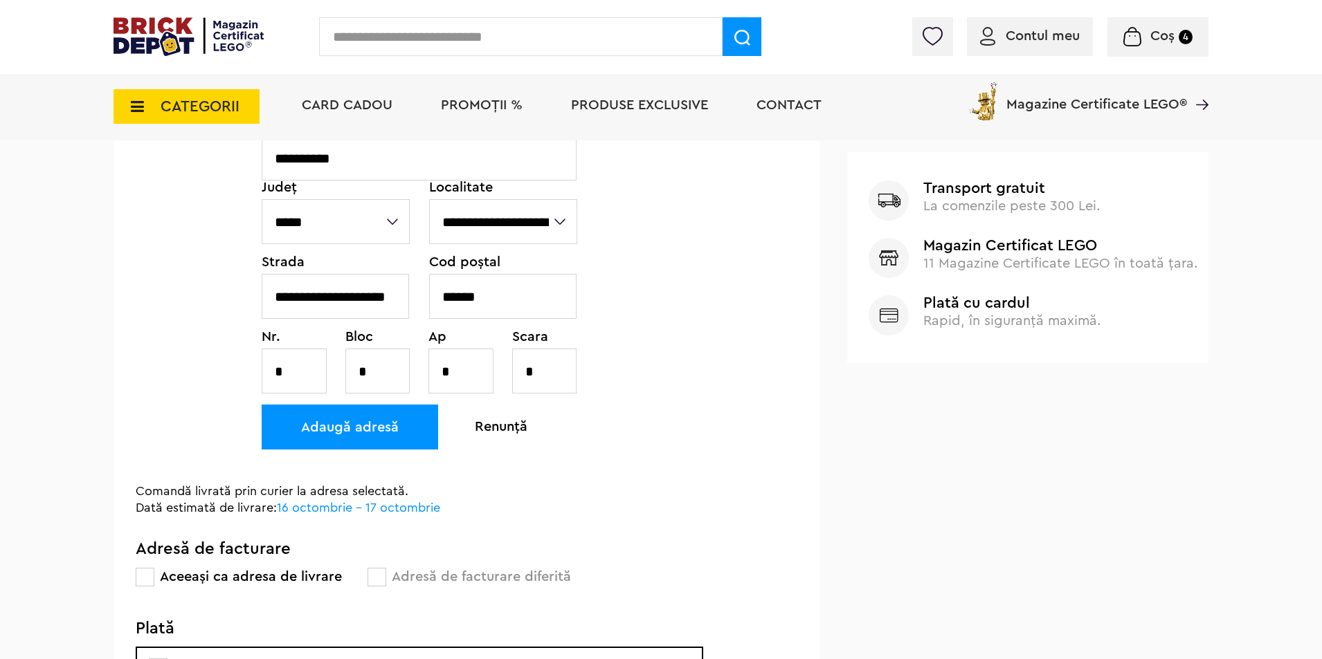
scroll to position [554, 0]
click at [360, 424] on div "Adaugă adresă" at bounding box center [350, 426] width 176 height 45
click at [340, 424] on div "Adaugă adresă" at bounding box center [350, 426] width 176 height 45
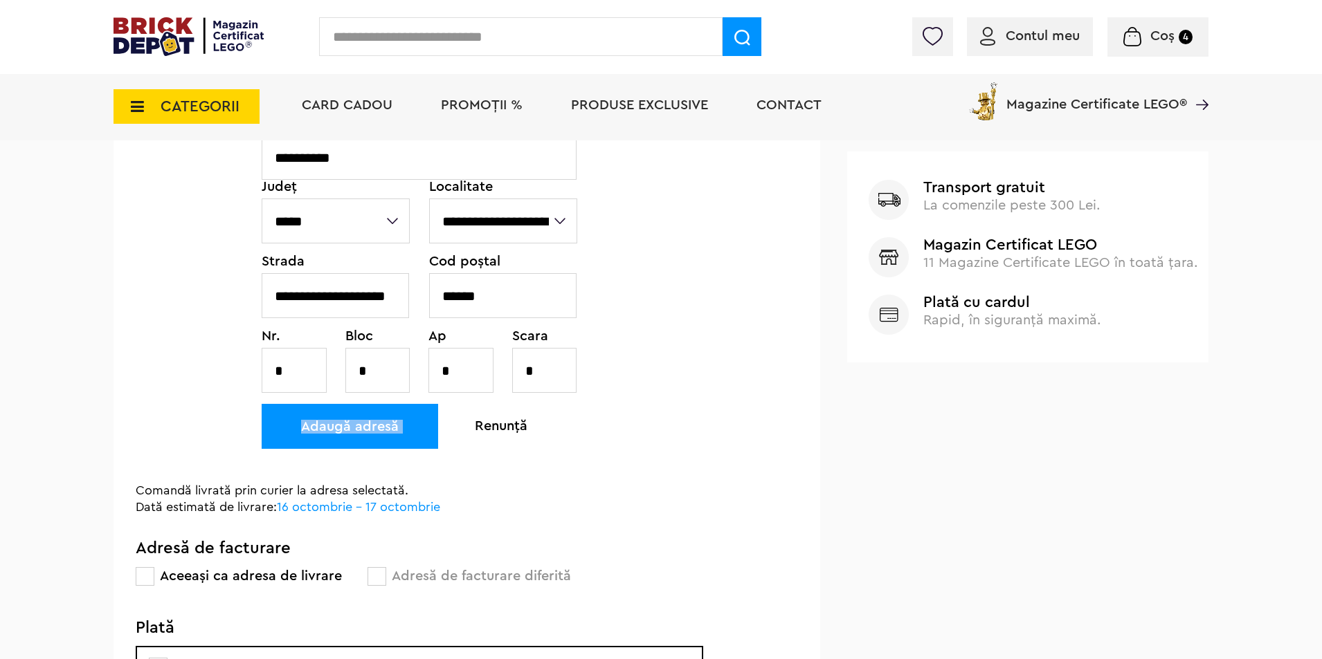
click at [340, 424] on div "Adaugă adresă" at bounding box center [350, 426] width 176 height 45
click at [340, 423] on div "Adaugă adresă" at bounding box center [350, 426] width 176 height 45
click at [340, 421] on div "Adaugă adresă" at bounding box center [350, 426] width 176 height 45
click at [443, 434] on div "**********" at bounding box center [420, 208] width 316 height 524
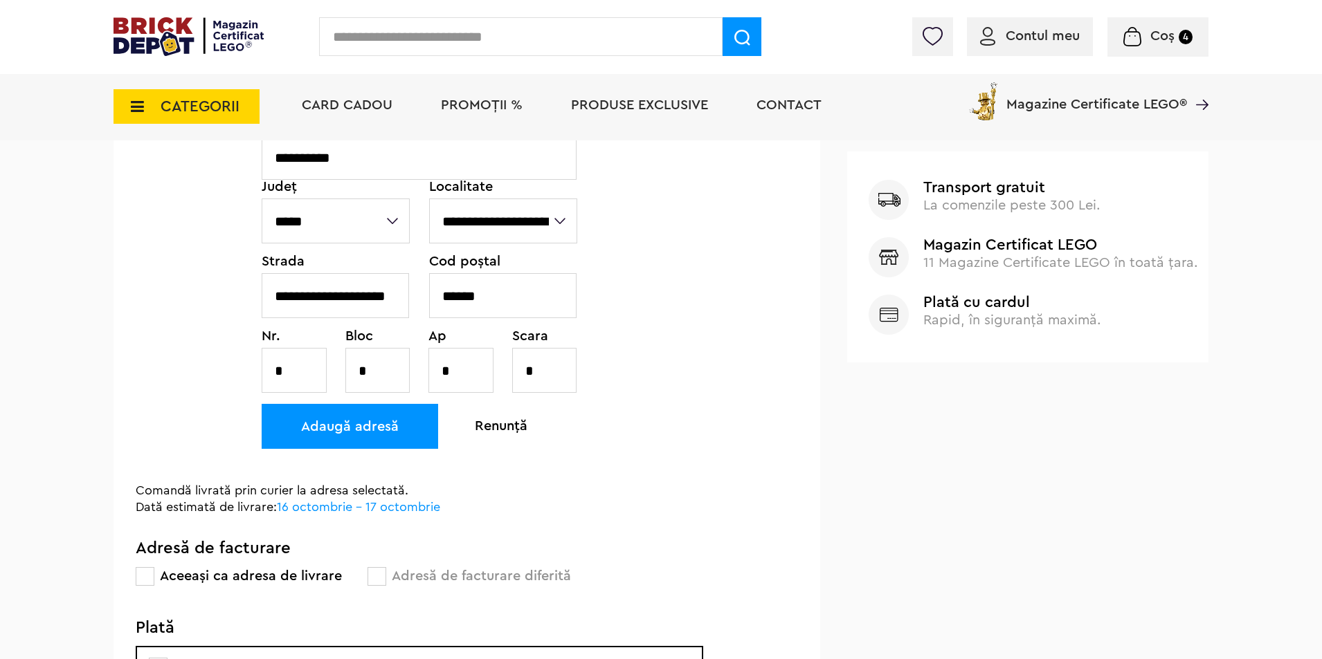
click at [426, 429] on div "Adaugă adresă" at bounding box center [350, 426] width 176 height 45
click at [428, 429] on div "Adaugă adresă" at bounding box center [350, 426] width 176 height 45
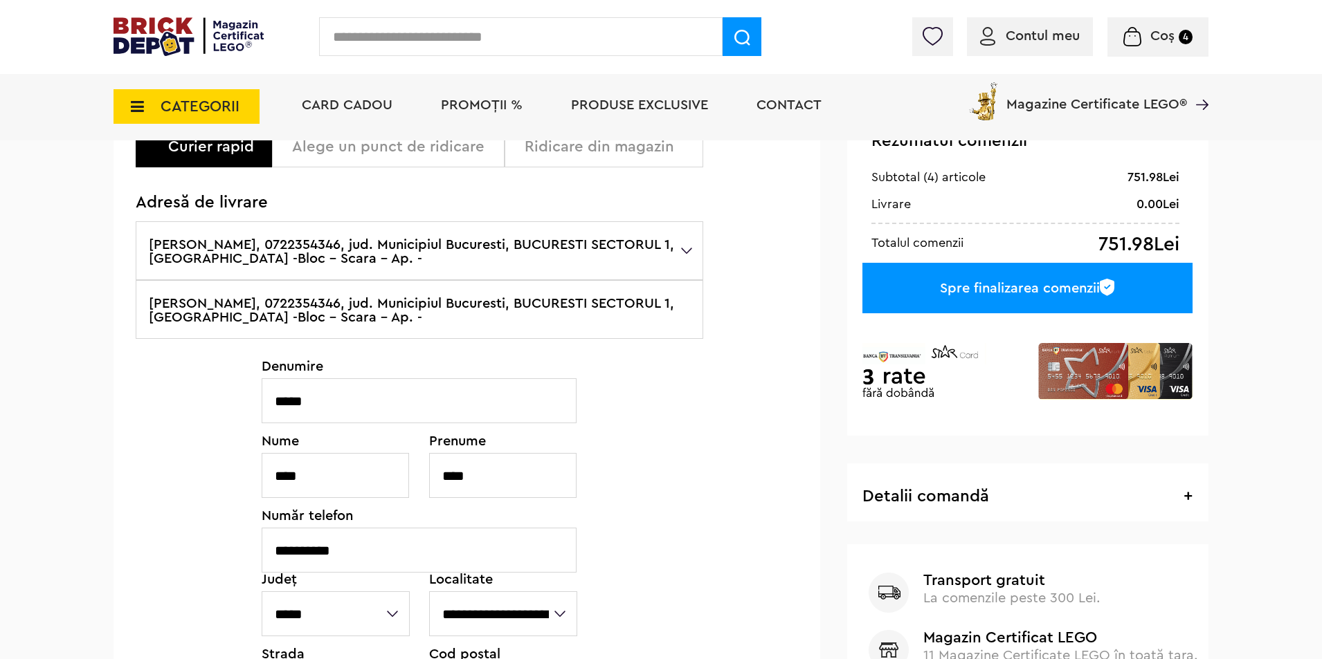
scroll to position [138, 0]
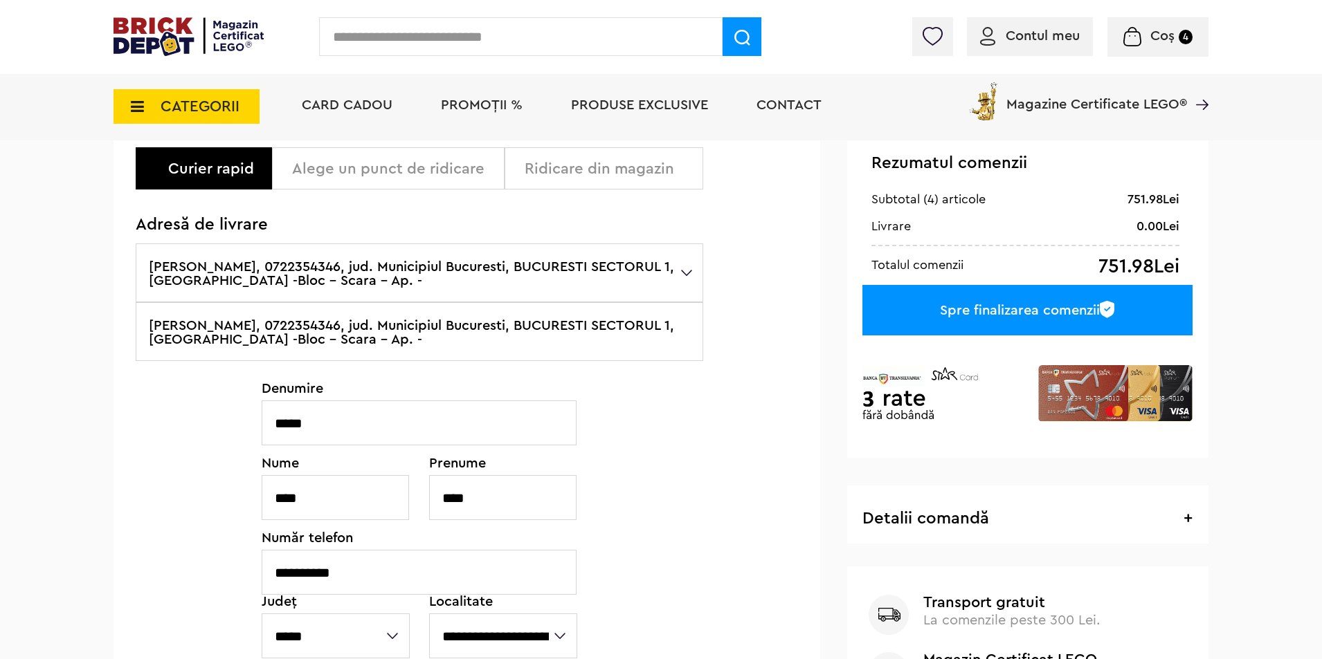
click at [669, 328] on label "[PERSON_NAME], 0722354346, jud. Municipiul Bucuresti, BUCURESTI SECTORUL 1, [GE…" at bounding box center [419, 331] width 567 height 59
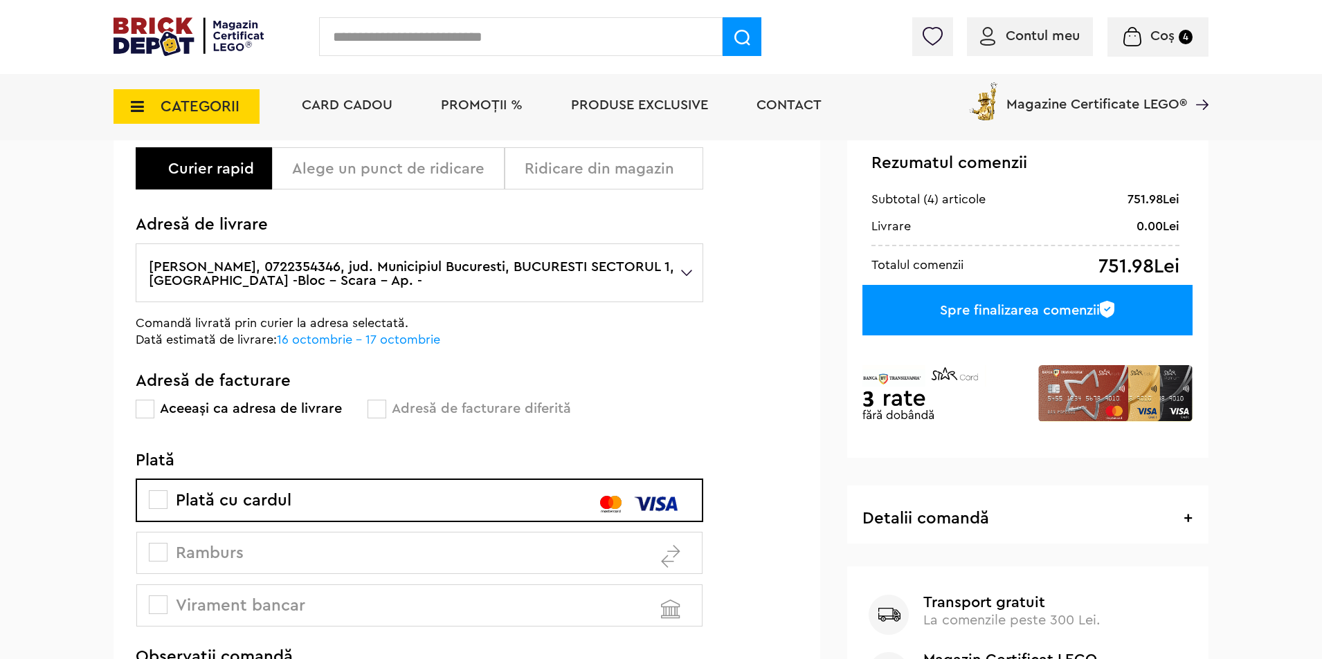
click at [698, 268] on label "[PERSON_NAME], 0722354346, jud. Municipiul Bucuresti, BUCURESTI SECTORUL 1, [GE…" at bounding box center [419, 273] width 567 height 59
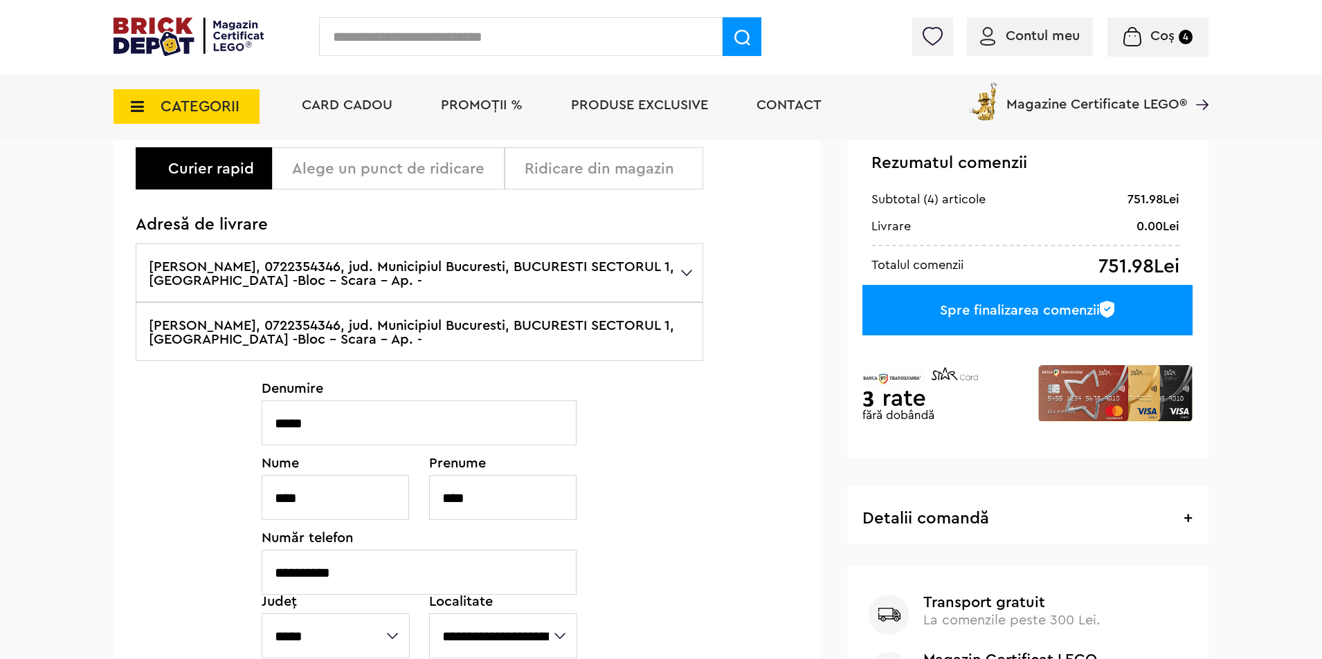
click at [688, 268] on label "[PERSON_NAME], 0722354346, jud. Municipiul Bucuresti, BUCURESTI SECTORUL 1, [GE…" at bounding box center [419, 273] width 567 height 59
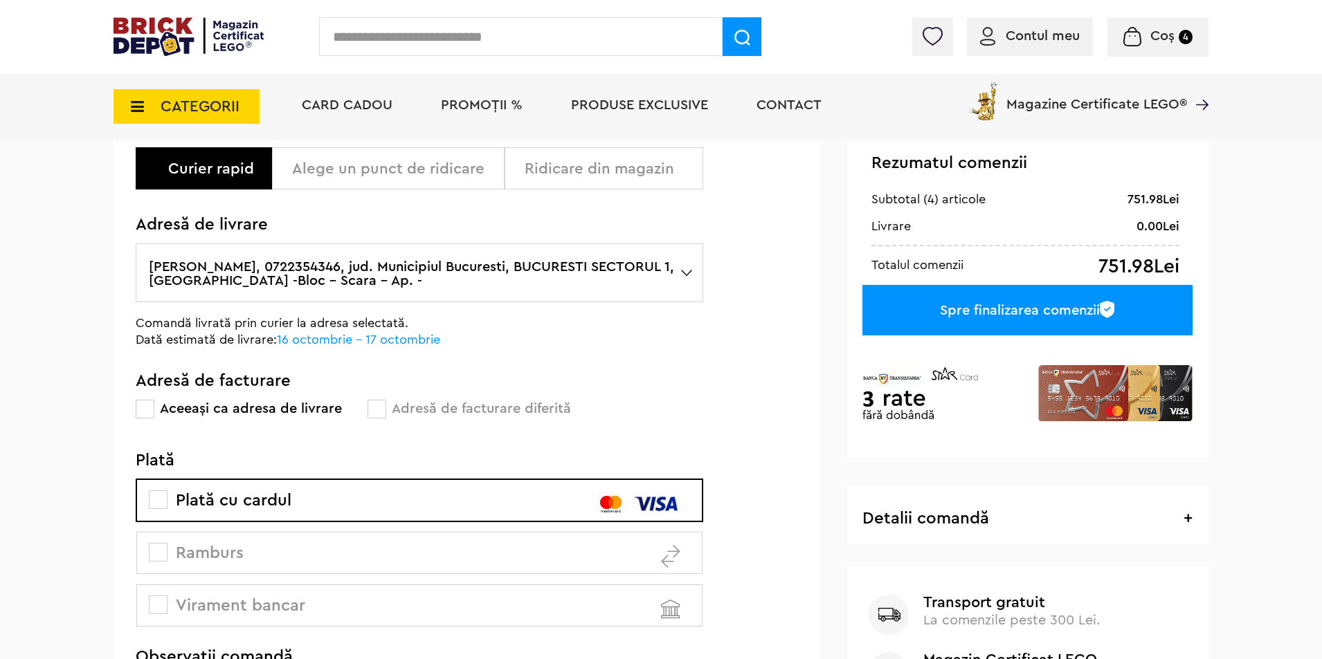
drag, startPoint x: 210, startPoint y: 264, endPoint x: 95, endPoint y: 316, distance: 125.8
click at [95, 316] on div "Cadou VIP 40266 Cutie de bijuterii la achiziții de seturi LEGO Friends de minim…" at bounding box center [661, 334] width 1322 height 945
click at [433, 161] on div "Alege un punct de ridicare" at bounding box center [393, 169] width 202 height 17
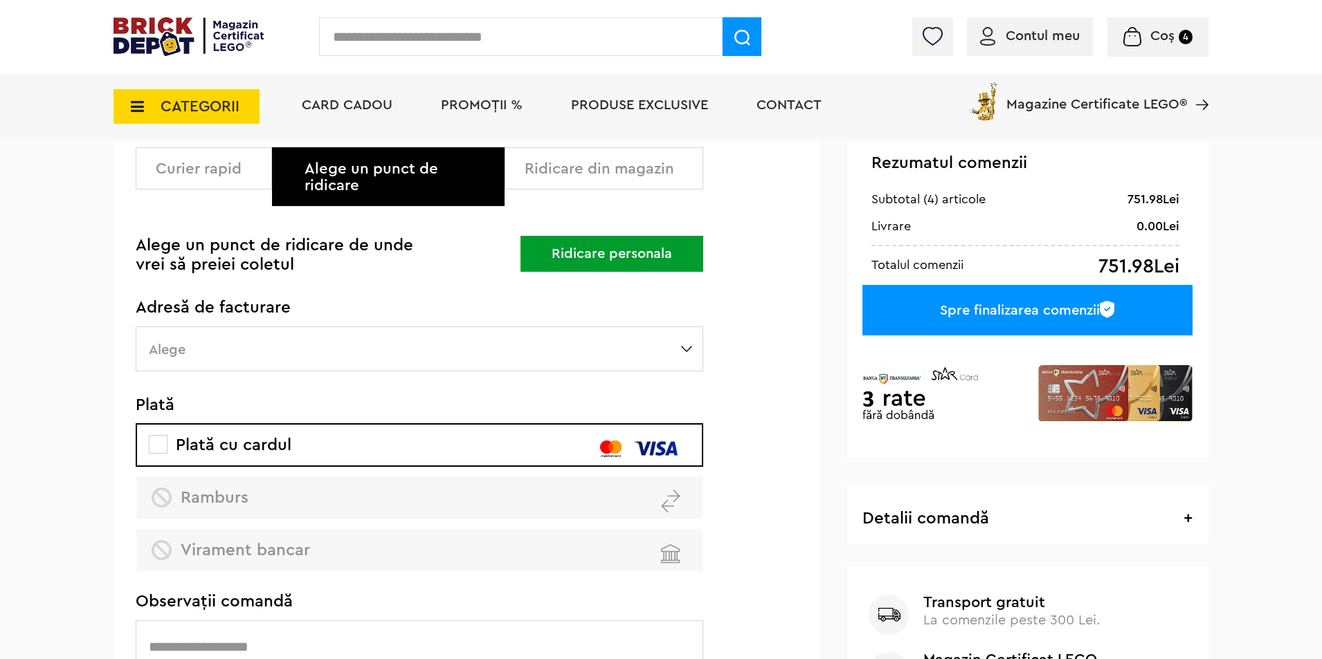
click at [595, 166] on div "Ridicare din magazin" at bounding box center [609, 169] width 168 height 17
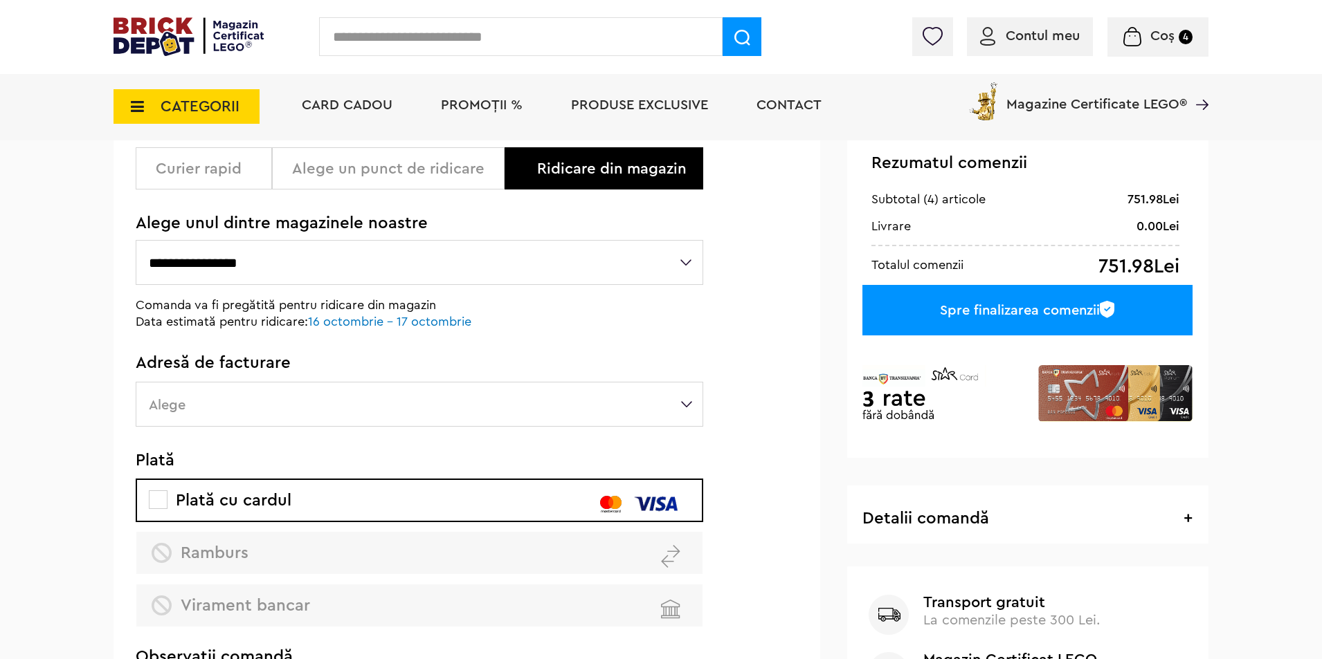
click at [204, 166] on div "Curier rapid" at bounding box center [209, 169] width 106 height 17
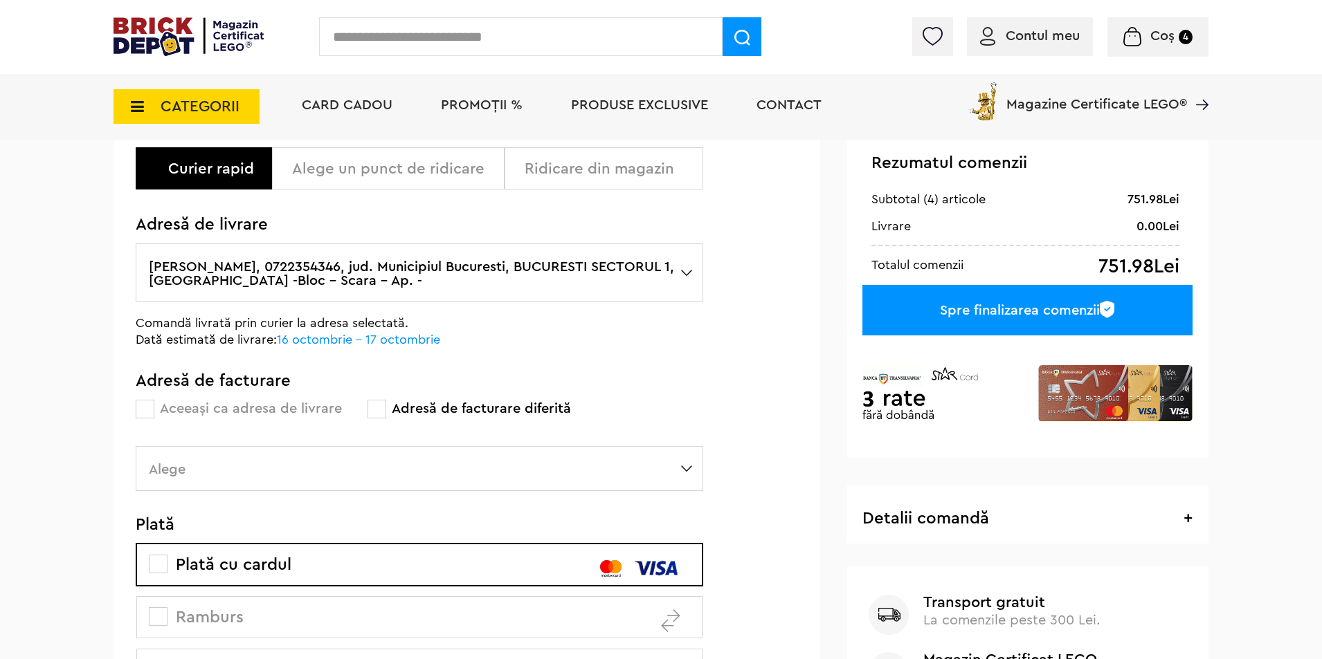
drag, startPoint x: 309, startPoint y: 278, endPoint x: 280, endPoint y: 277, distance: 29.8
click at [280, 277] on label "[PERSON_NAME], 0722354346, jud. Municipiul Bucuresti, BUCURESTI SECTORUL 1, [GE…" at bounding box center [419, 273] width 567 height 59
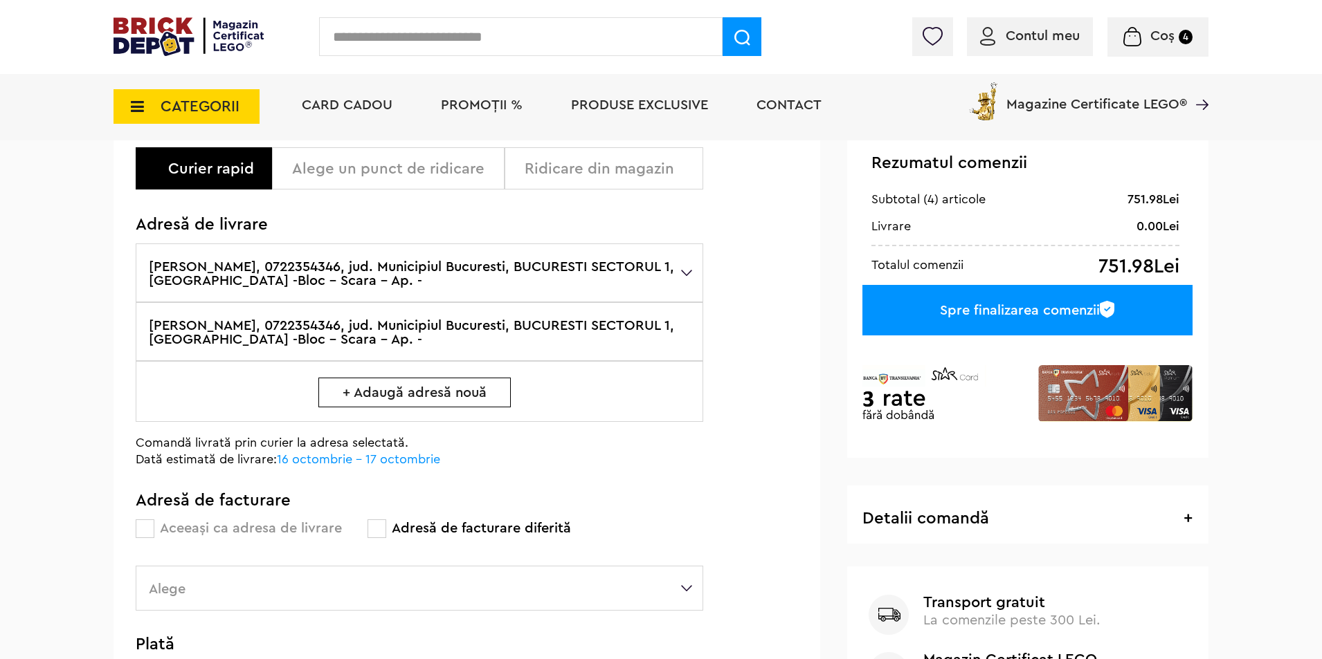
click at [387, 392] on span "+ Adaugă adresă nouă" at bounding box center [414, 393] width 192 height 30
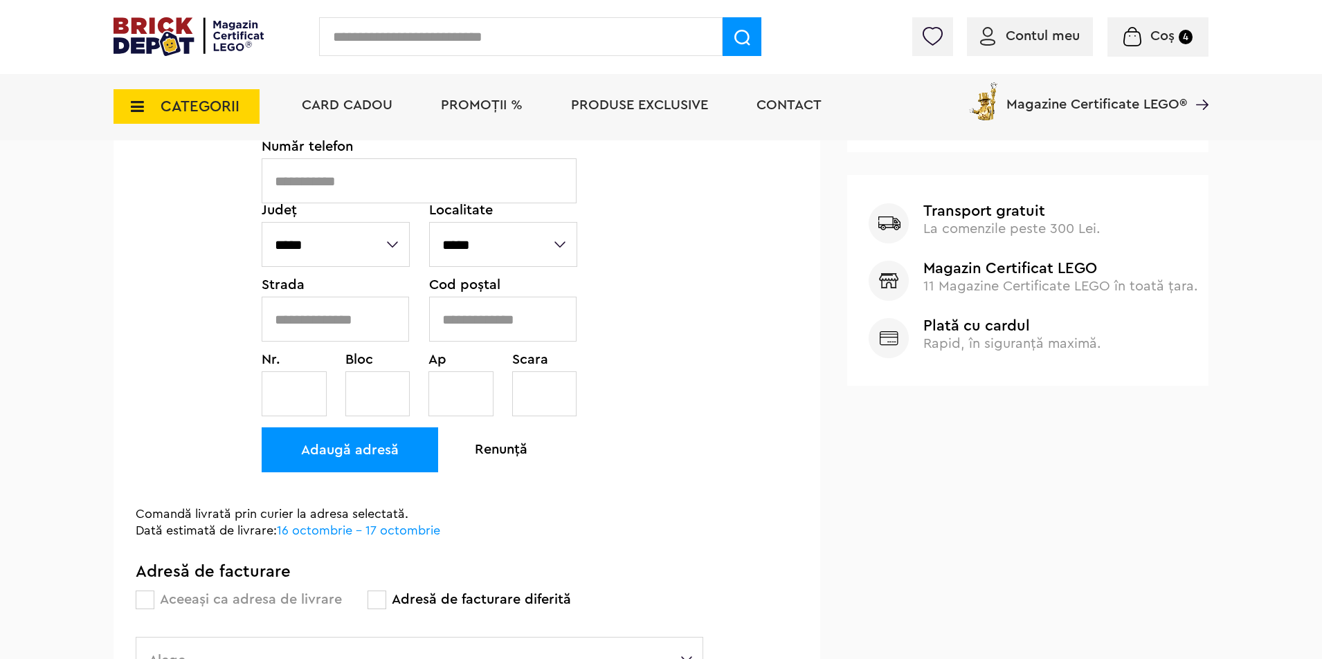
scroll to position [554, 0]
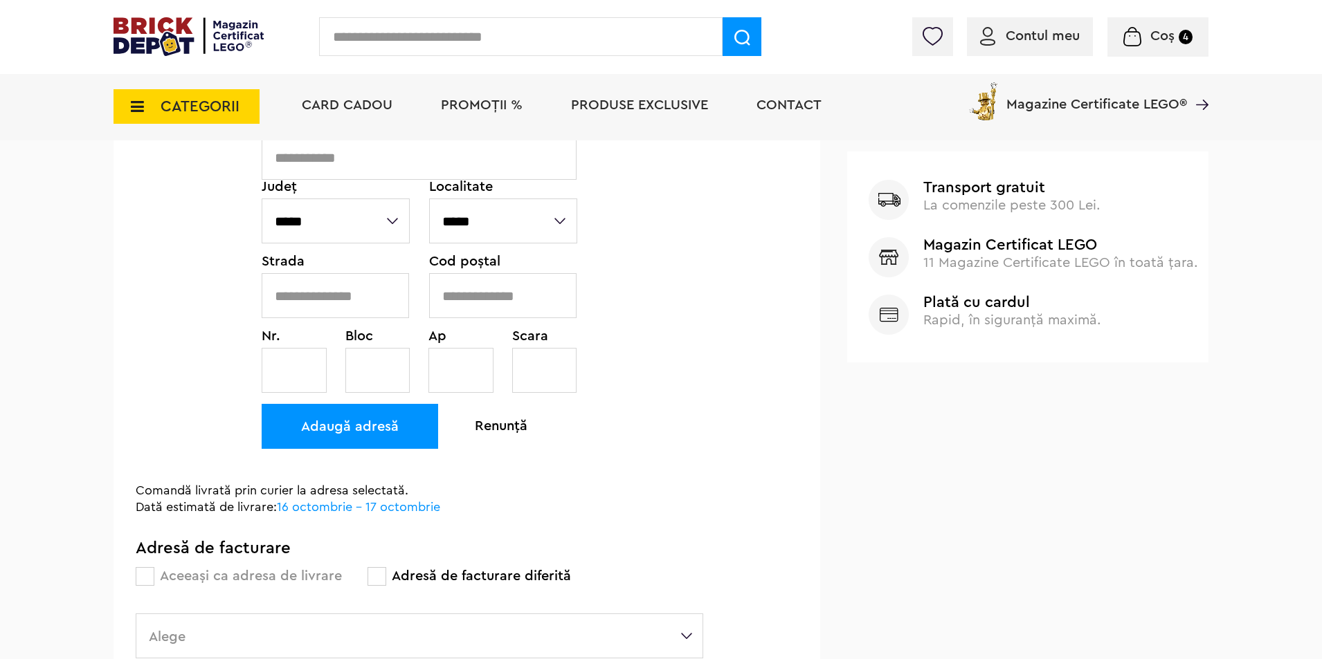
click at [334, 423] on div "Adaugă adresă" at bounding box center [350, 426] width 176 height 45
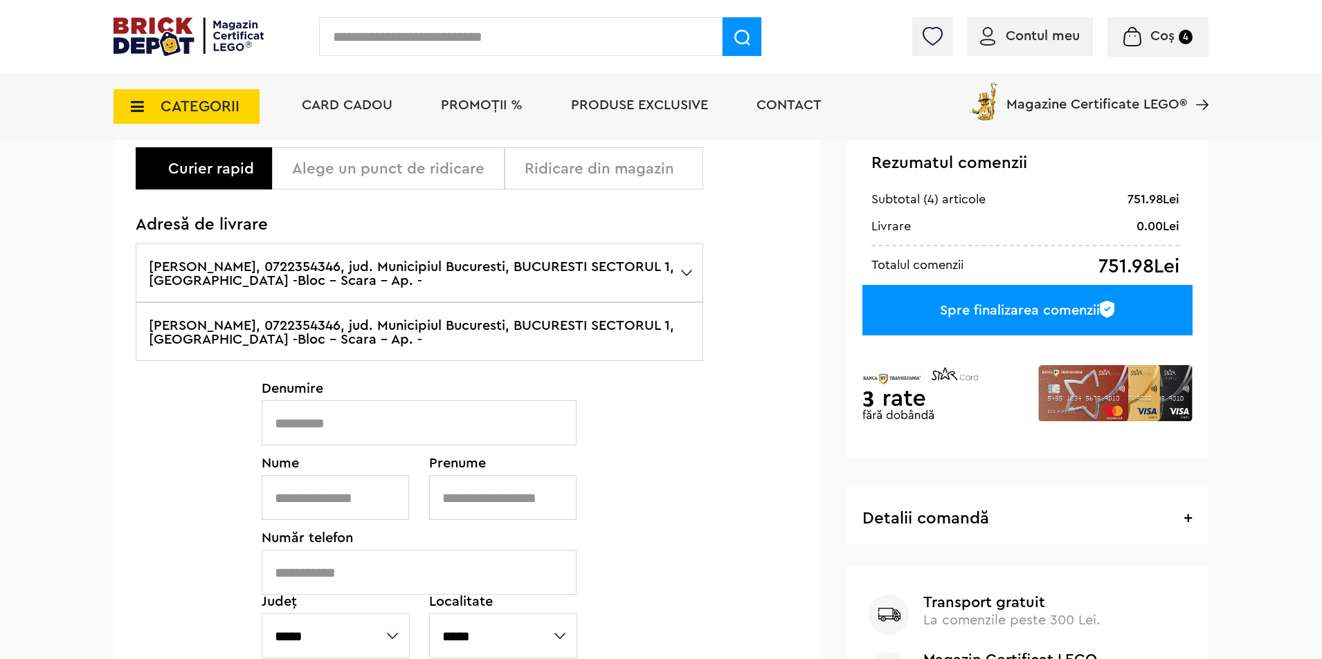
click at [359, 421] on input "text" at bounding box center [419, 423] width 315 height 45
type input "*****"
click at [323, 518] on input "text" at bounding box center [335, 497] width 147 height 45
type input "****"
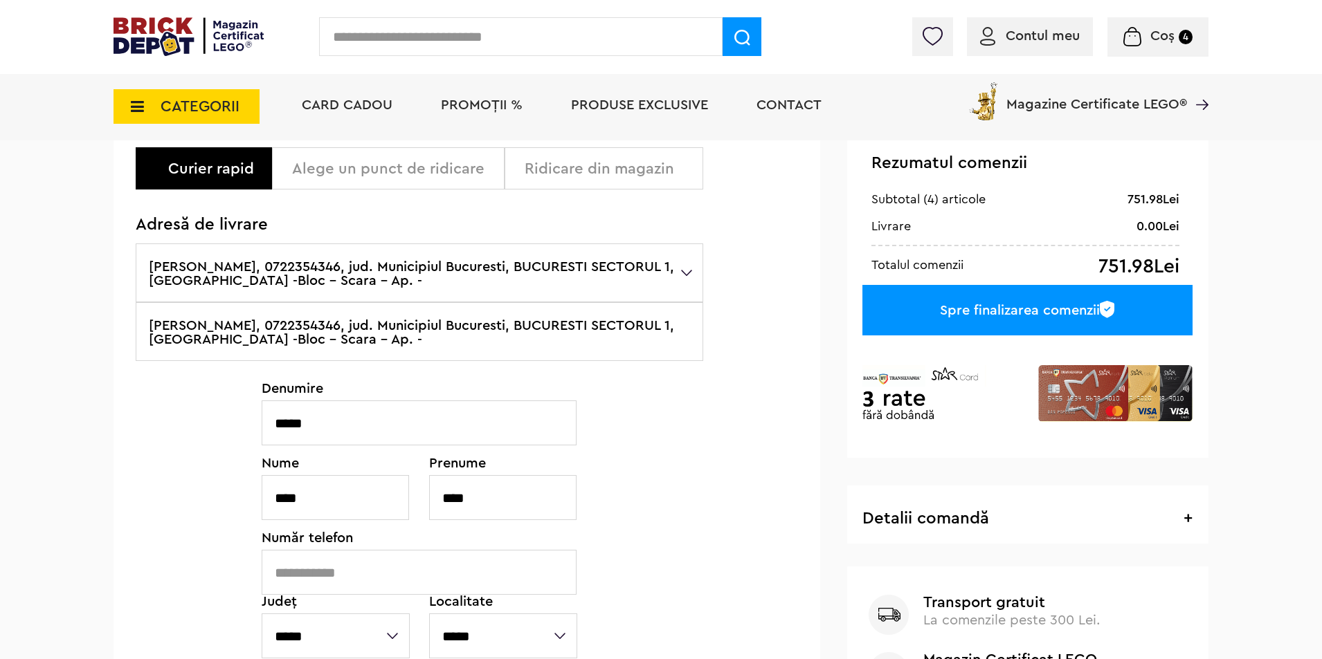
click at [372, 568] on input "text" at bounding box center [419, 572] width 315 height 45
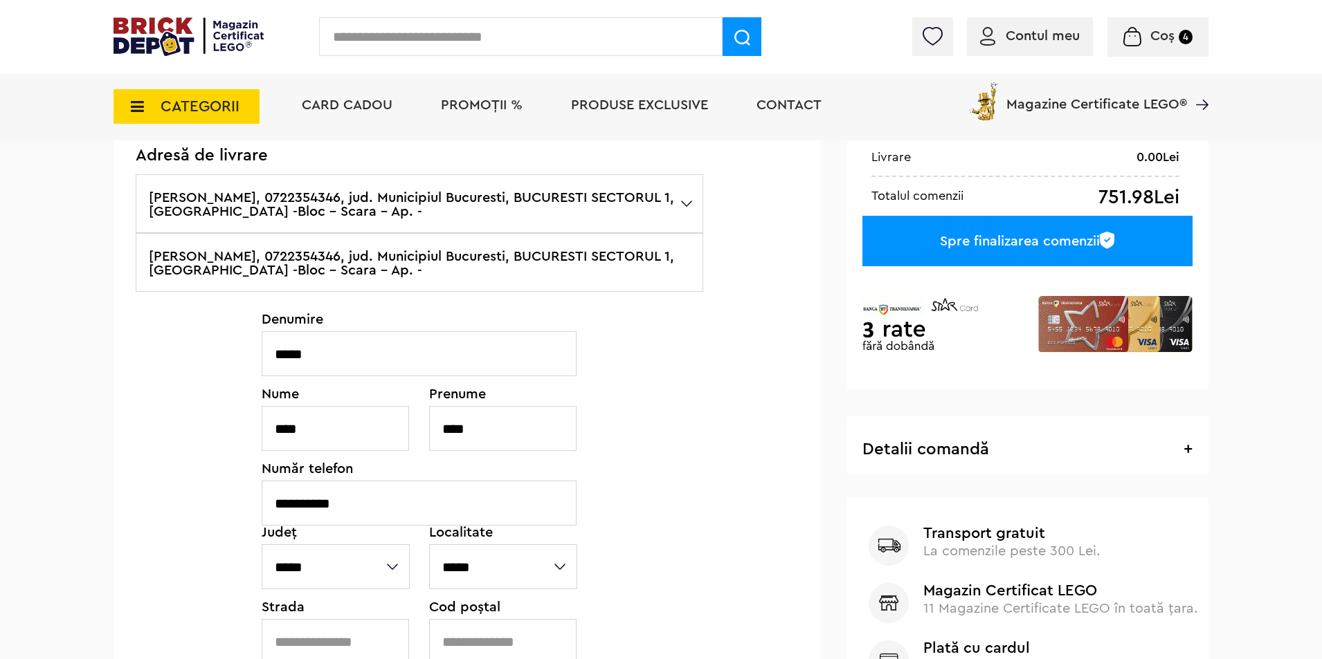
scroll to position [346, 0]
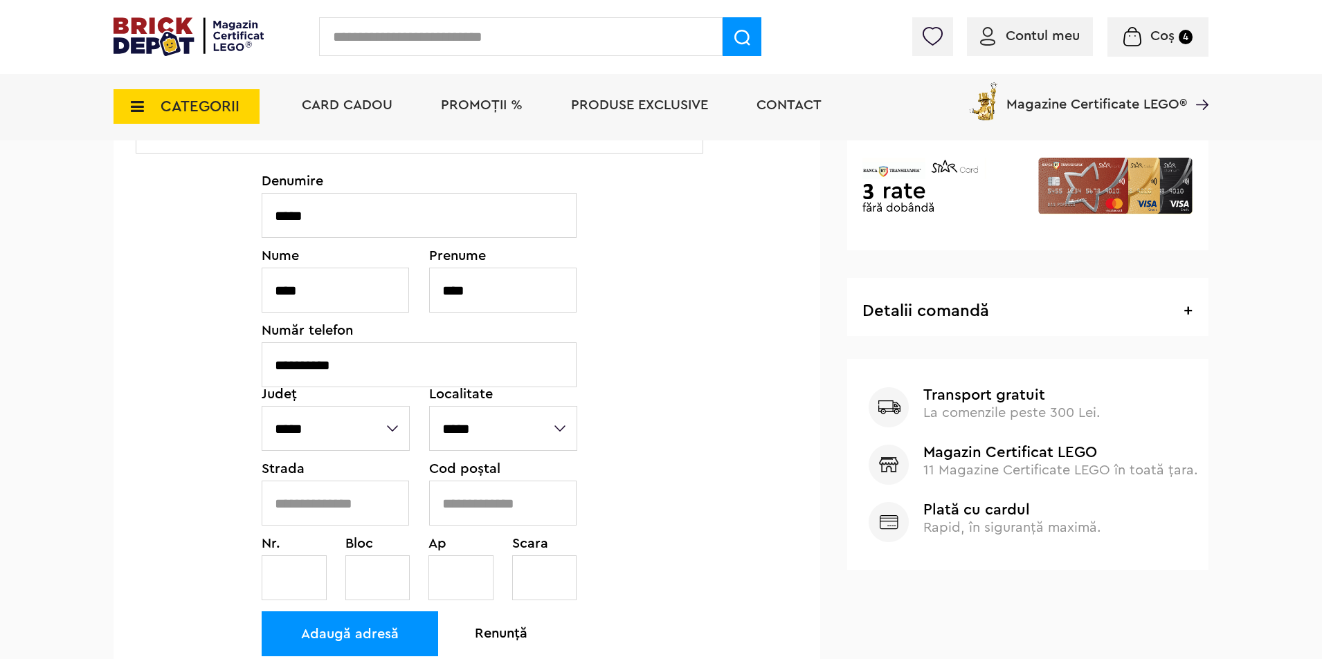
type input "**********"
click at [355, 422] on select "**********" at bounding box center [336, 428] width 148 height 45
select select "*"
click at [262, 406] on select "**********" at bounding box center [336, 428] width 148 height 45
click at [507, 420] on select "**********" at bounding box center [503, 428] width 148 height 45
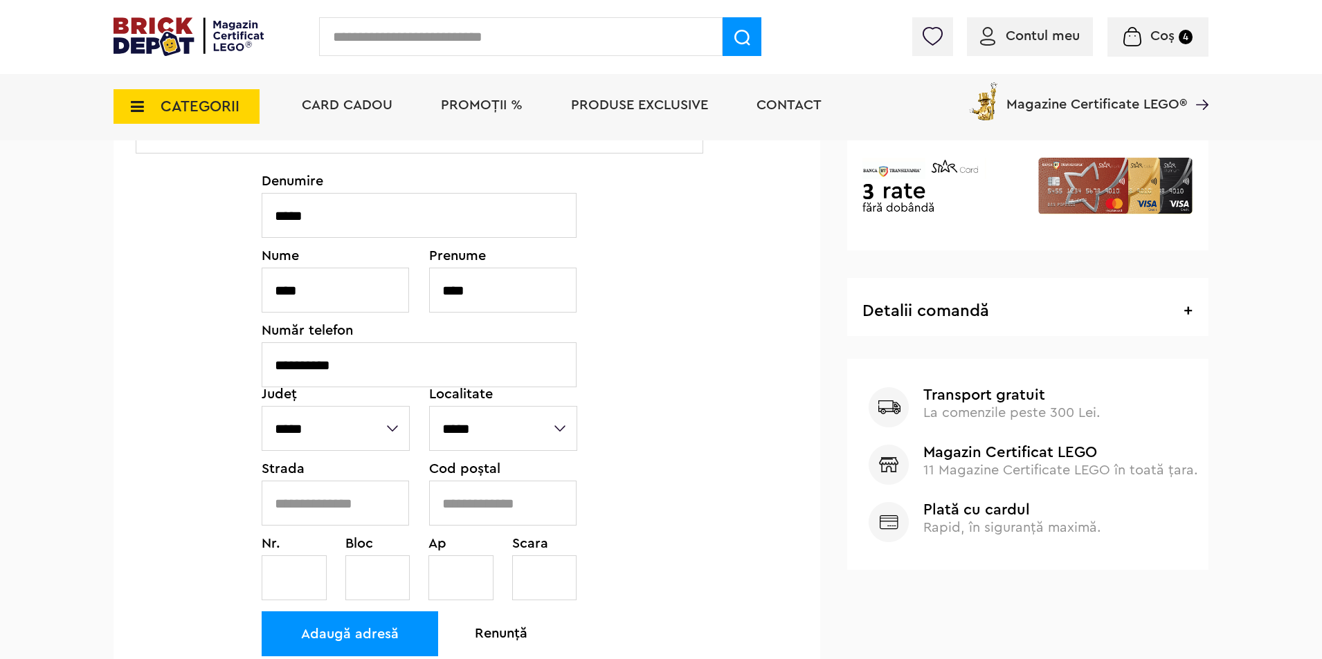
select select "****"
click at [429, 406] on select "**********" at bounding box center [503, 428] width 148 height 45
click at [356, 502] on input "text" at bounding box center [335, 503] width 147 height 45
type input "**********"
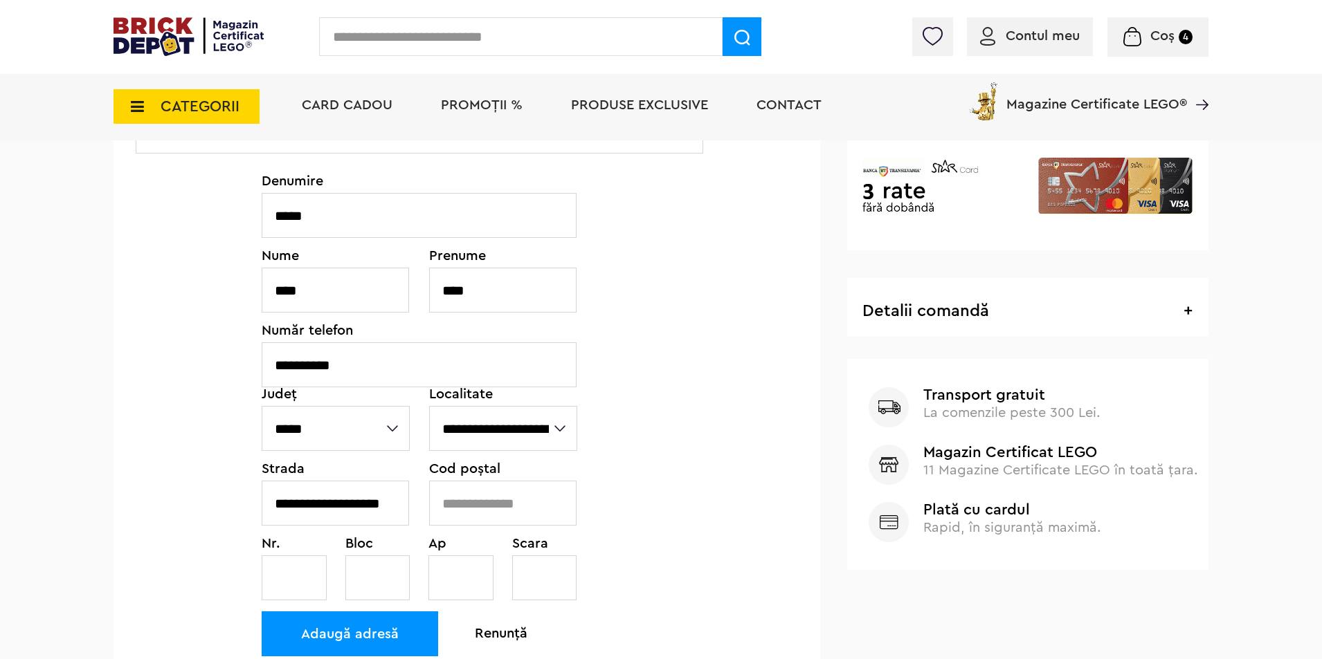
scroll to position [0, 0]
click at [518, 513] on input "text" at bounding box center [502, 503] width 147 height 45
type input "******"
click at [295, 585] on input "text" at bounding box center [294, 578] width 65 height 45
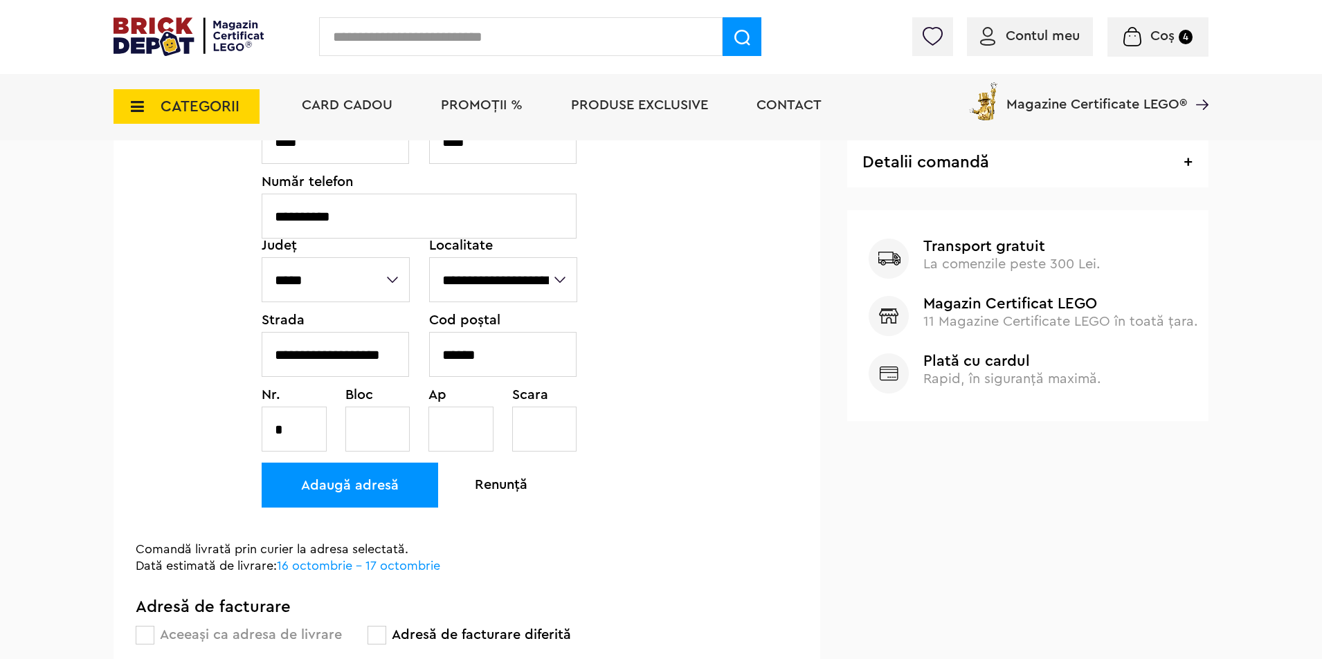
scroll to position [623, 0]
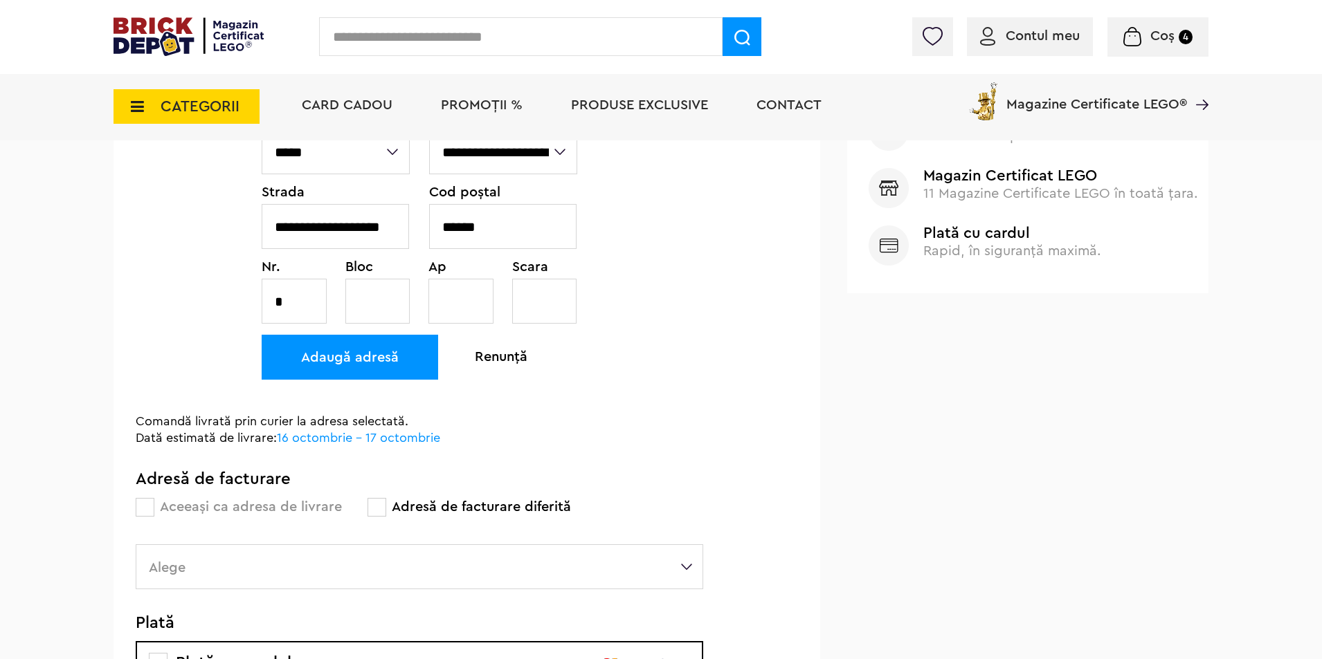
type input "*"
click at [336, 358] on div "Adaugă adresă" at bounding box center [350, 357] width 176 height 45
click at [377, 351] on div "Adaugă adresă" at bounding box center [350, 357] width 176 height 45
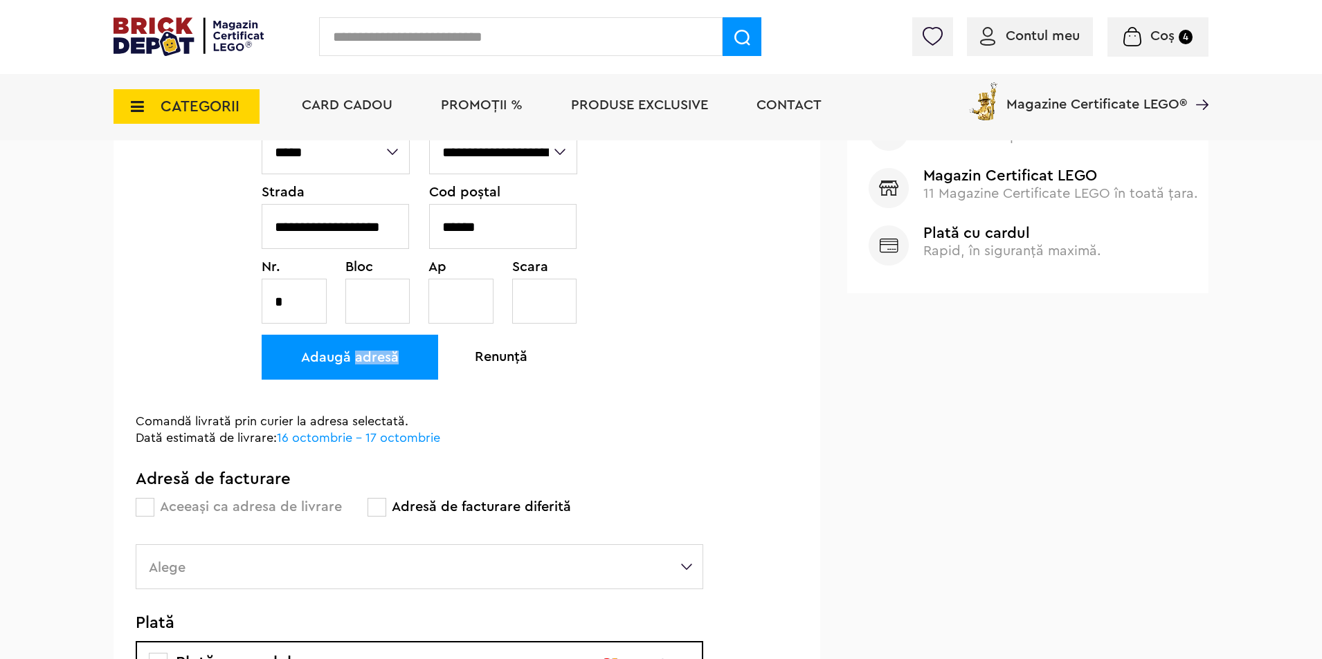
drag, startPoint x: 377, startPoint y: 351, endPoint x: 375, endPoint y: 373, distance: 22.2
click at [376, 351] on div "Adaugă adresă" at bounding box center [350, 357] width 176 height 45
click at [268, 556] on label "Alege" at bounding box center [419, 567] width 567 height 45
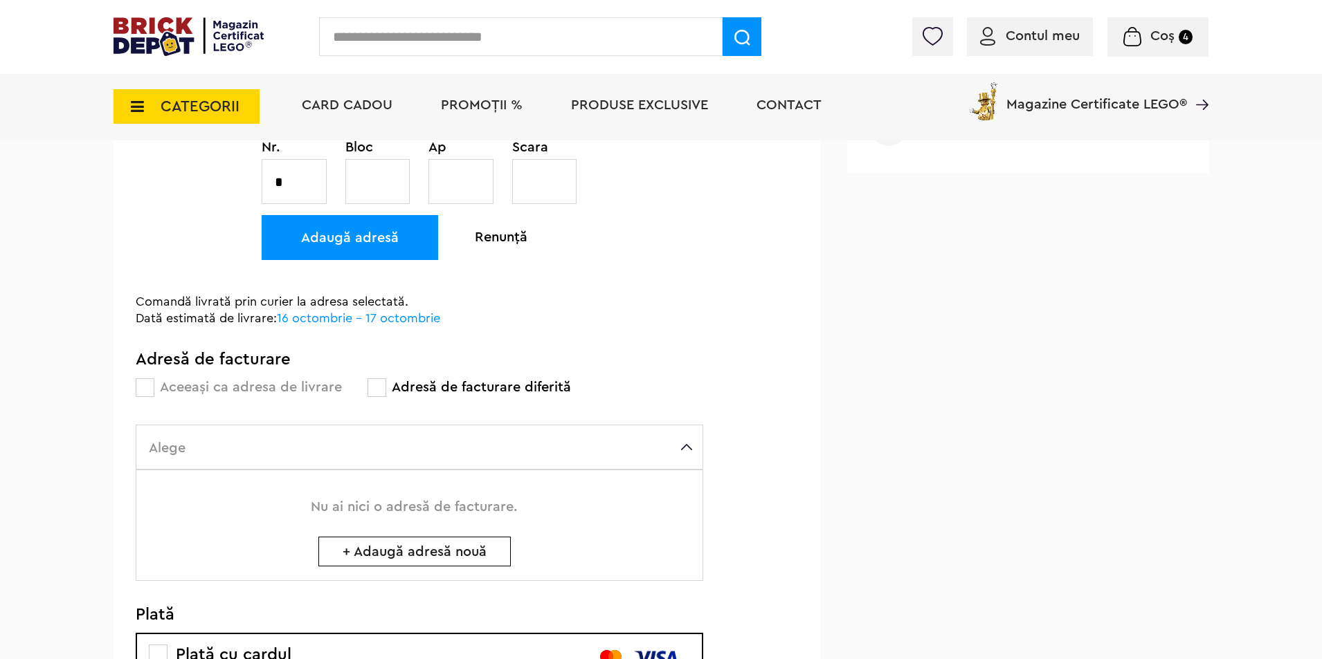
scroll to position [484, 0]
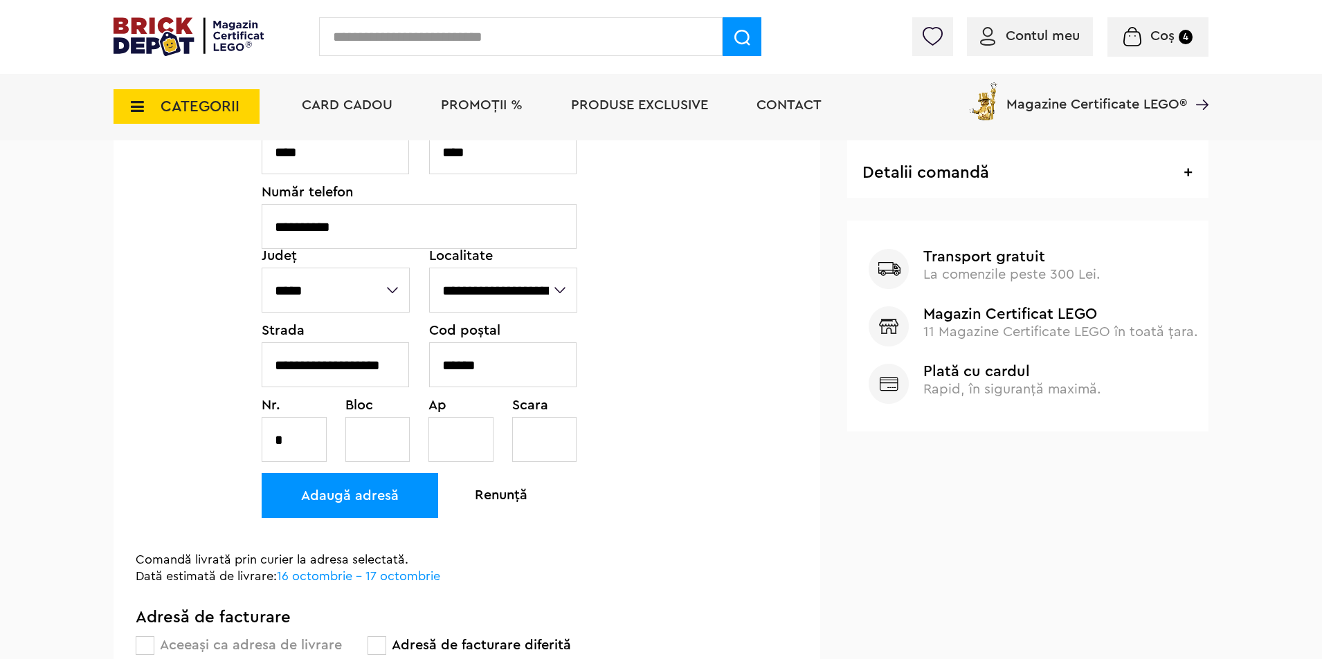
click at [354, 498] on div "Adaugă adresă" at bounding box center [350, 495] width 176 height 45
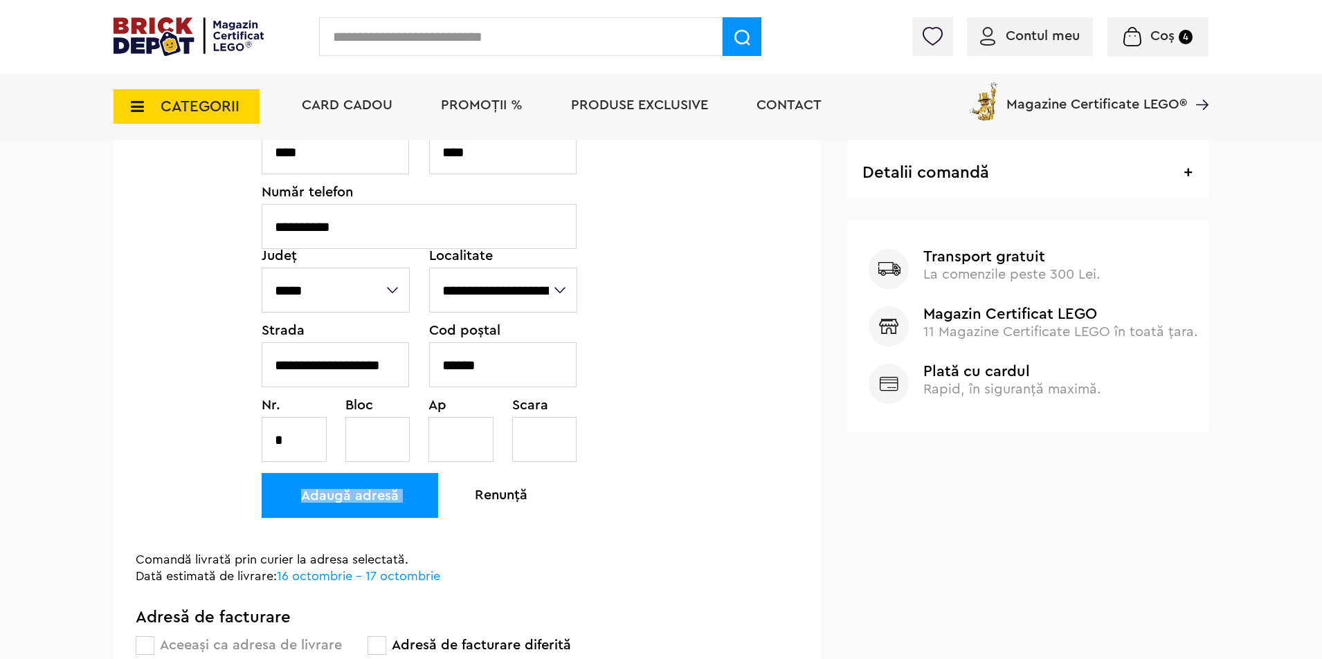
click at [350, 498] on div "Adaugă adresă" at bounding box center [350, 495] width 176 height 45
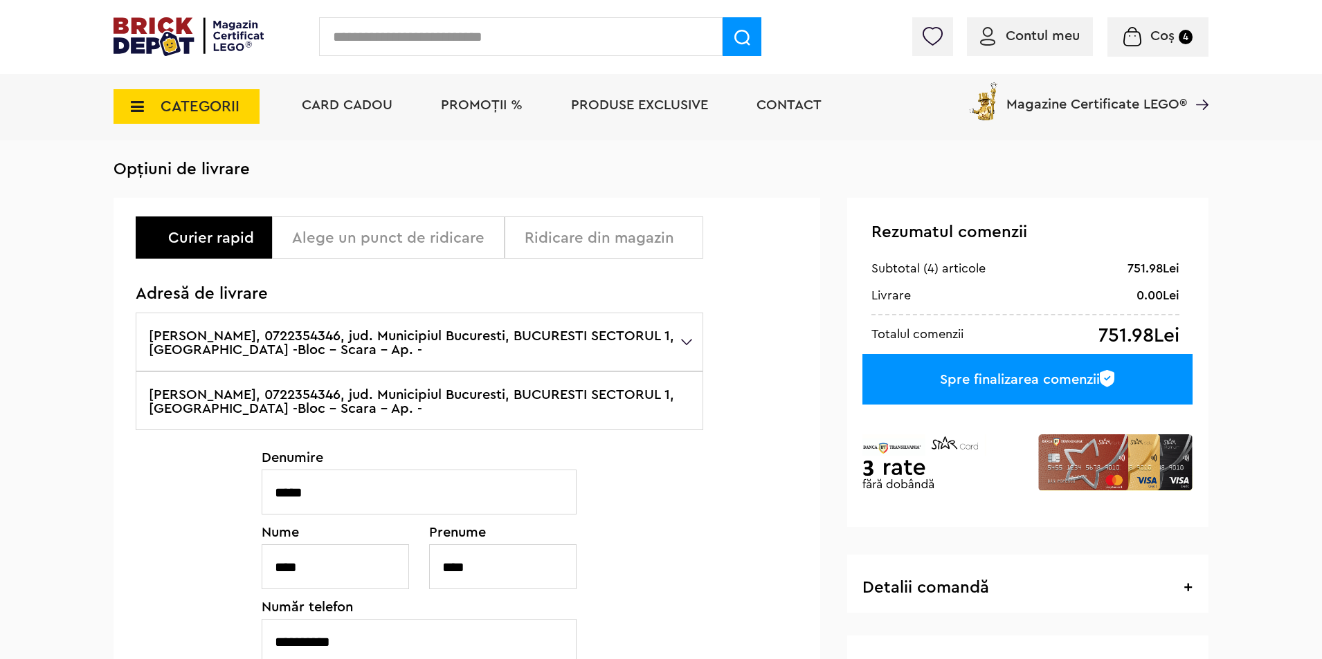
scroll to position [0, 0]
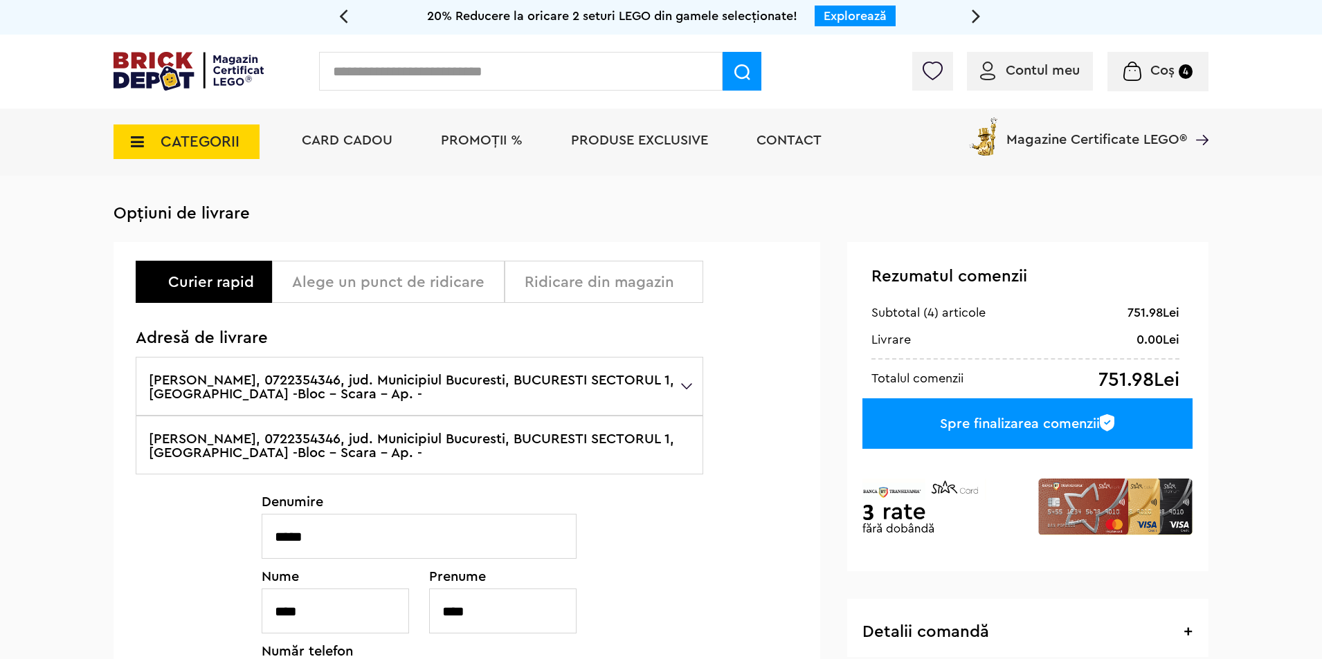
click at [982, 414] on div "Spre finalizarea comenzii" at bounding box center [1027, 424] width 330 height 51
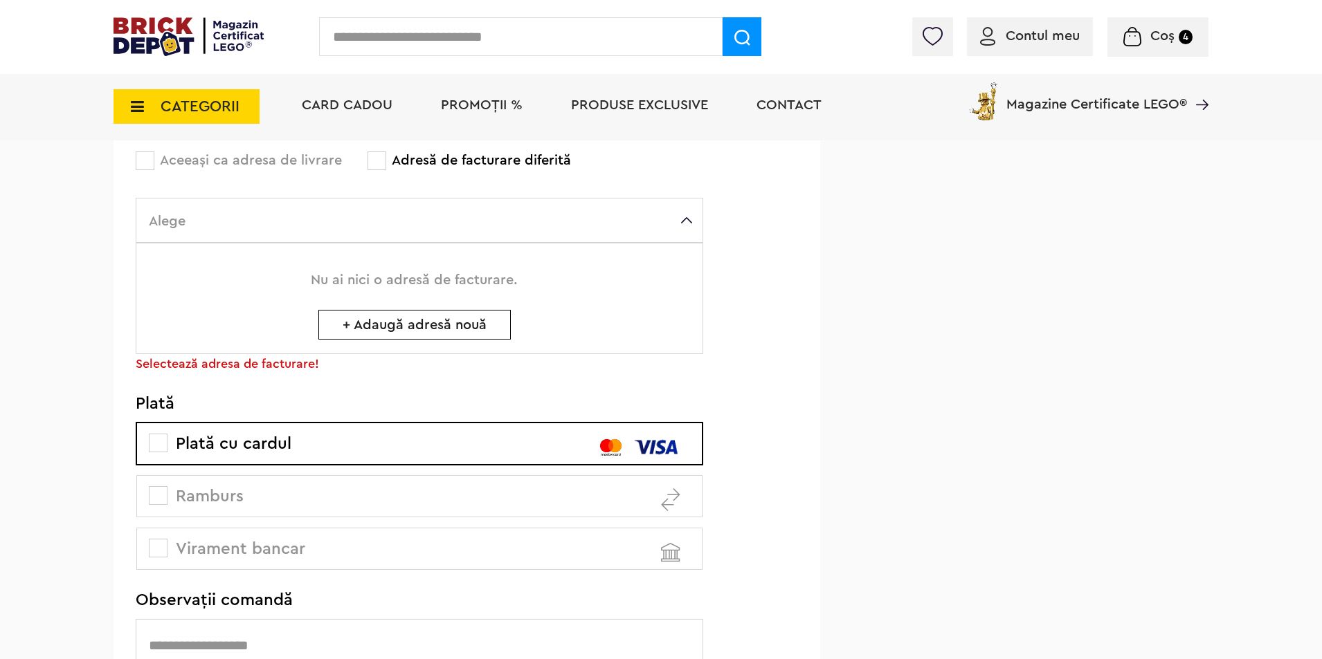
scroll to position [970, 0]
click at [213, 358] on p "Selectează adresa de facturare!" at bounding box center [419, 362] width 567 height 16
click at [403, 279] on p "Nu ai nici o adresă de facturare." at bounding box center [414, 280] width 531 height 14
click at [145, 154] on span at bounding box center [145, 160] width 19 height 19
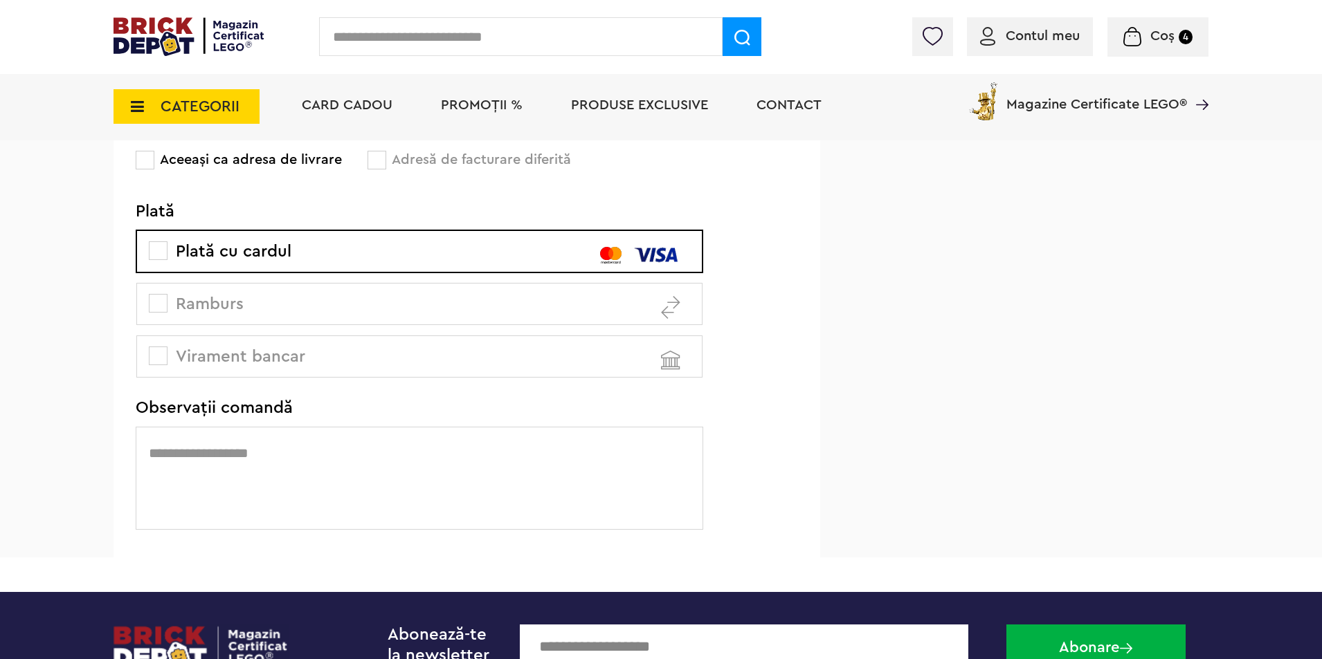
click at [223, 305] on span "Ramburs" at bounding box center [198, 304] width 92 height 17
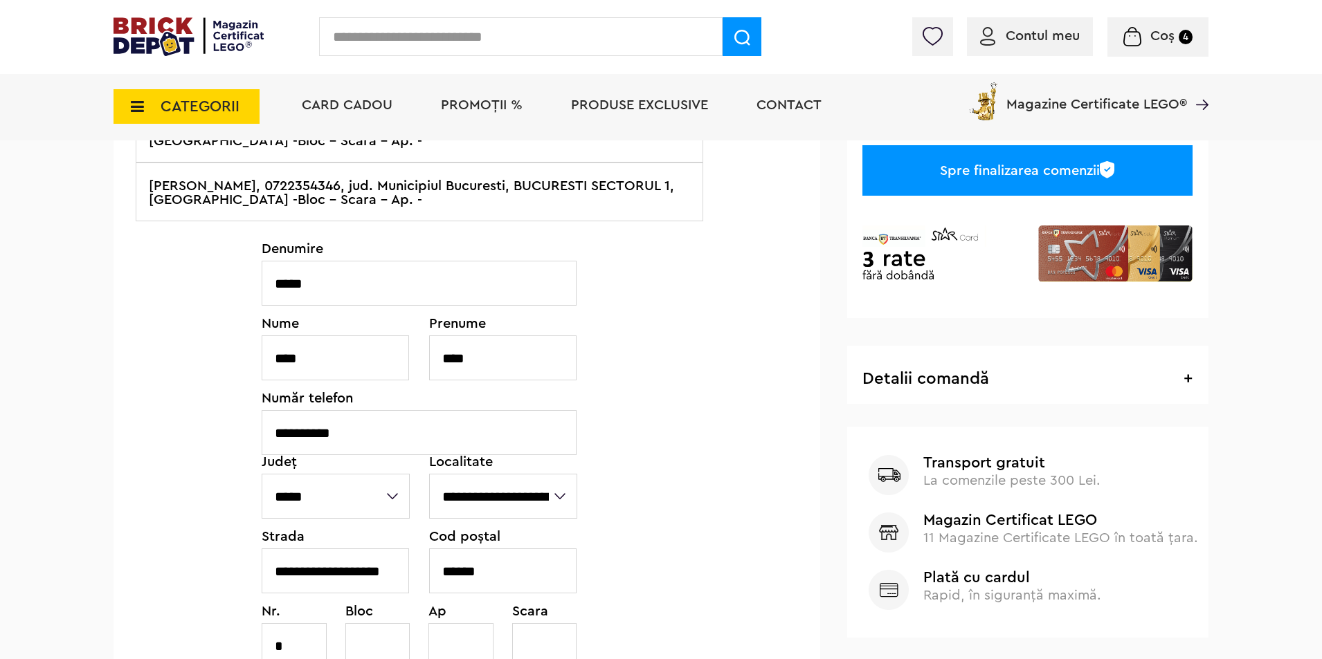
scroll to position [209, 0]
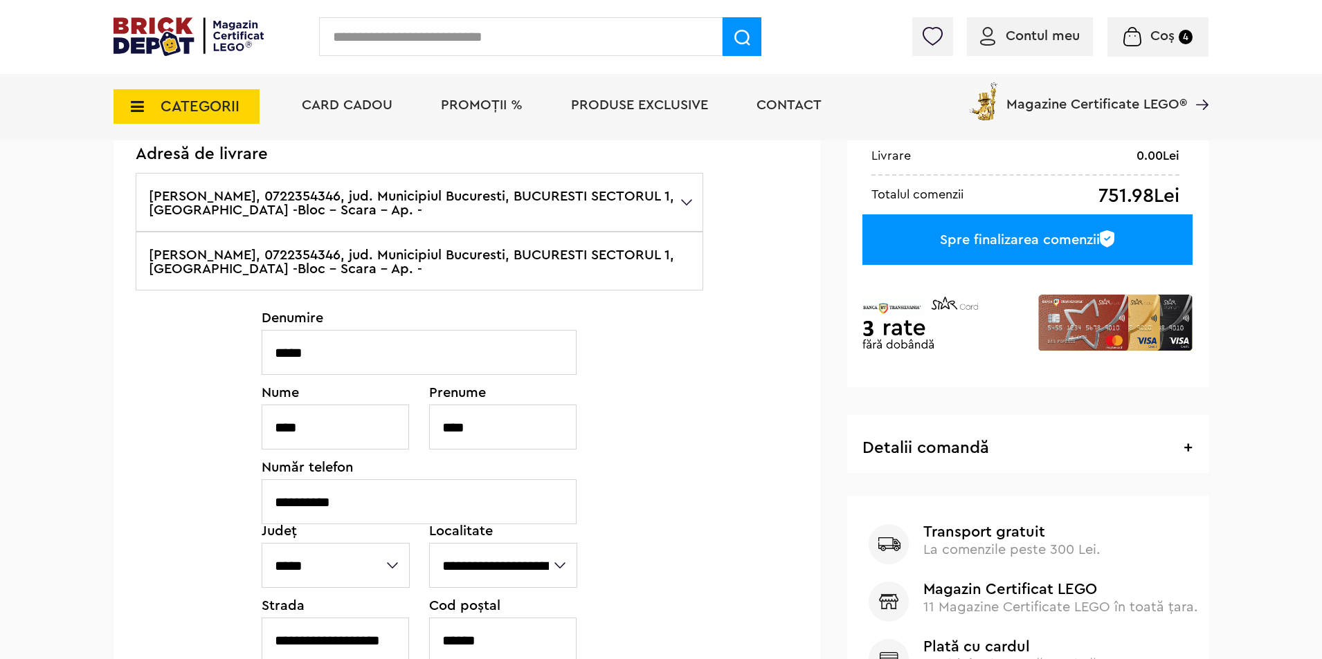
click at [263, 199] on label "[PERSON_NAME], 0722354346, jud. Municipiul Bucuresti, BUCURESTI SECTORUL 1, [GE…" at bounding box center [419, 202] width 567 height 59
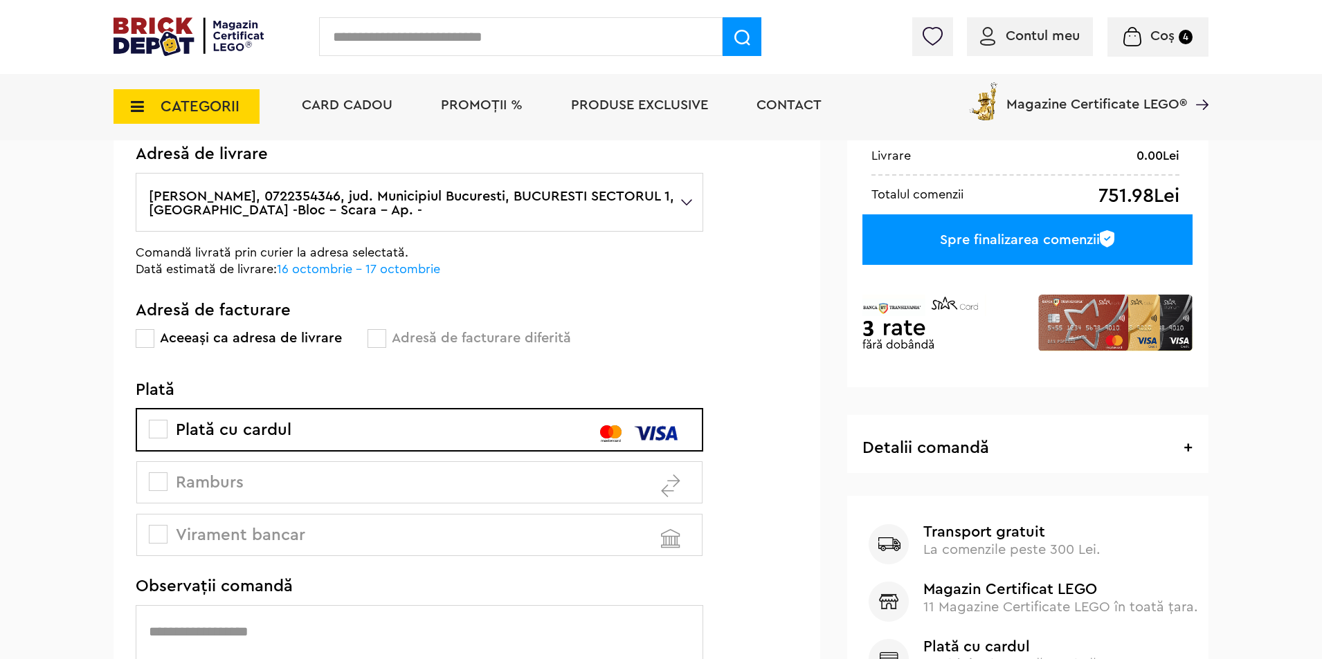
click at [262, 199] on label "[PERSON_NAME], 0722354346, jud. Municipiul Bucuresti, BUCURESTI SECTORUL 1, [GE…" at bounding box center [419, 202] width 567 height 59
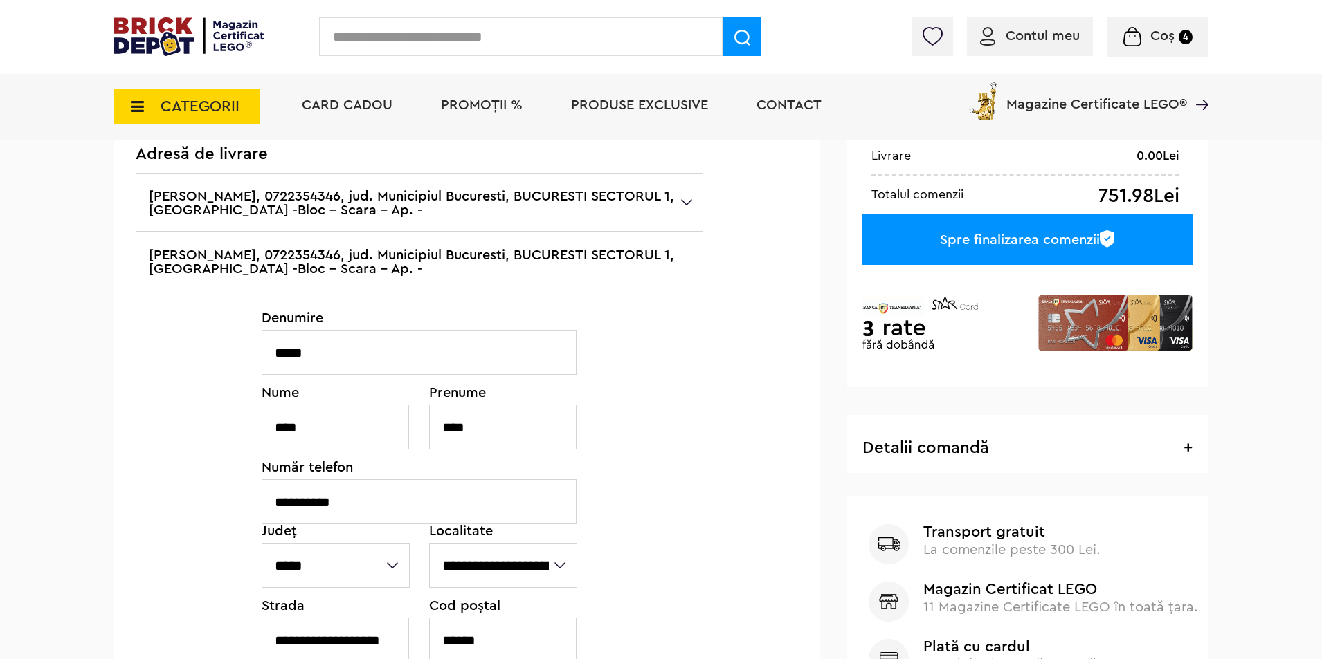
click at [262, 199] on label "[PERSON_NAME], 0722354346, jud. Municipiul Bucuresti, BUCURESTI SECTORUL 1, [GE…" at bounding box center [419, 202] width 567 height 59
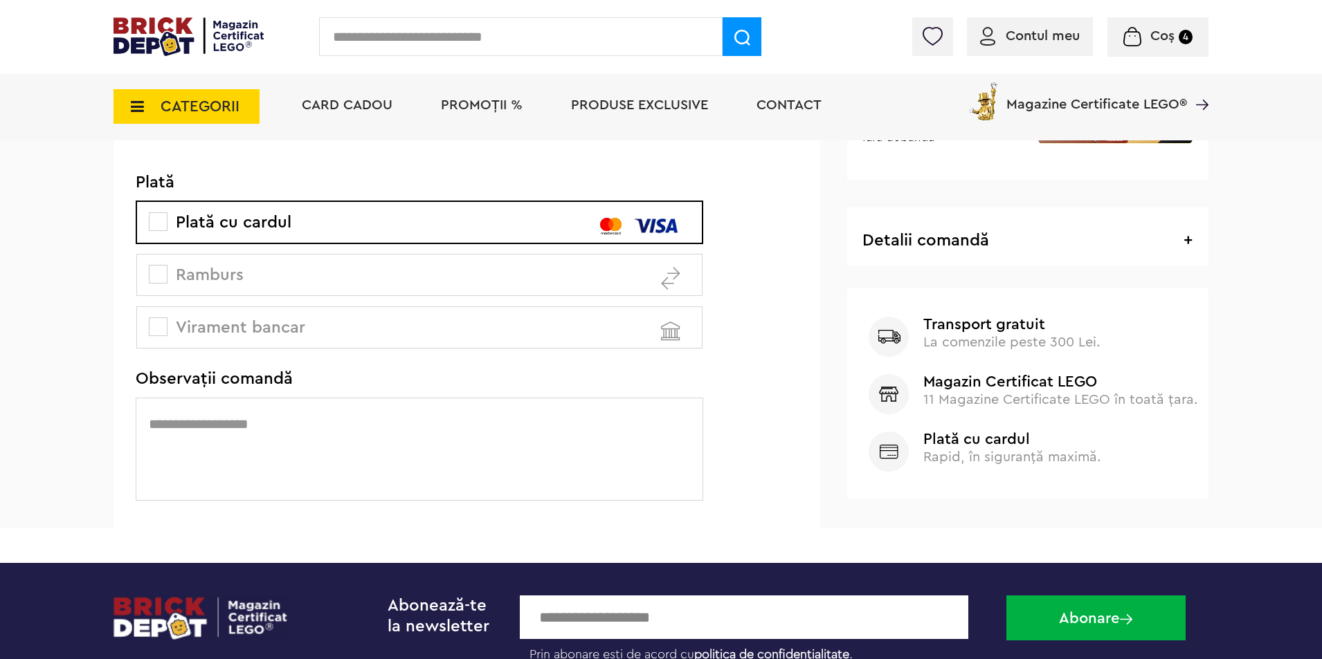
scroll to position [71, 0]
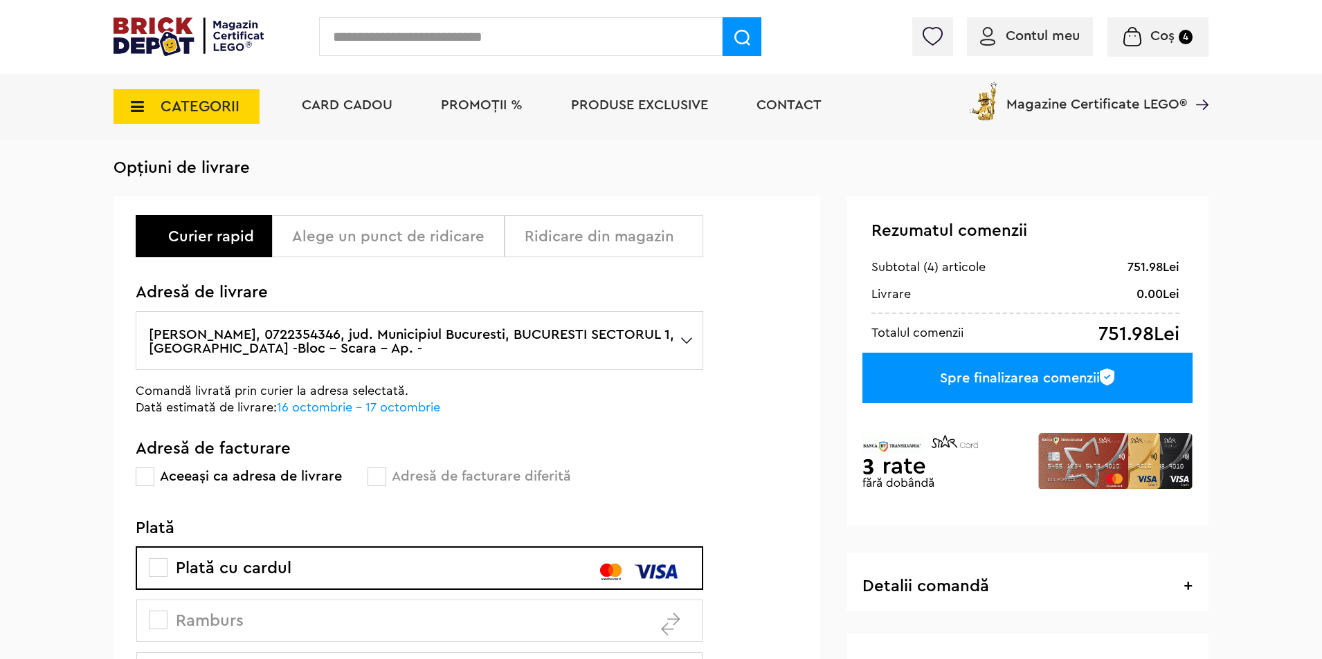
click at [611, 242] on div "Ridicare din magazin" at bounding box center [609, 236] width 168 height 17
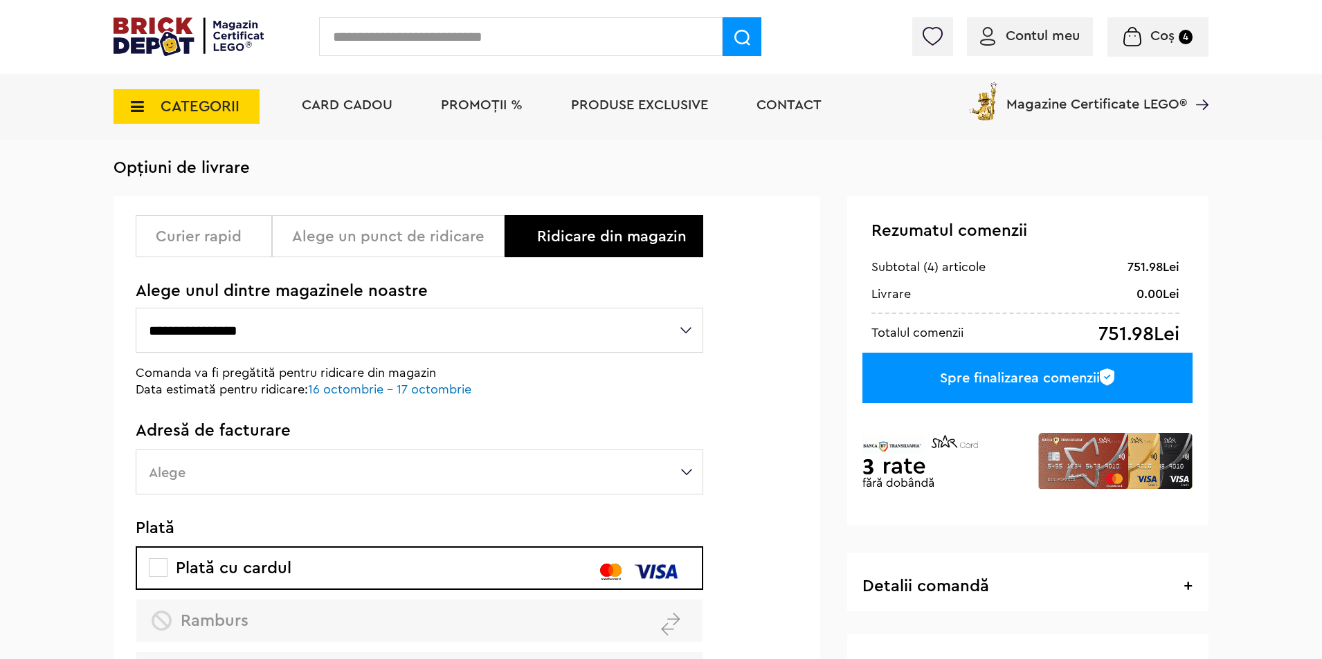
click at [394, 237] on div "Alege un punct de ridicare" at bounding box center [393, 236] width 202 height 17
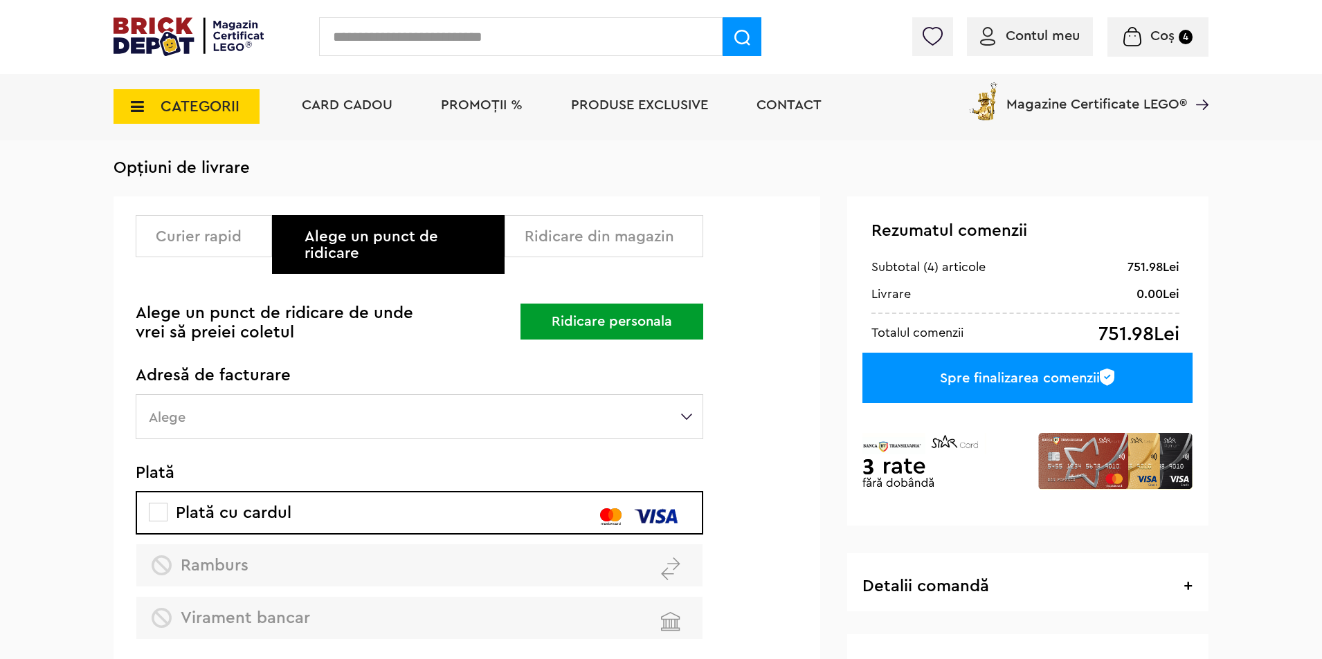
click at [221, 400] on label "Alege" at bounding box center [419, 416] width 567 height 45
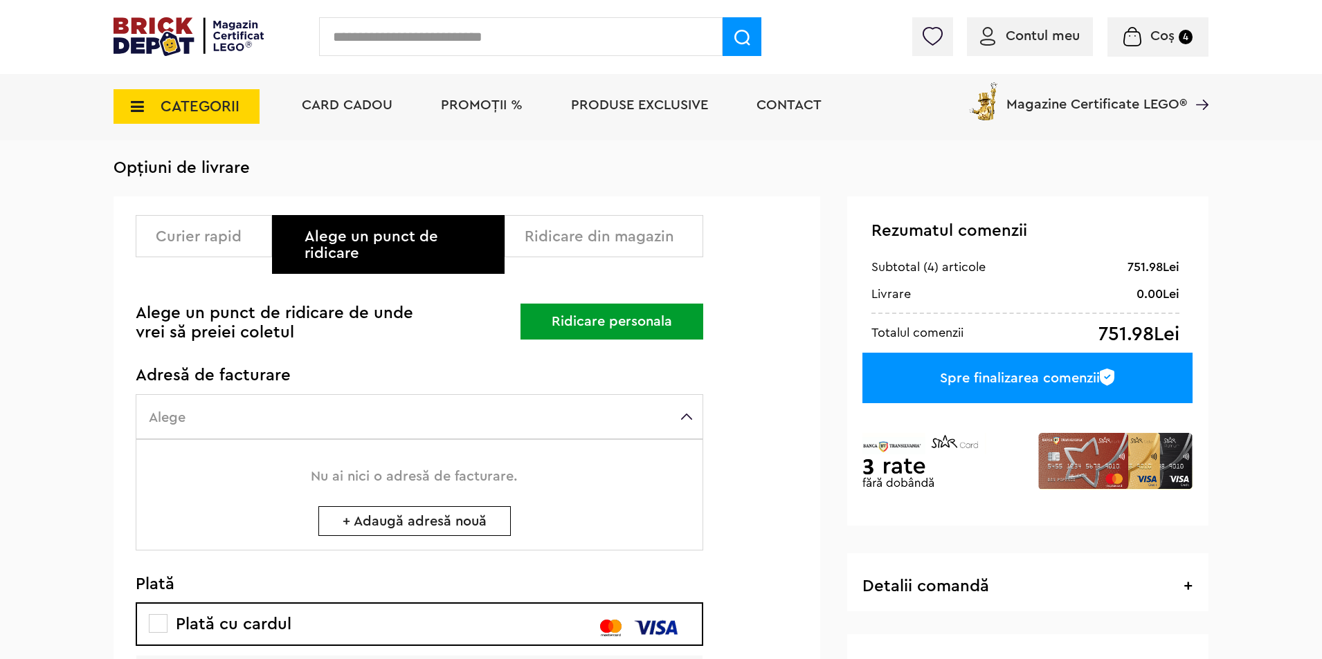
click at [284, 399] on label "Alege" at bounding box center [419, 416] width 567 height 45
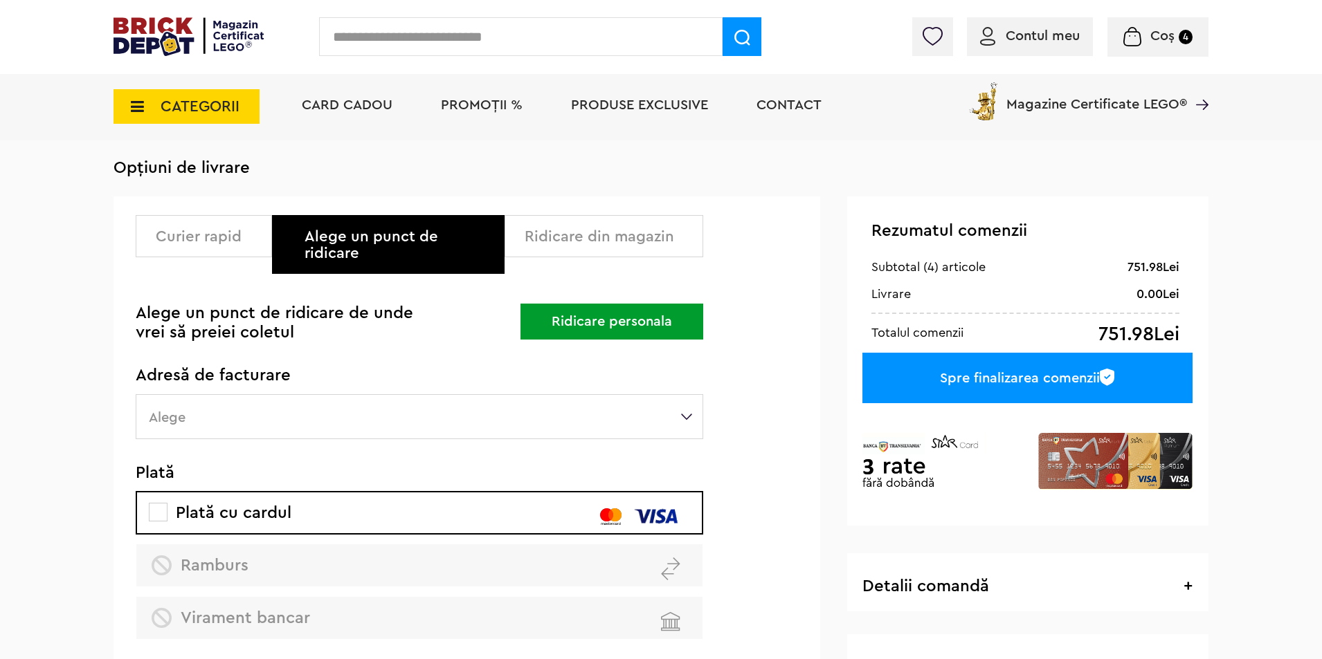
click at [612, 242] on div "Ridicare din magazin" at bounding box center [609, 236] width 168 height 17
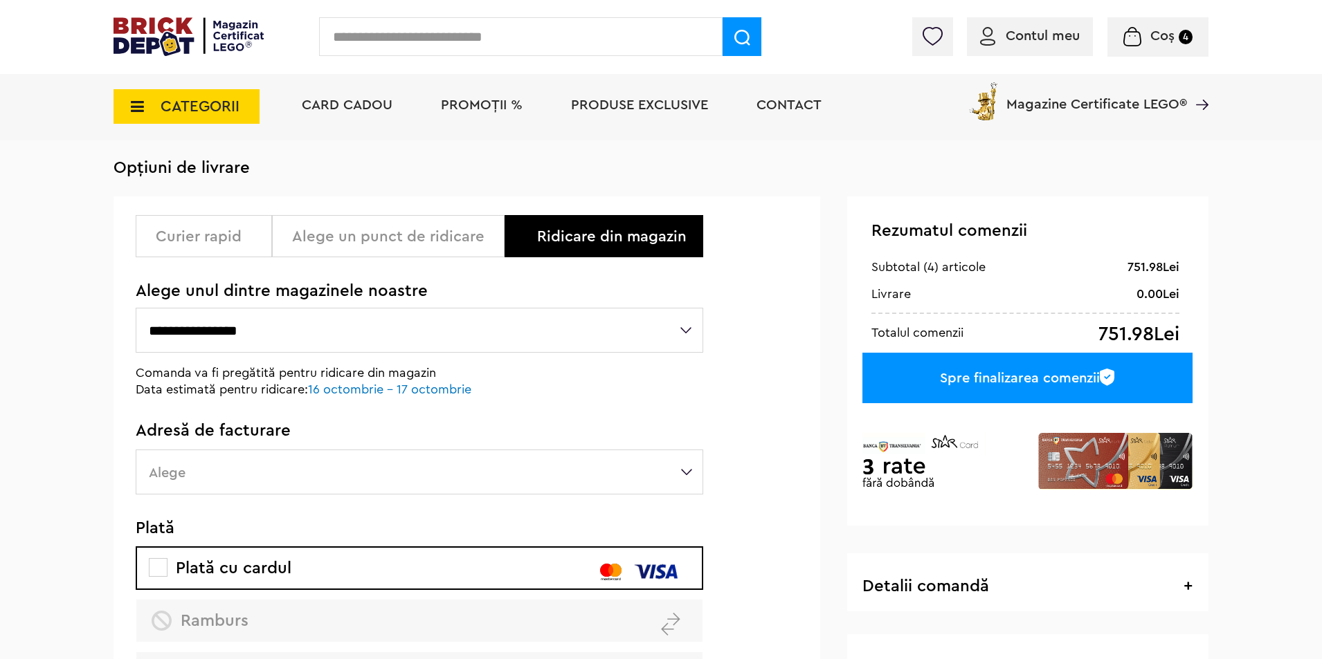
click at [201, 233] on div "Curier rapid" at bounding box center [209, 236] width 106 height 17
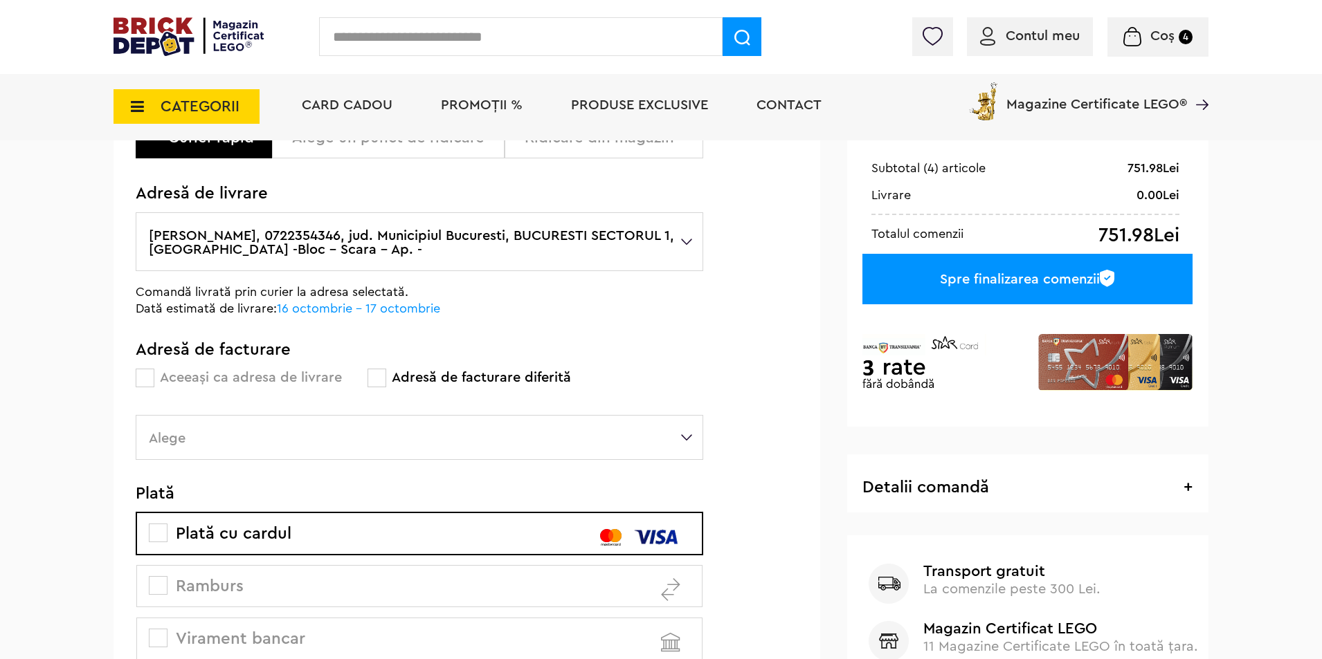
scroll to position [347, 0]
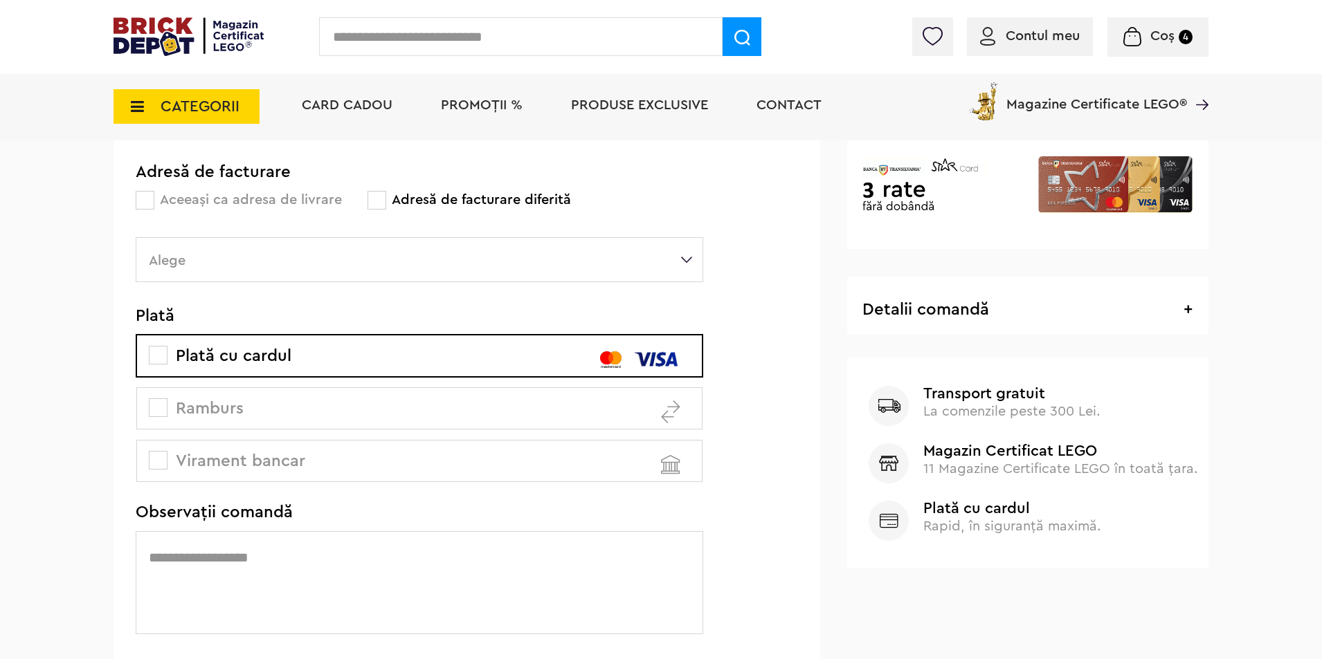
click at [222, 406] on span "Ramburs" at bounding box center [198, 409] width 92 height 17
